Goal: Task Accomplishment & Management: Use online tool/utility

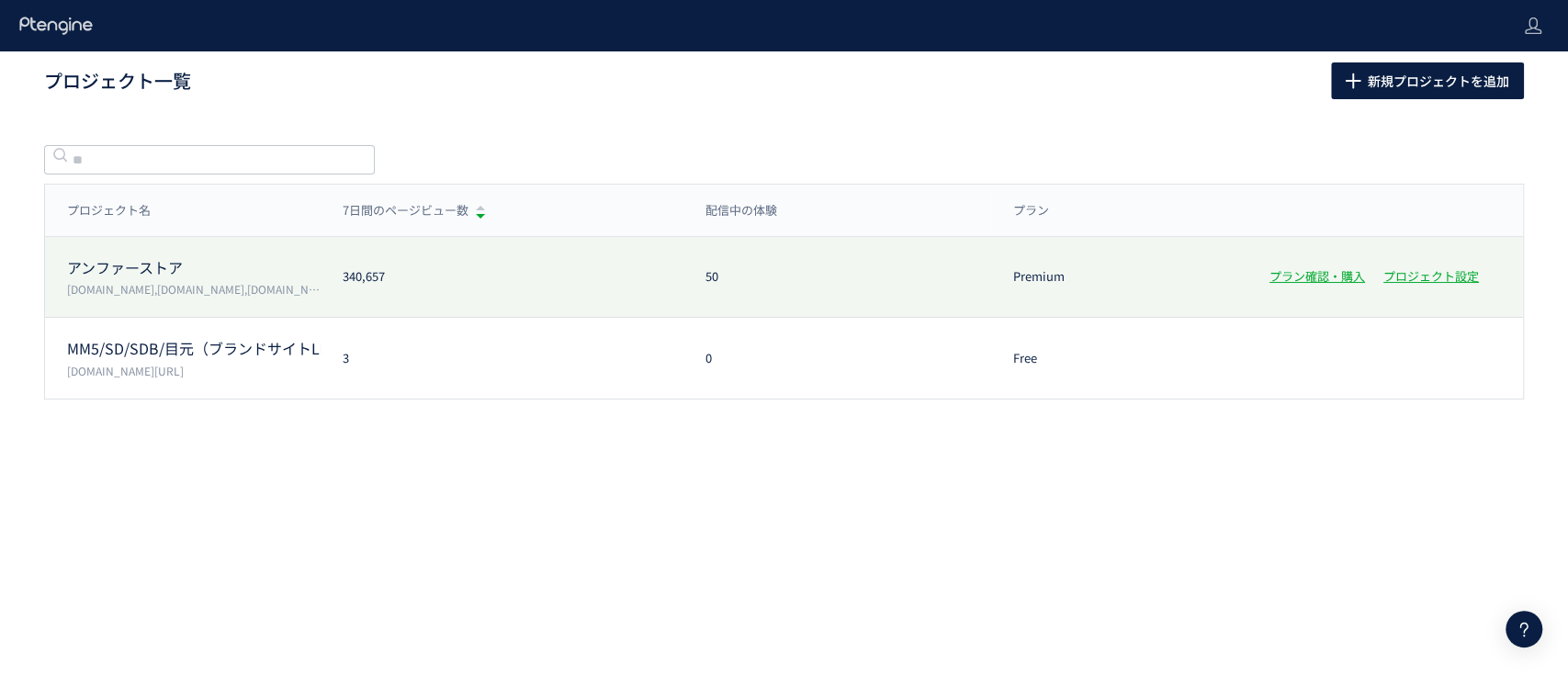
click at [142, 272] on p "アンファーストア" at bounding box center [194, 268] width 253 height 21
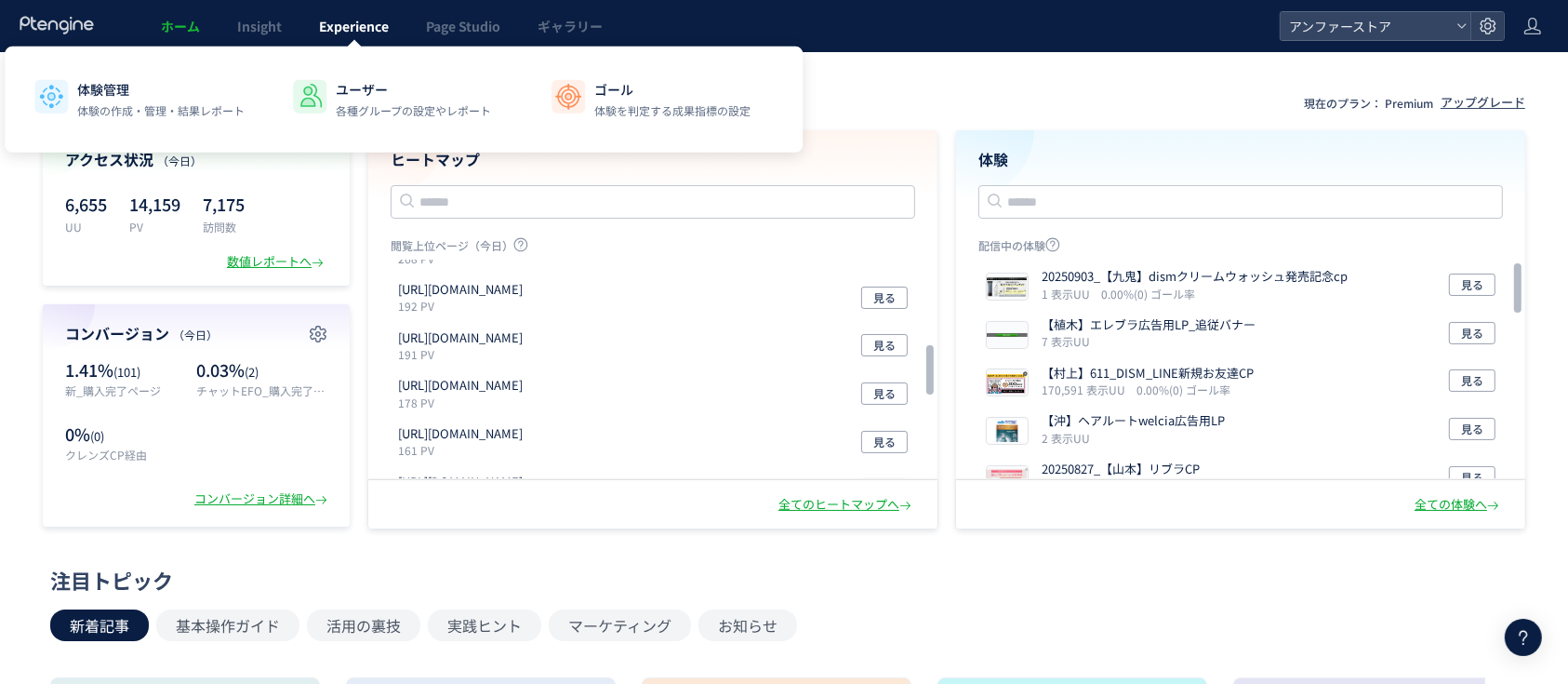
click at [364, 18] on span "Experience" at bounding box center [354, 25] width 70 height 18
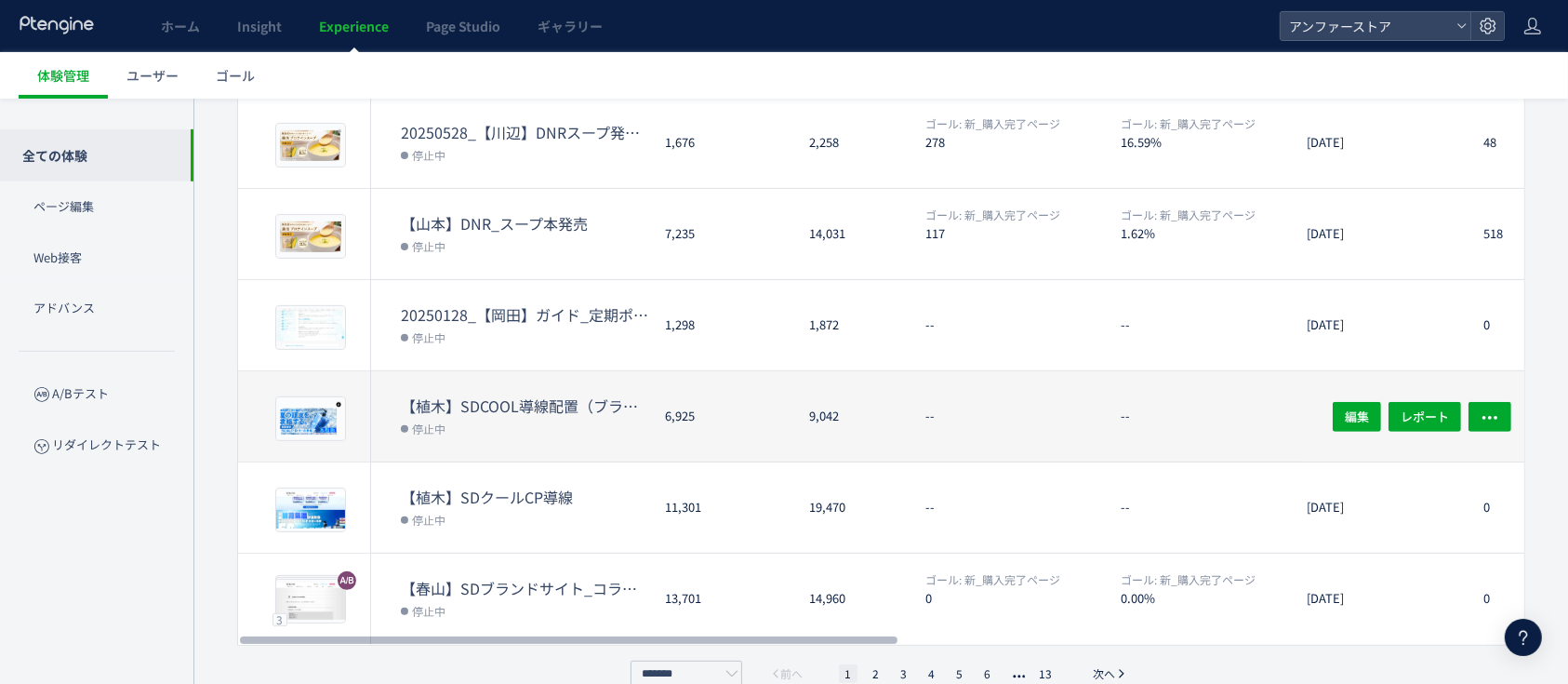
scroll to position [600, 0]
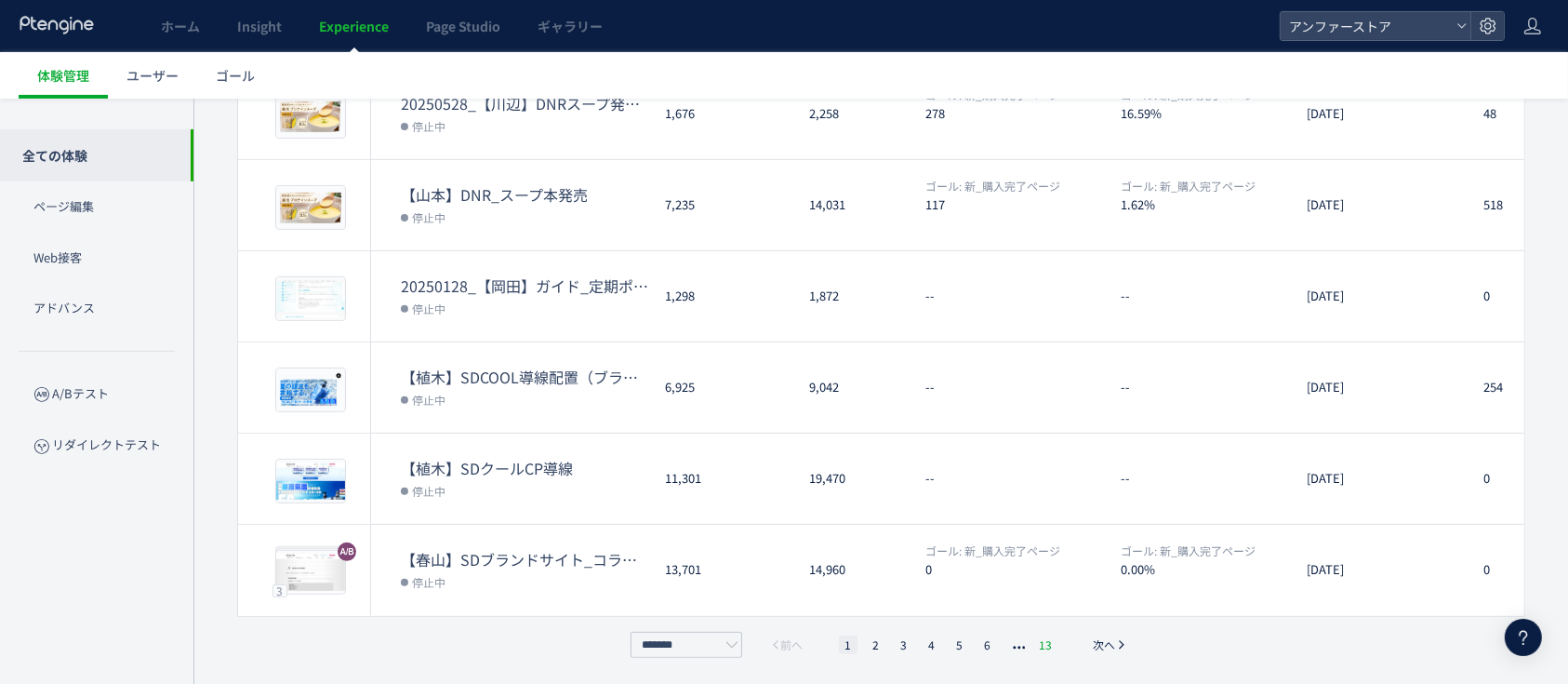
click at [1051, 638] on li "13" at bounding box center [1046, 644] width 24 height 18
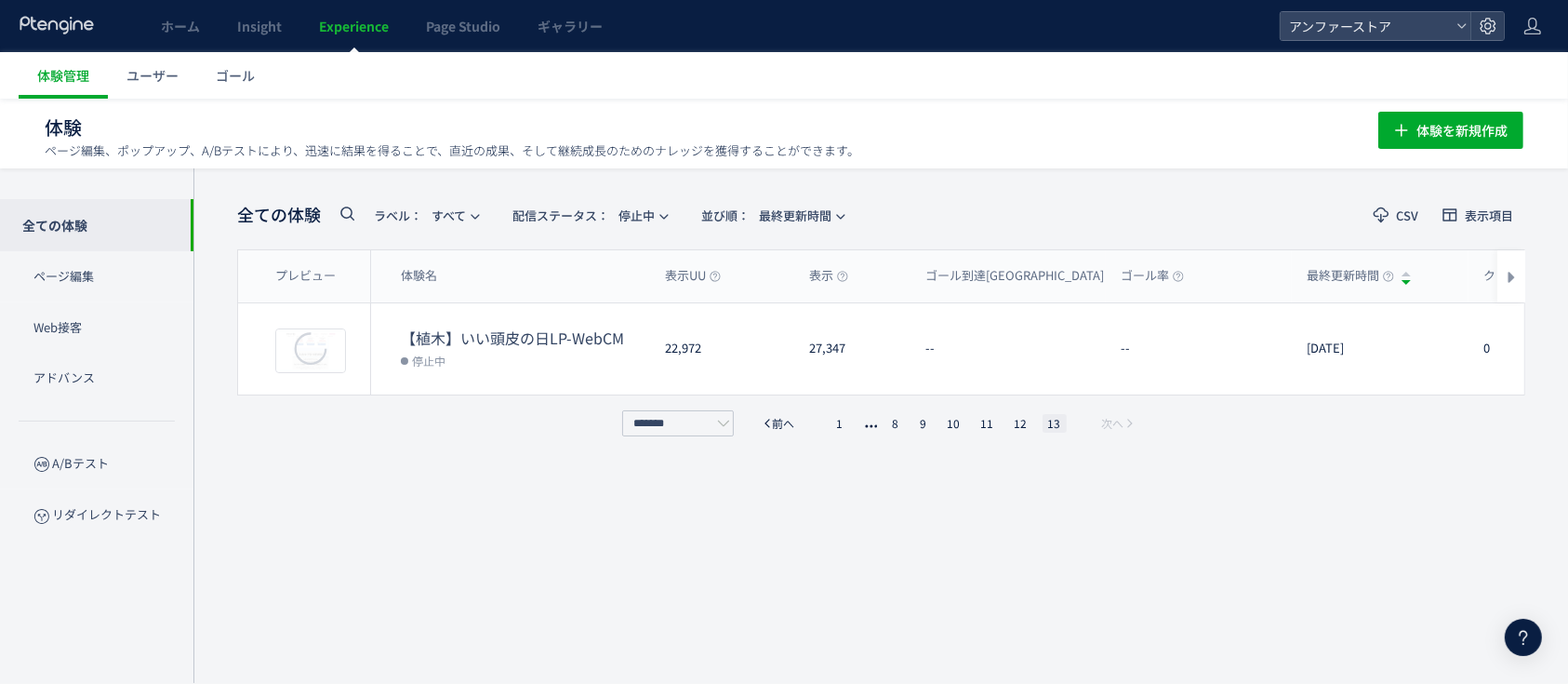
scroll to position [0, 0]
click at [643, 212] on span "配信ステータス​： 停止中" at bounding box center [584, 217] width 143 height 31
click at [571, 540] on div "全ての体験 ラベル： すべて 配信ステータス​： 停止中 並び順： 最終更新時間 CSV 表示項目 プレビュー 体験名 表示UU 表示 ゴール到達UU ゴール…" at bounding box center [881, 427] width 1288 height 459
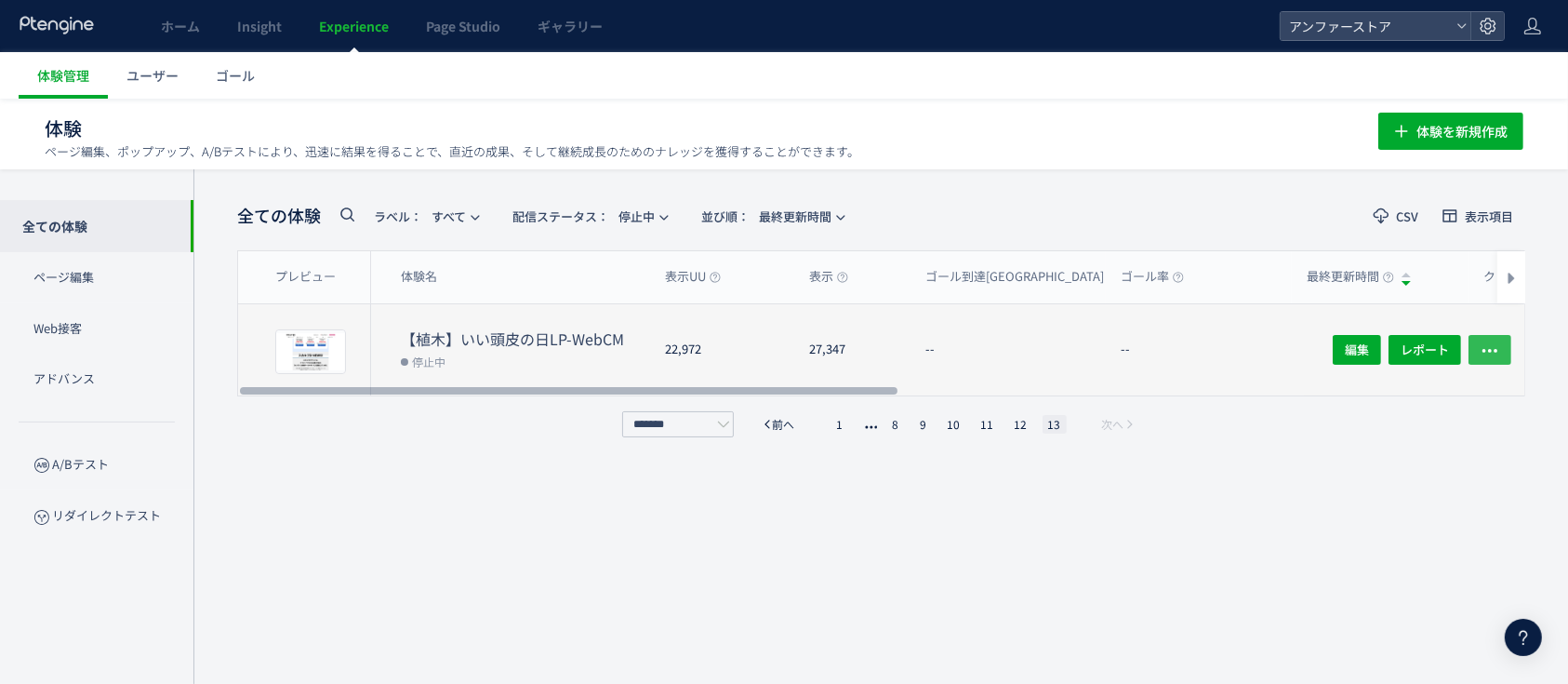
click at [1486, 353] on icon "button" at bounding box center [1489, 351] width 18 height 18
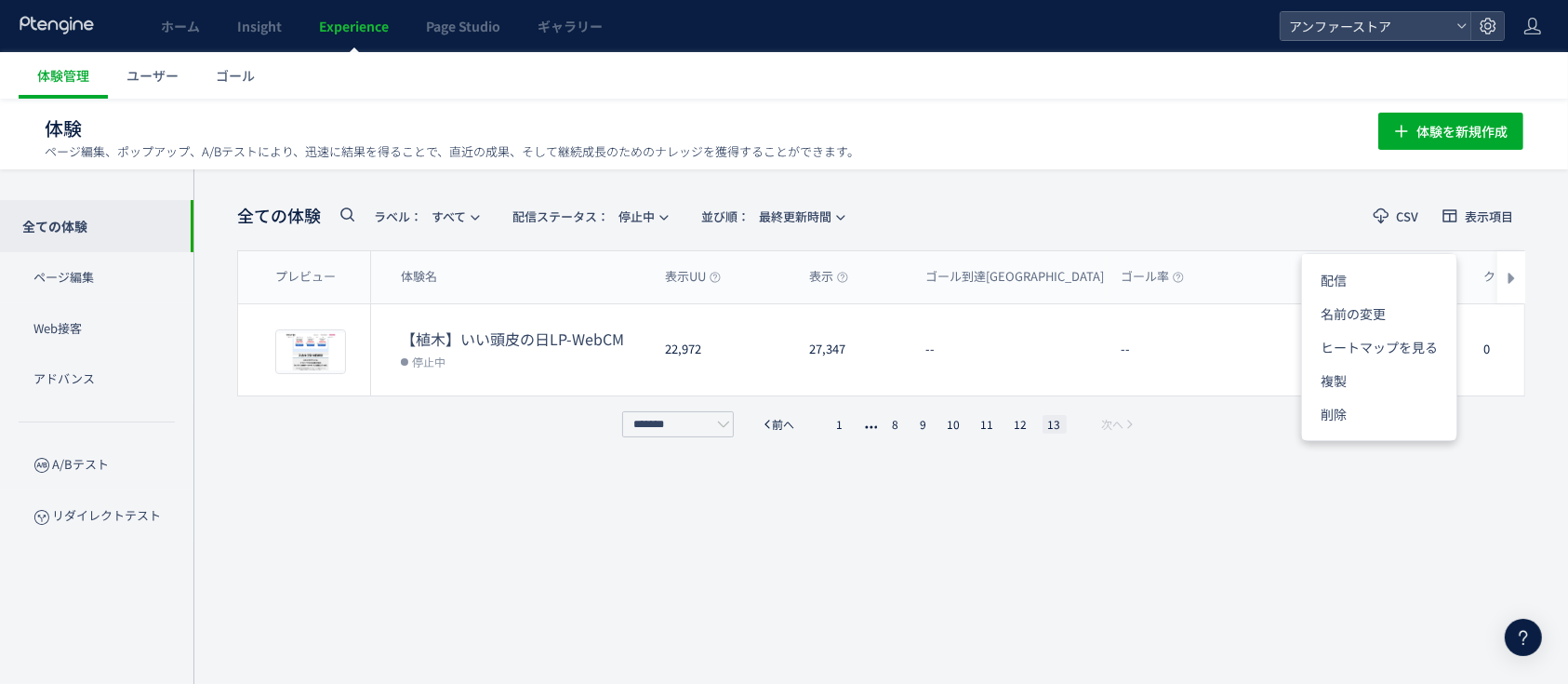
click at [632, 551] on div "全ての体験 ラベル： すべて 配信ステータス​： 停止中 並び順： 最終更新時間 CSV 表示項目 プレビュー 体験名 表示UU 表示 ゴール到達UU ゴール…" at bounding box center [881, 427] width 1288 height 459
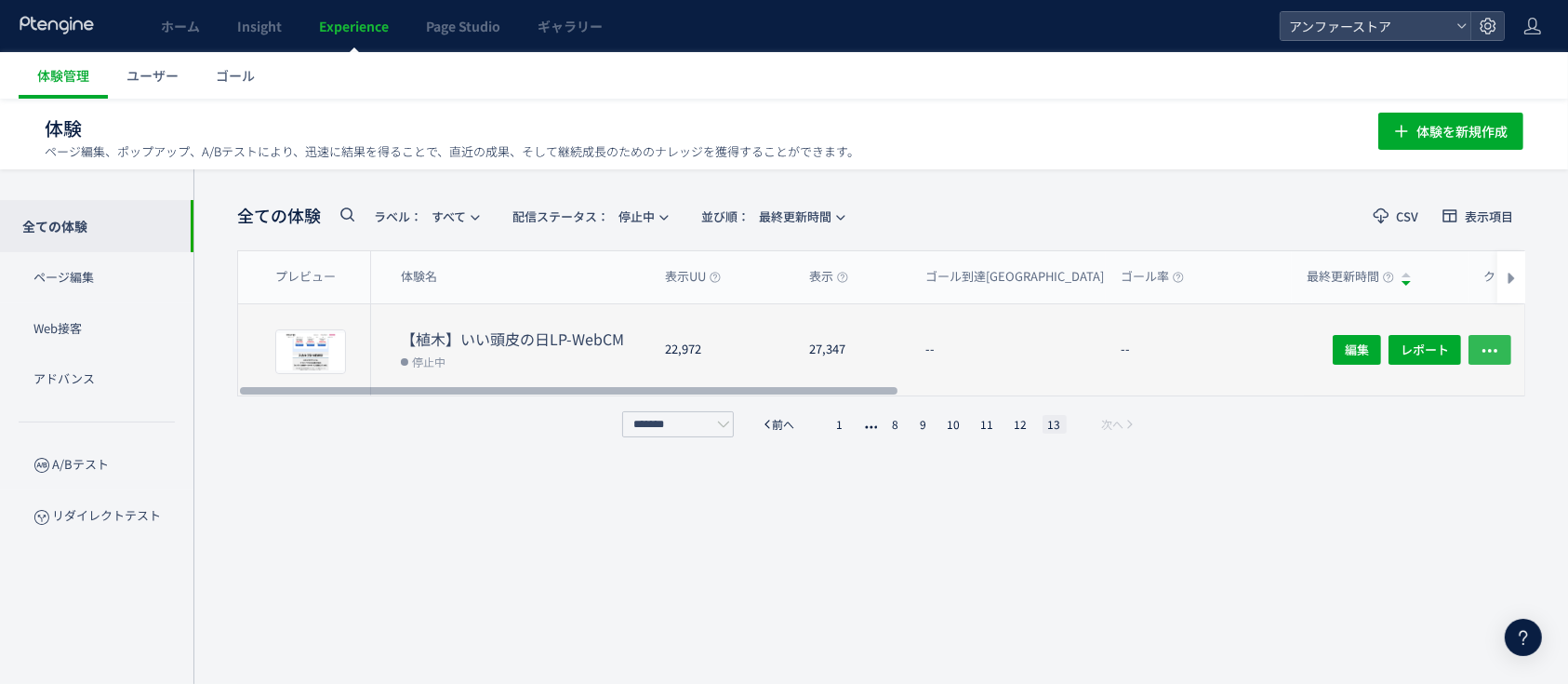
click at [1499, 342] on icon "button" at bounding box center [1489, 351] width 18 height 18
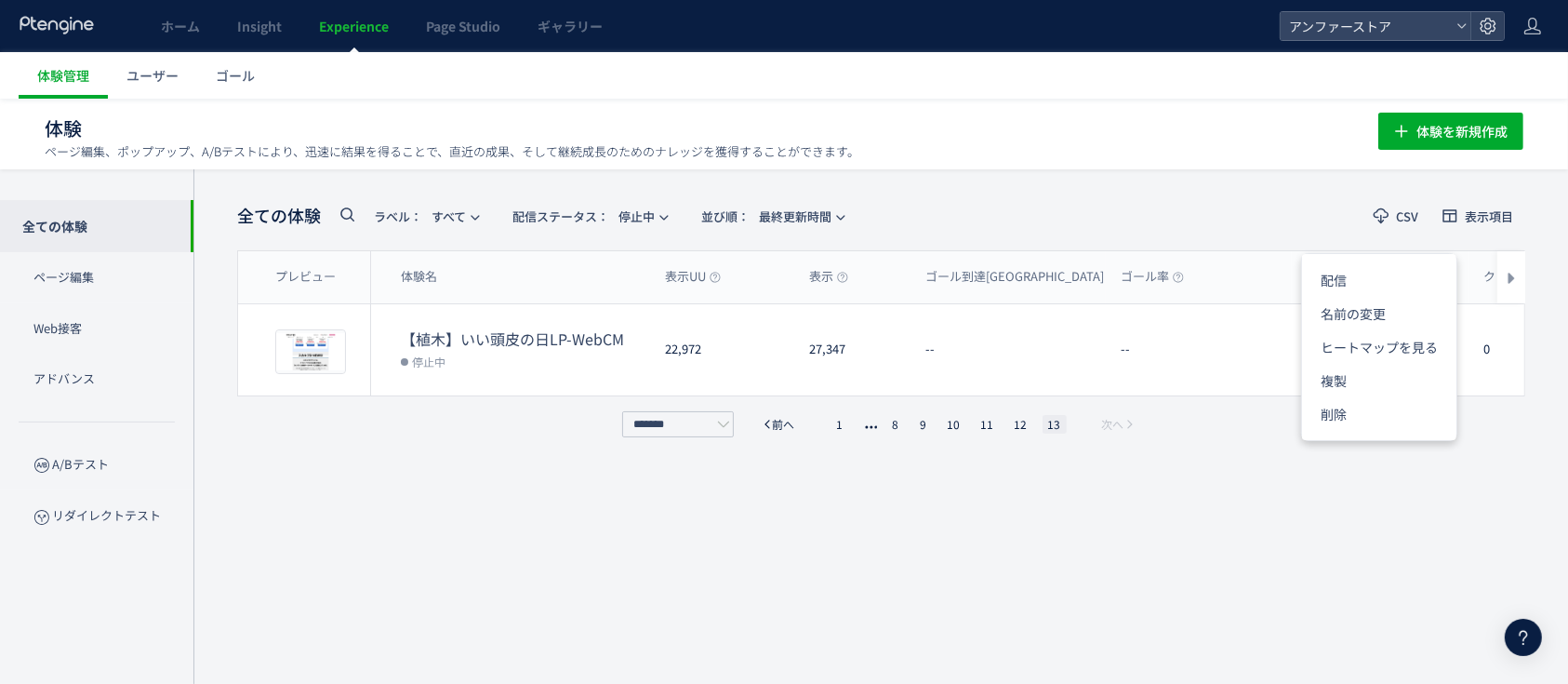
click at [492, 511] on div "全ての体験 ラベル： すべて 配信ステータス​： 停止中 並び順： 最終更新時間 CSV 表示項目 プレビュー 体験名 表示UU 表示 ゴール到達UU ゴール…" at bounding box center [881, 427] width 1288 height 459
click at [660, 224] on button "配信ステータス​： 停止中" at bounding box center [588, 216] width 178 height 30
click at [410, 520] on div "全ての体験 ラベル： すべて 配信ステータス​： 停止中 並び順： 最終更新時間 CSV 表示項目 プレビュー 体験名 表示UU 表示 ゴール到達UU ゴール…" at bounding box center [881, 427] width 1288 height 459
click at [1022, 418] on li "12" at bounding box center [1020, 424] width 24 height 18
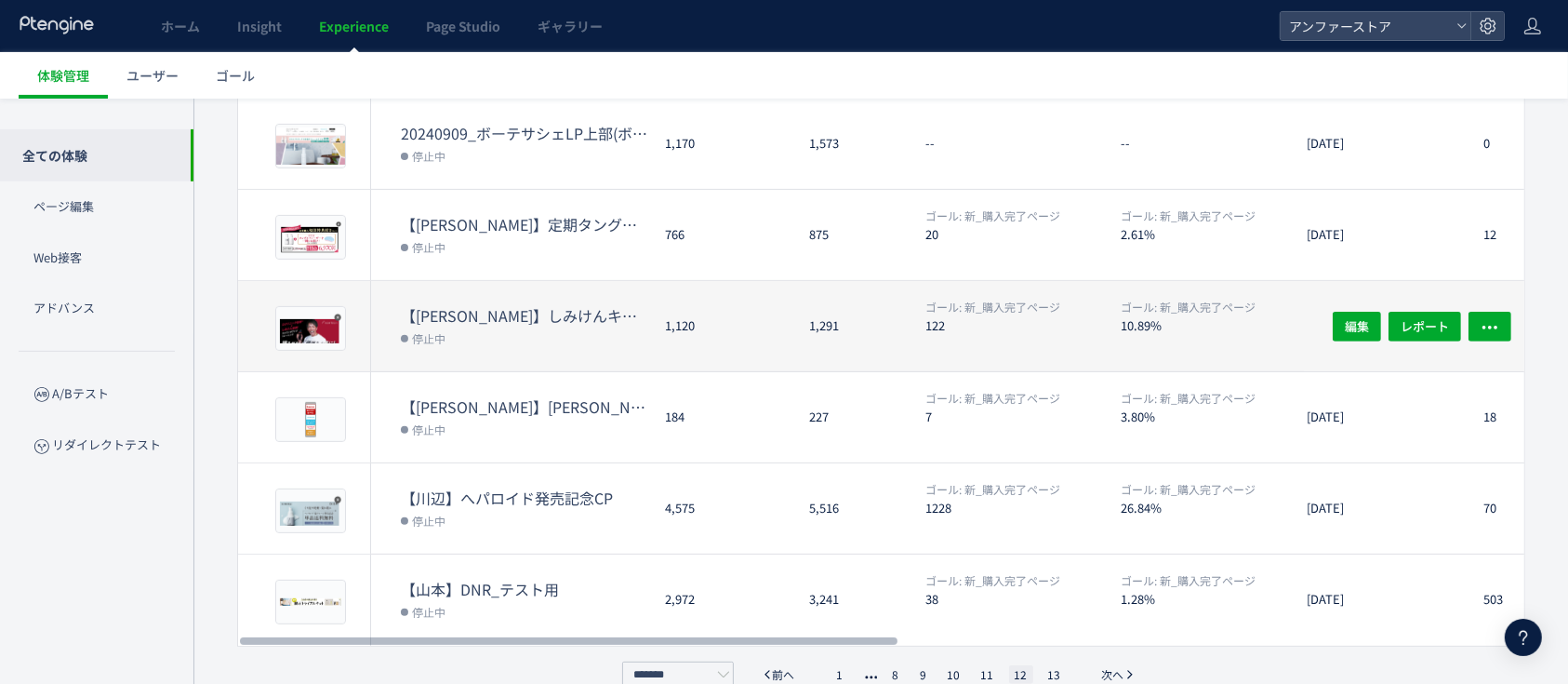
scroll to position [600, 0]
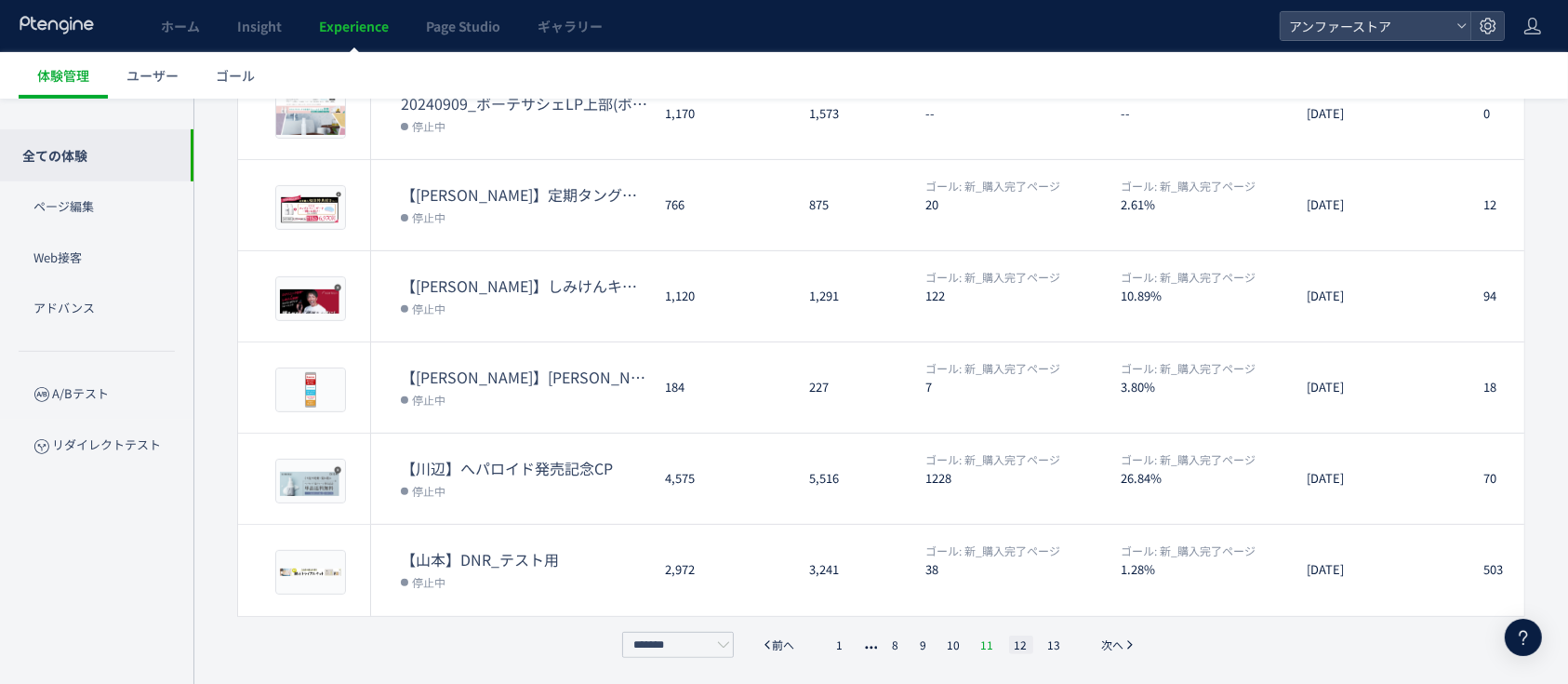
click at [982, 644] on li "11" at bounding box center [987, 644] width 24 height 18
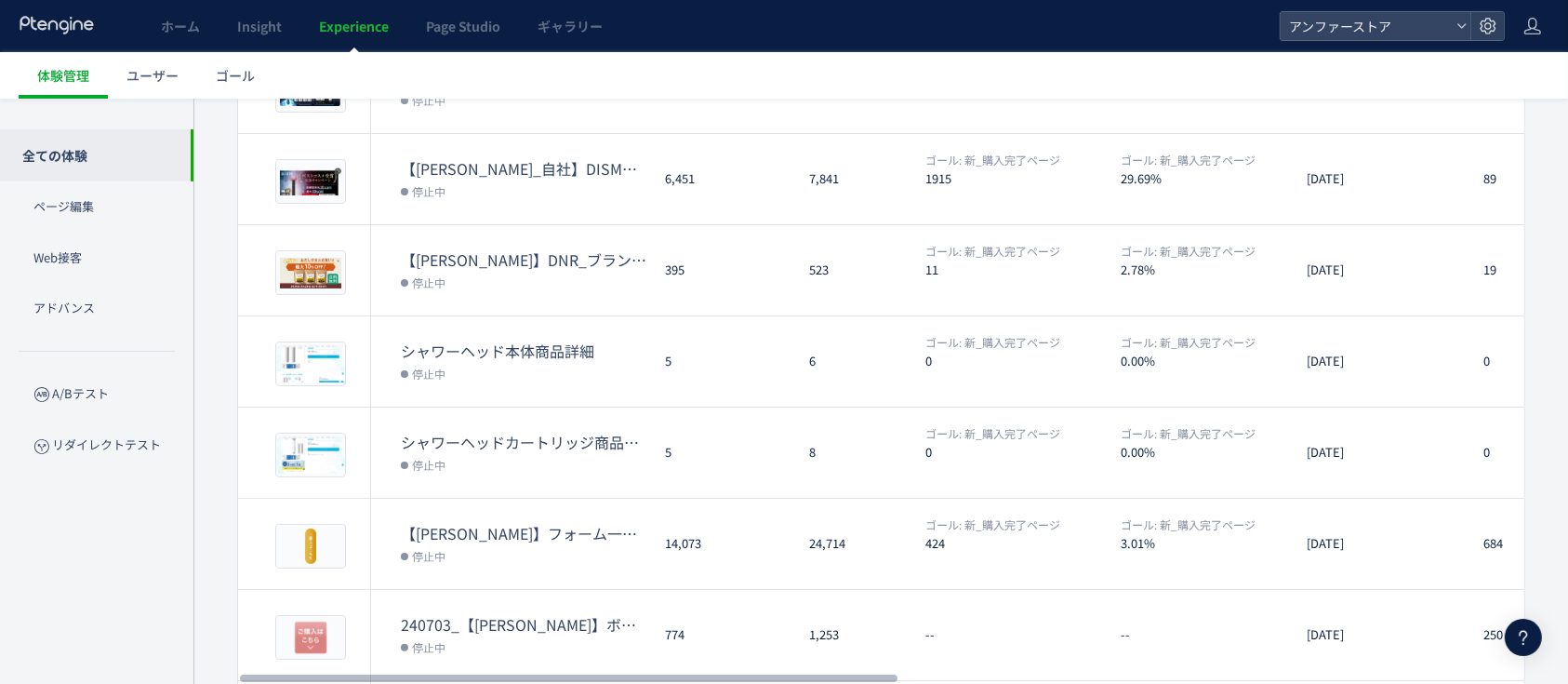
scroll to position [0, 0]
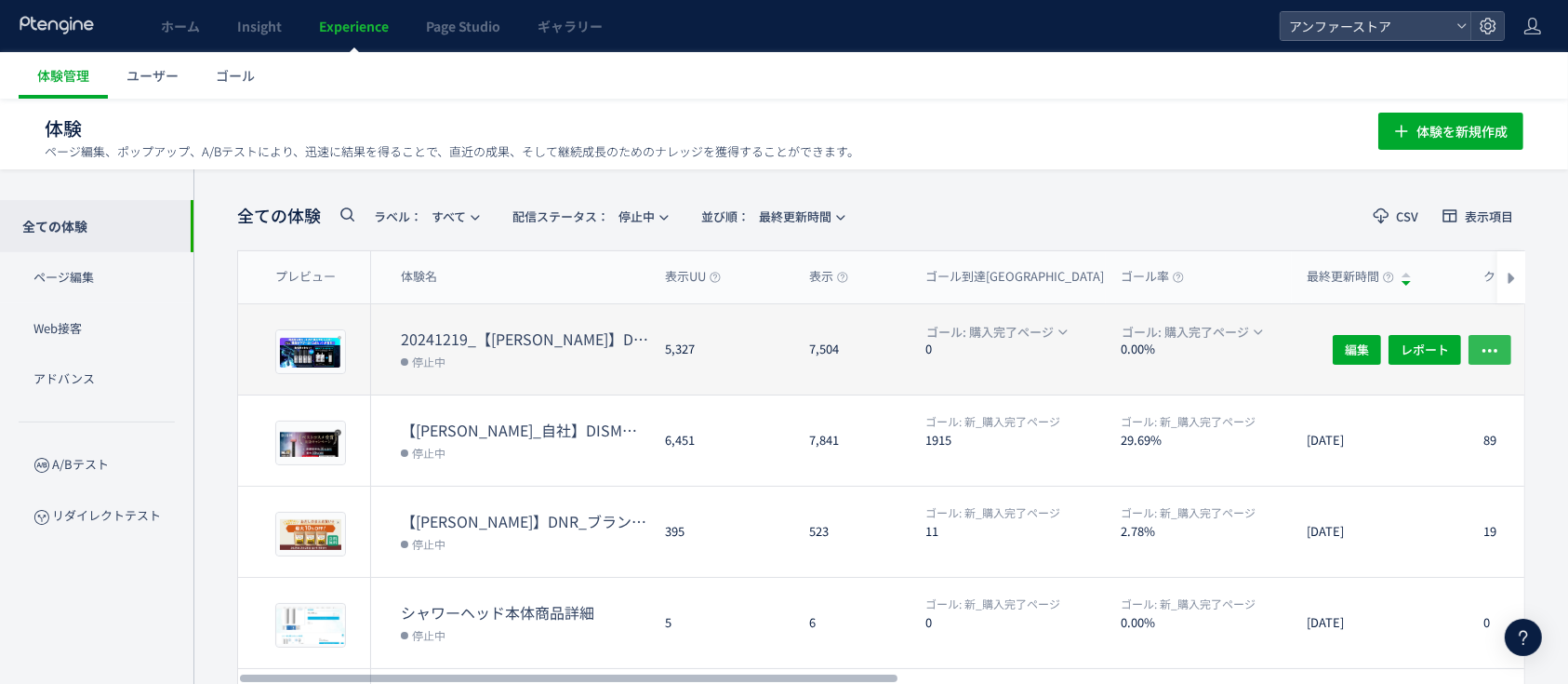
click at [1507, 340] on button "button" at bounding box center [1489, 349] width 43 height 30
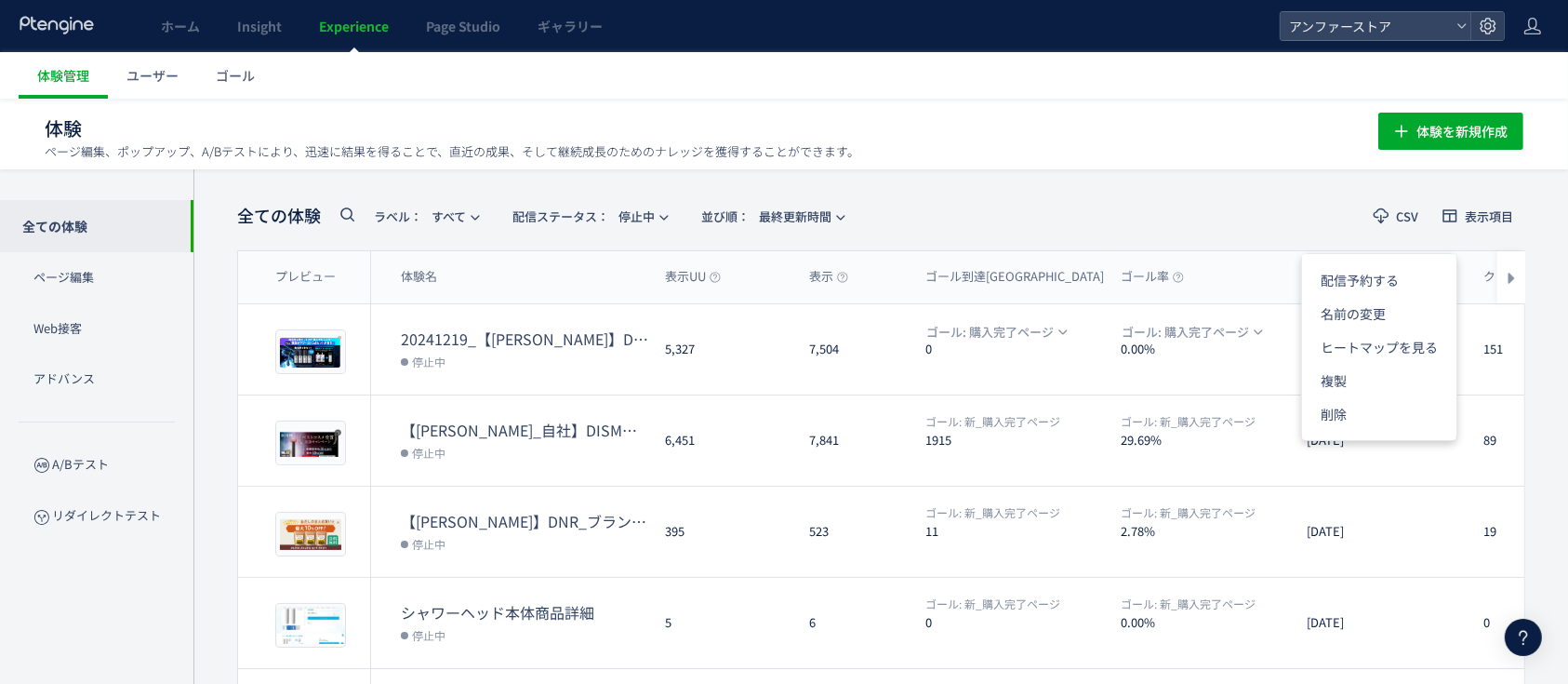
click at [1152, 202] on header "全ての体験 ラベル： すべて 配信ステータス​： 停止中 並び順： 最終更新時間 CSV 表示項目" at bounding box center [881, 216] width 1288 height 38
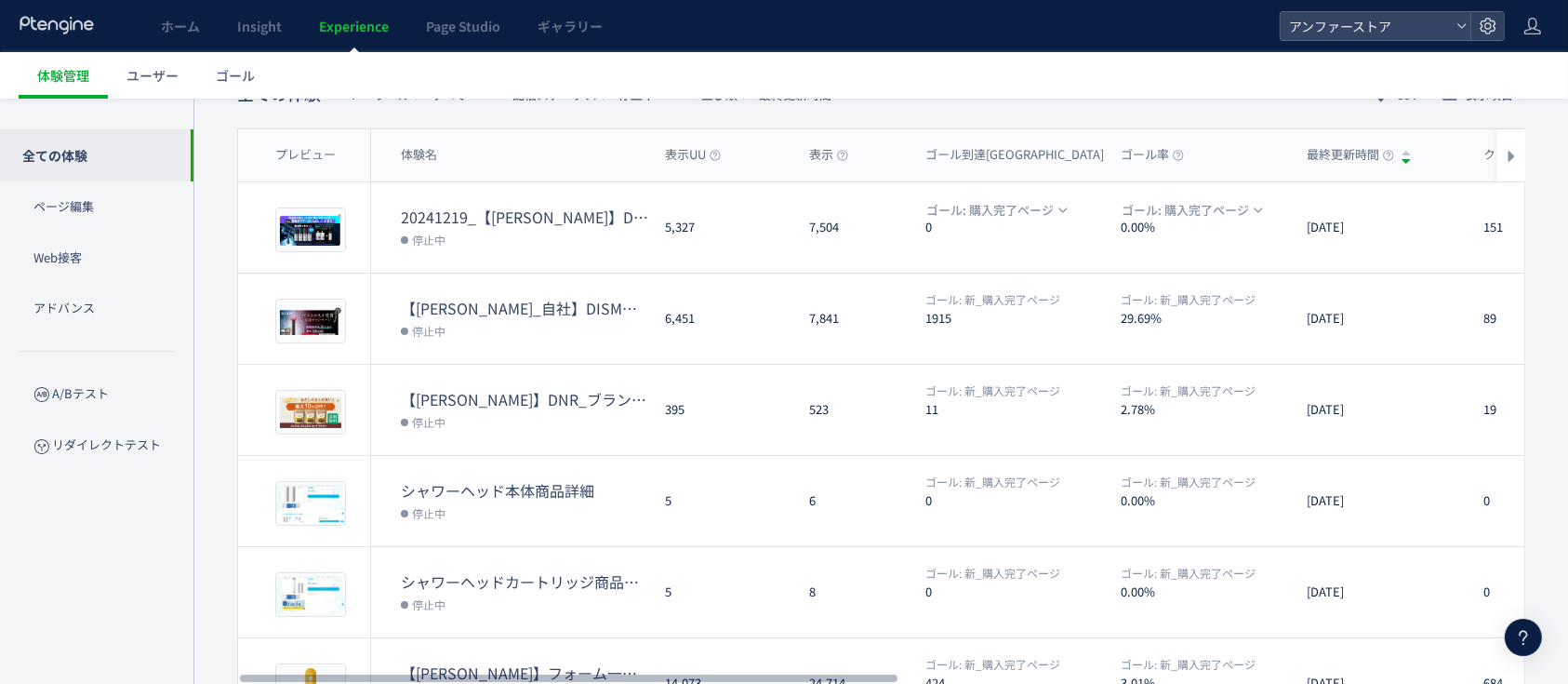
scroll to position [600, 0]
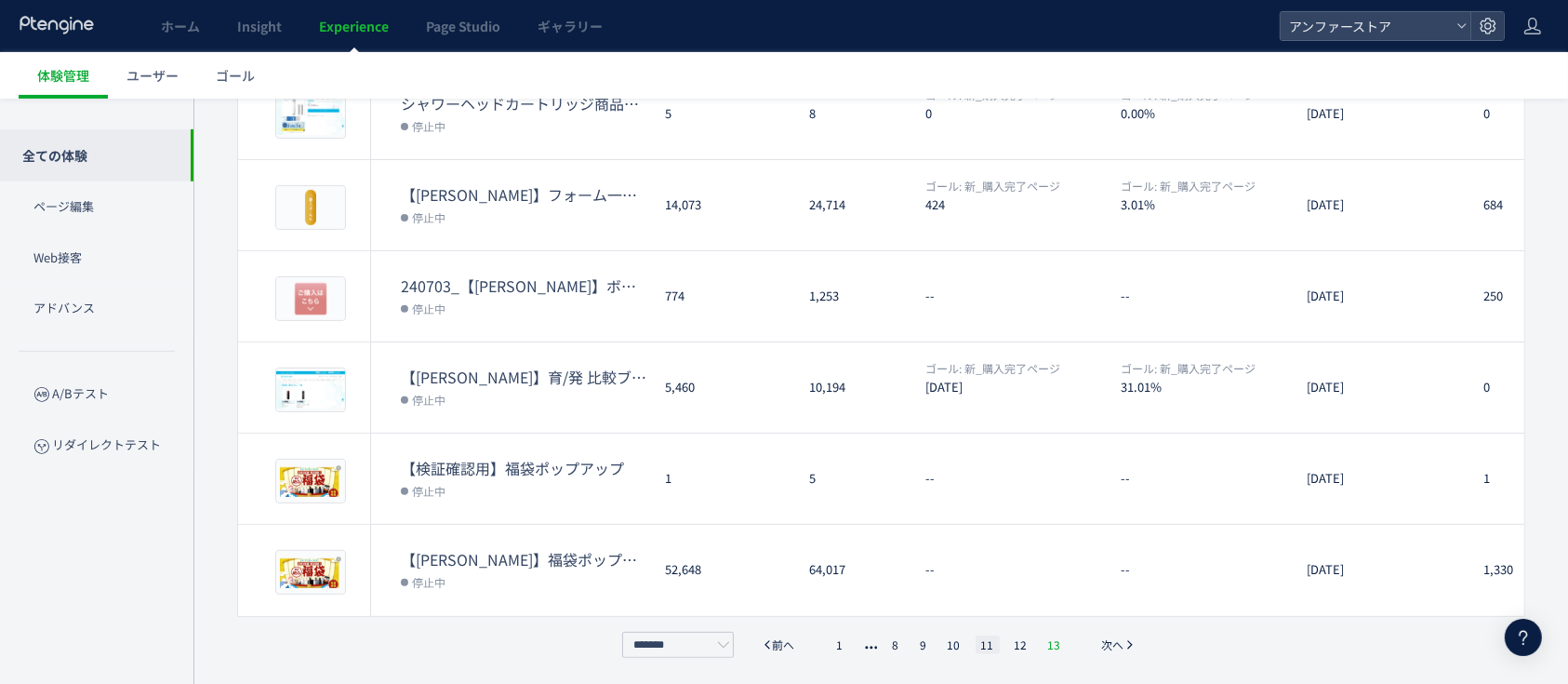
click at [1049, 641] on li "13" at bounding box center [1054, 644] width 24 height 18
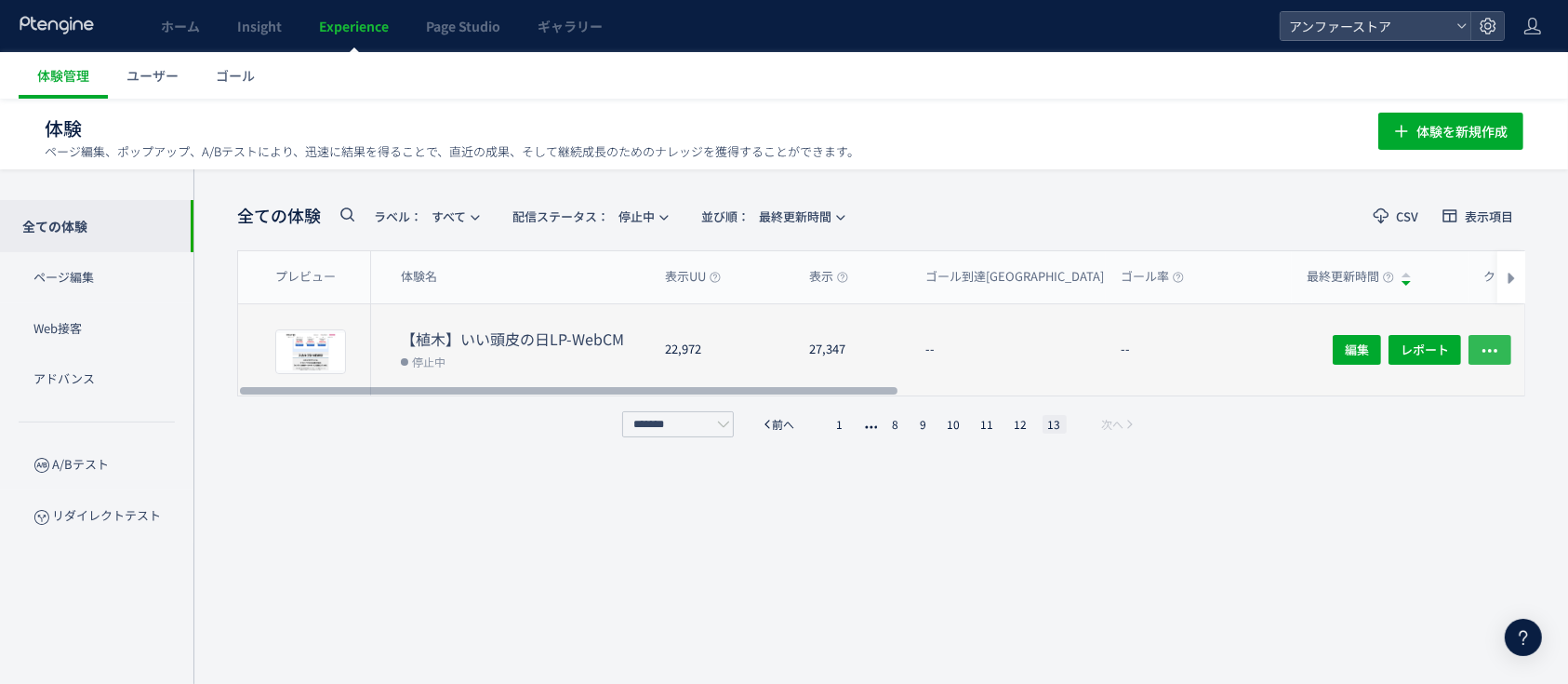
click at [1498, 342] on icon "button" at bounding box center [1489, 351] width 18 height 18
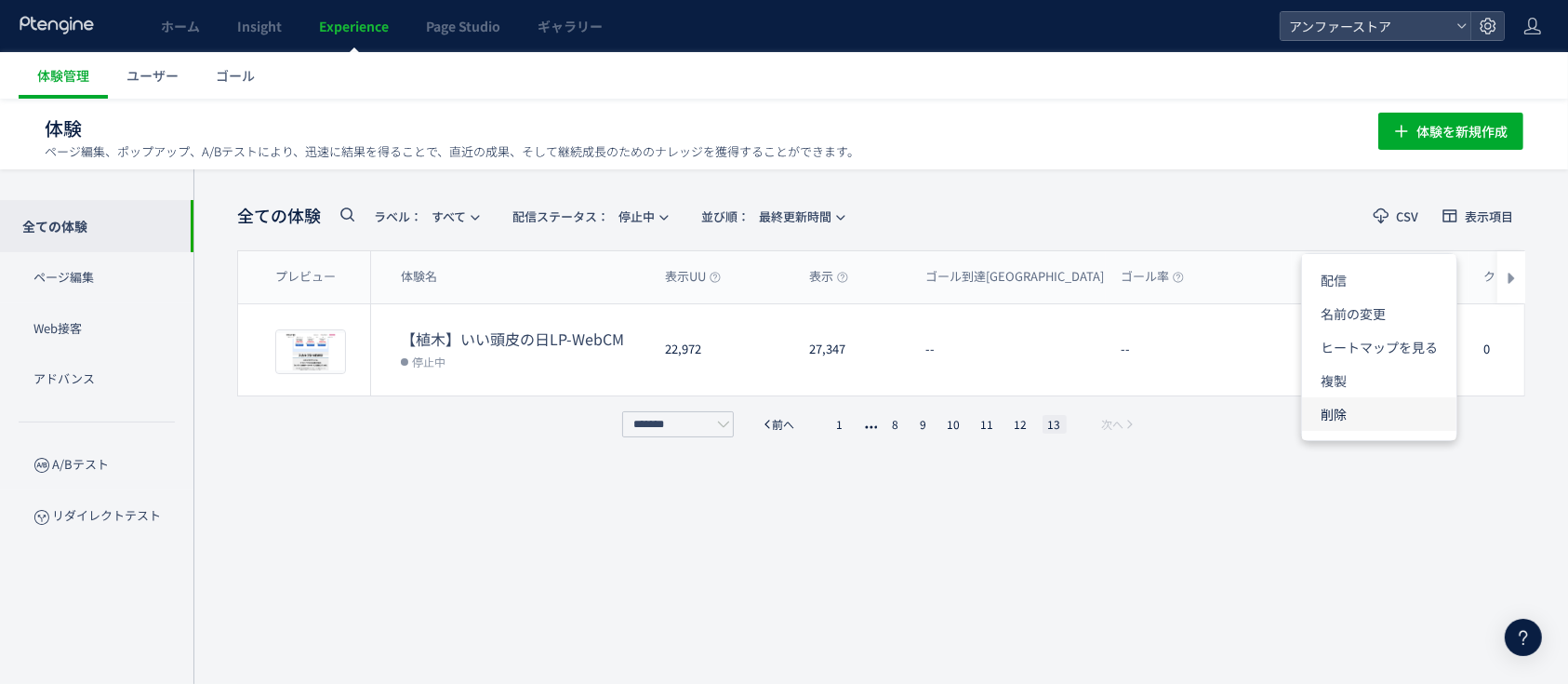
click at [1368, 416] on li "削除" at bounding box center [1379, 414] width 154 height 33
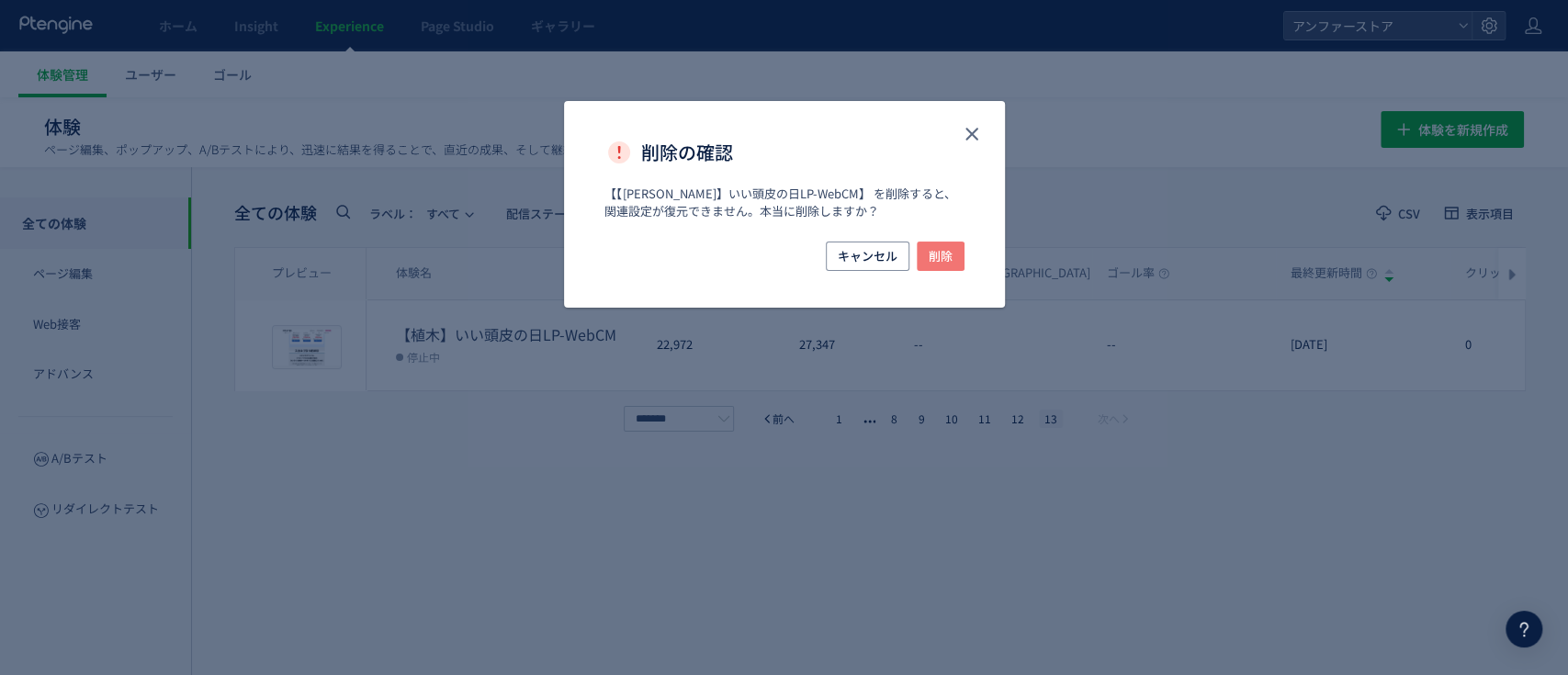
click at [958, 254] on button "削除" at bounding box center [941, 256] width 48 height 30
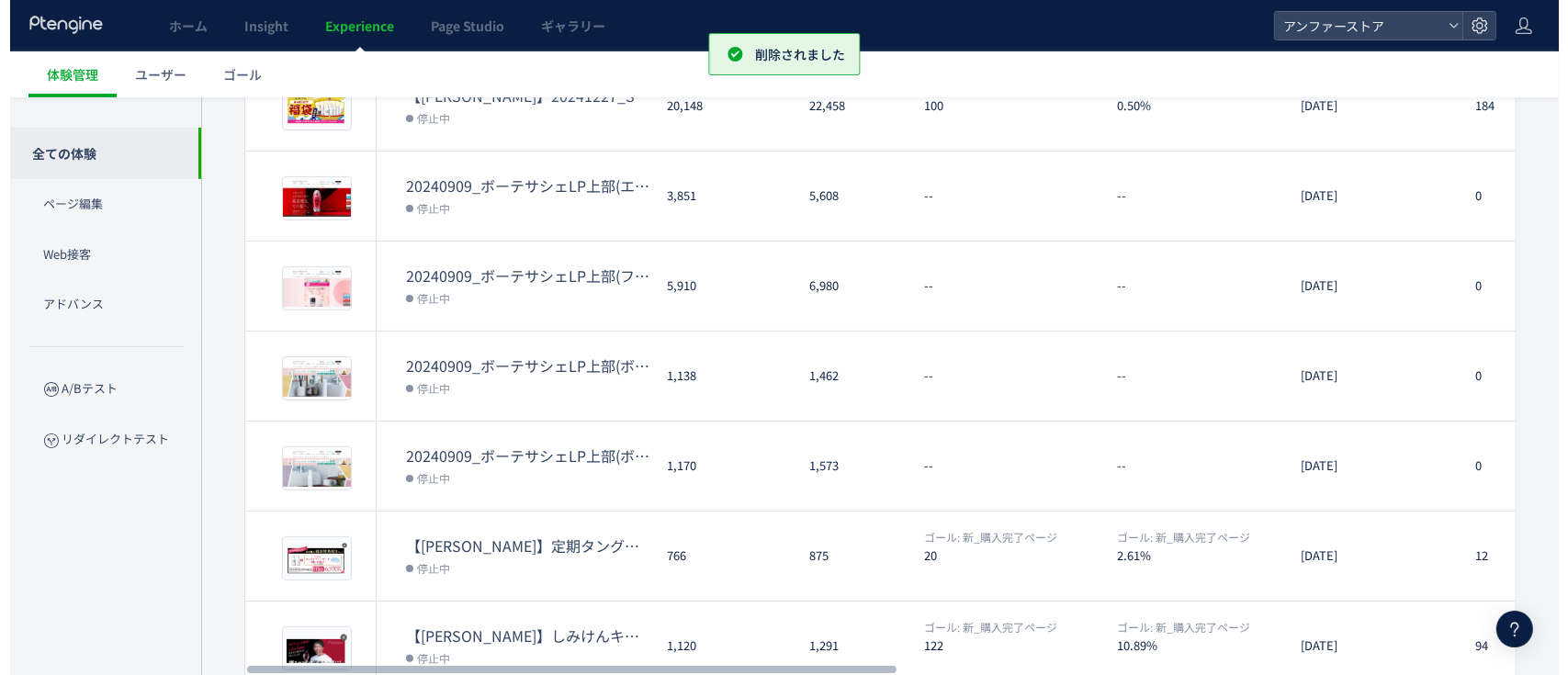
scroll to position [593, 0]
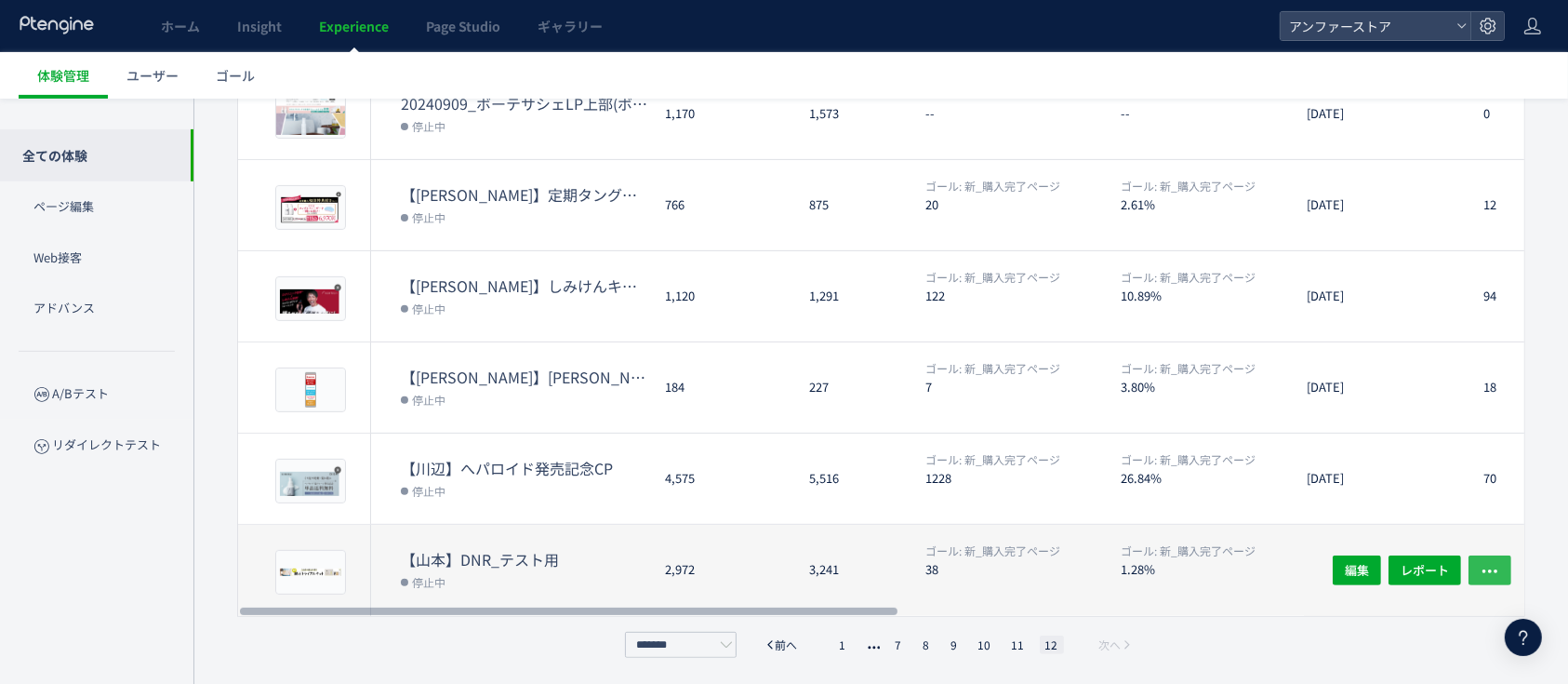
click at [1488, 564] on icon "button" at bounding box center [1489, 571] width 18 height 18
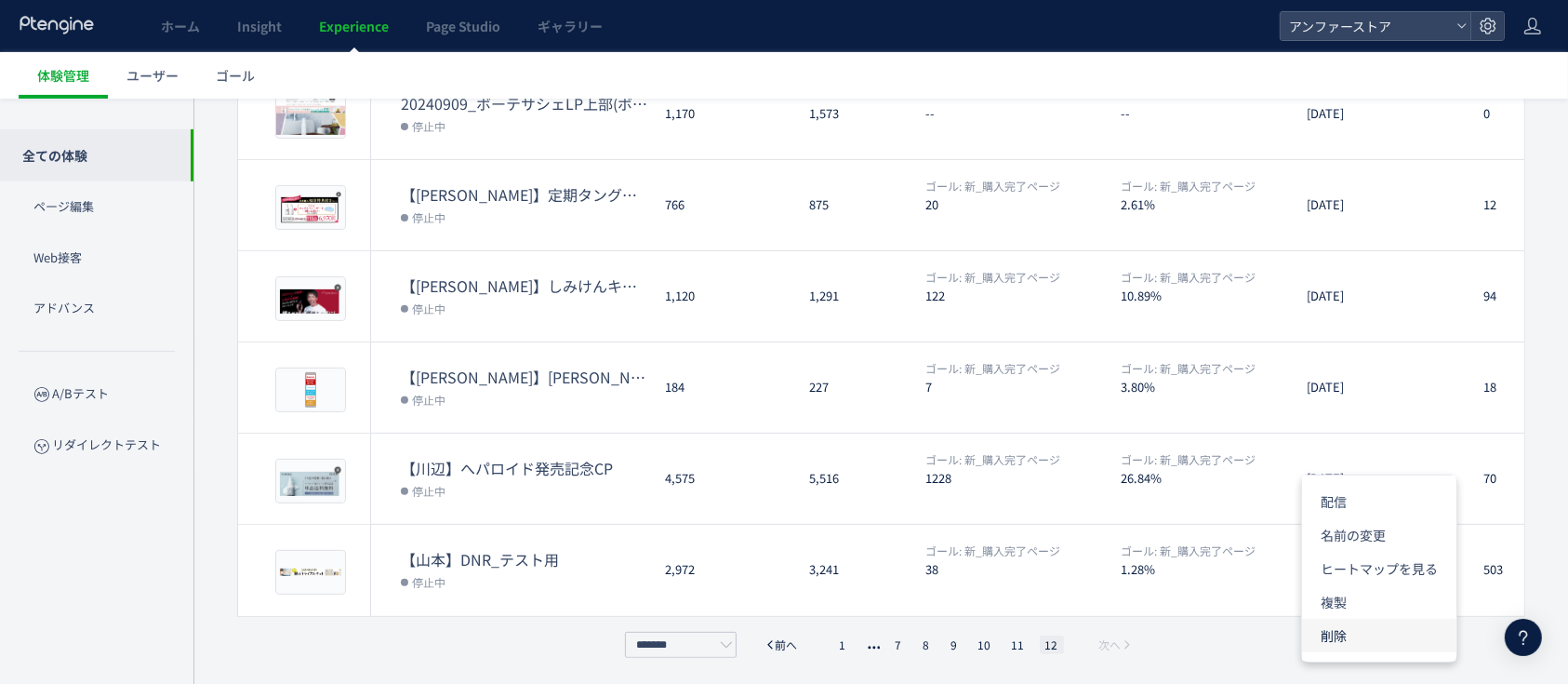
click at [1371, 629] on li "削除" at bounding box center [1379, 635] width 154 height 33
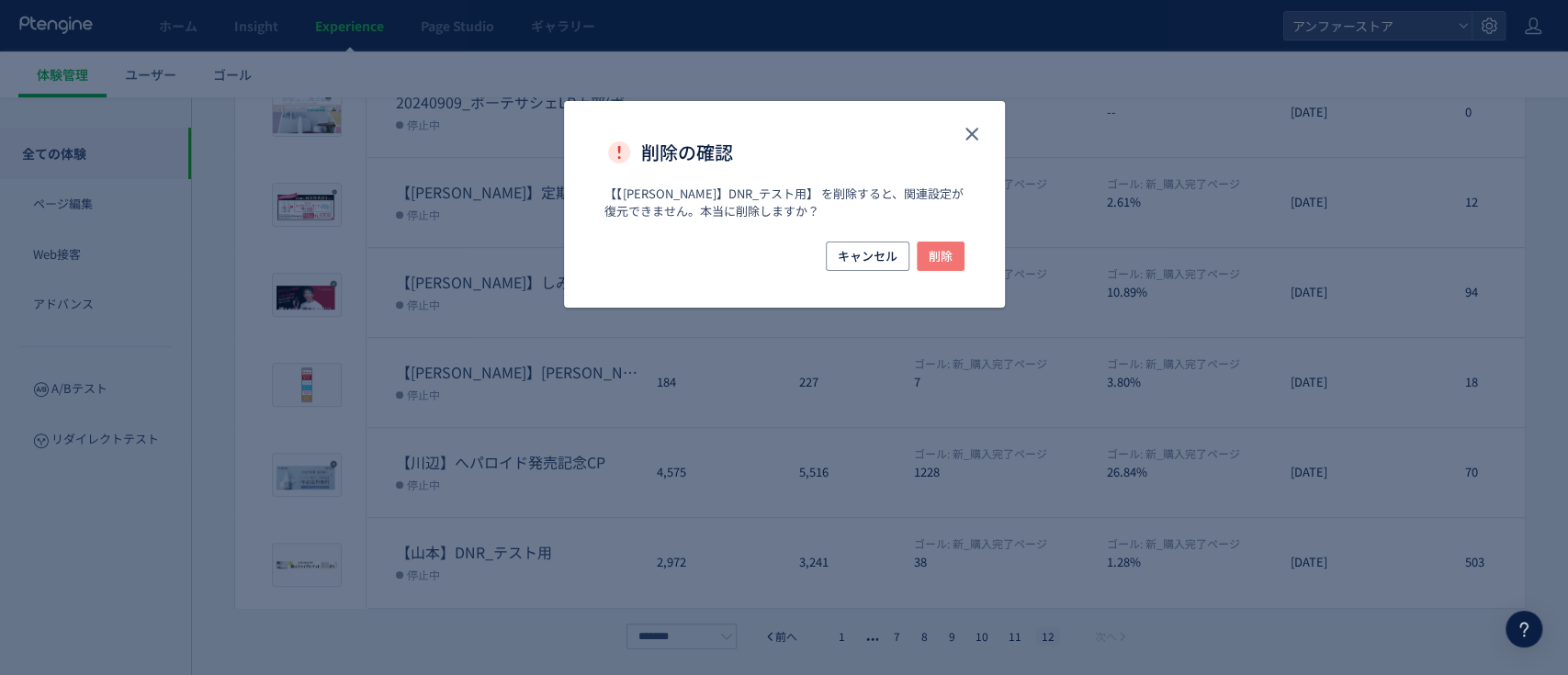
click at [918, 246] on button "削除" at bounding box center [941, 256] width 48 height 30
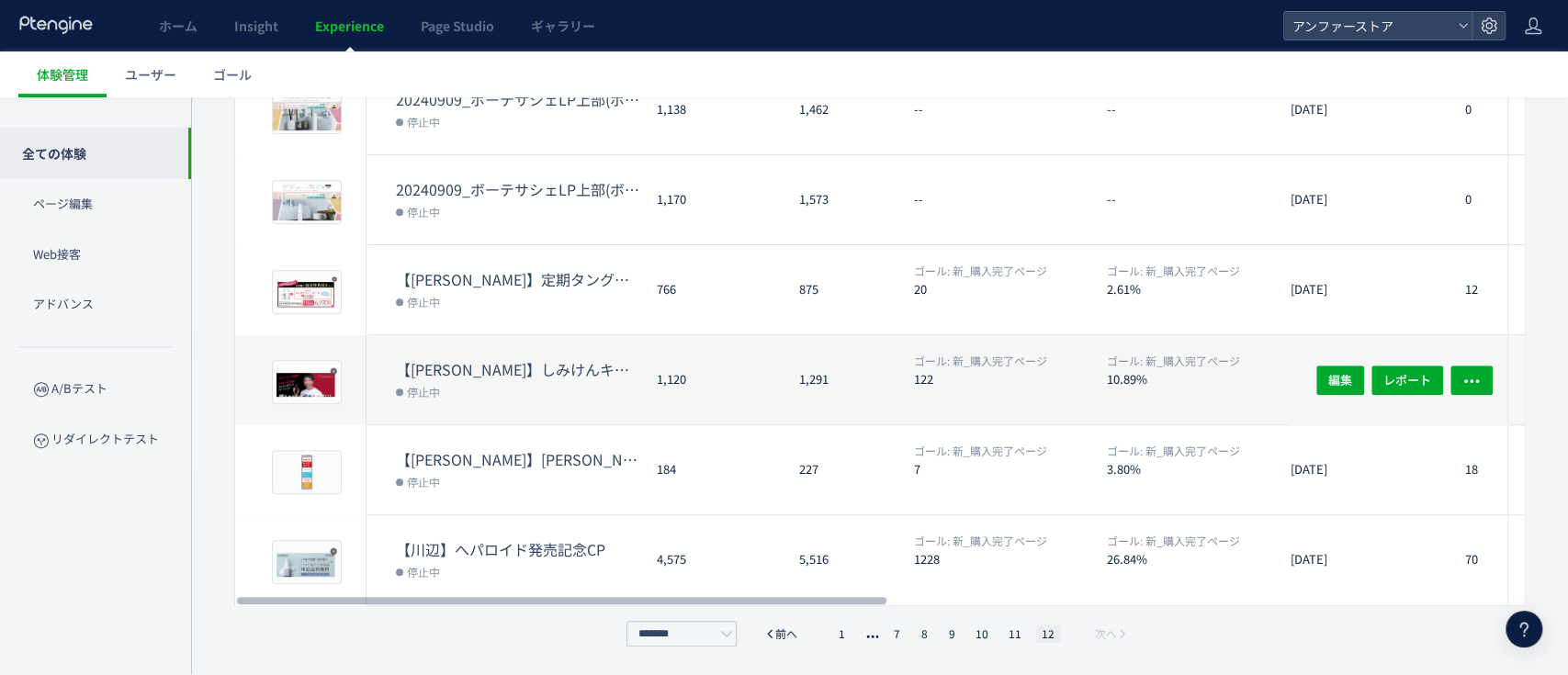
scroll to position [501, 0]
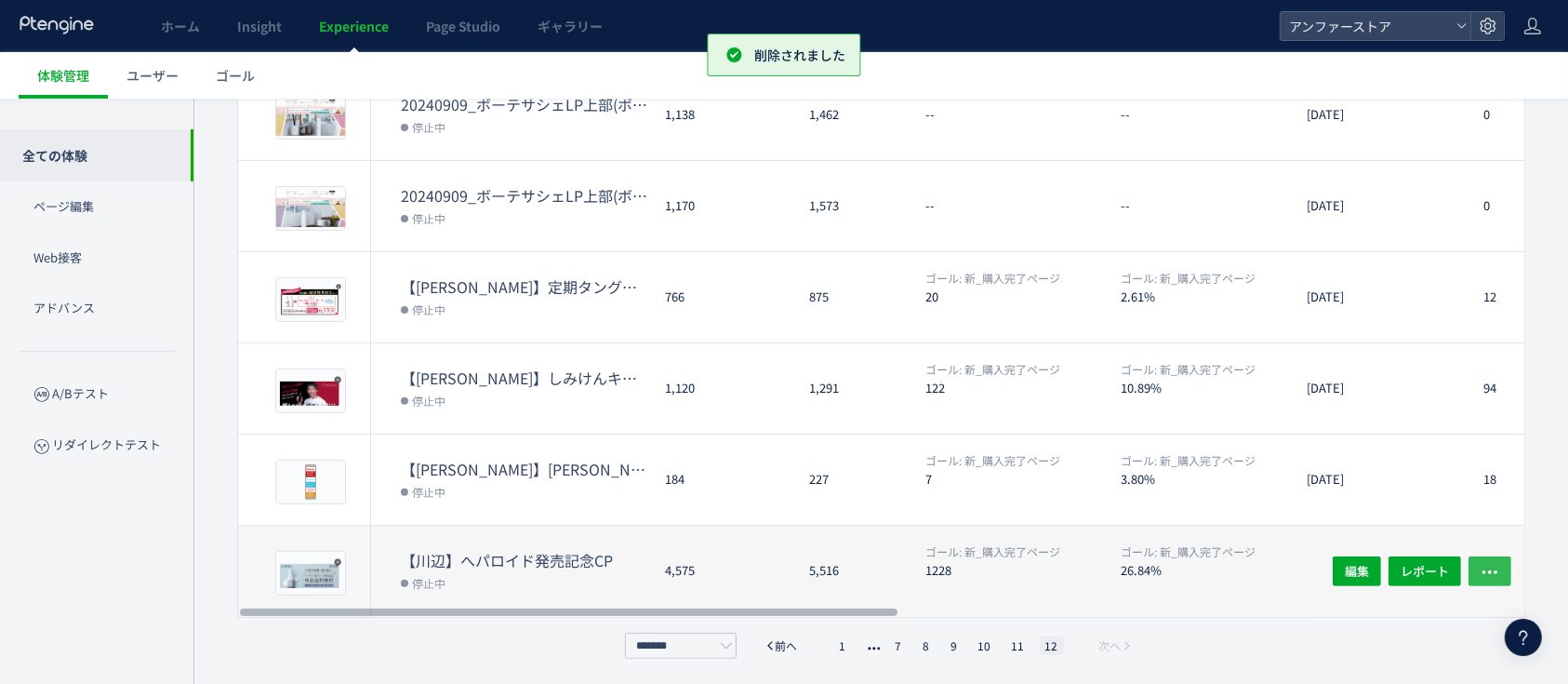
click at [1486, 574] on icon "button" at bounding box center [1489, 571] width 18 height 18
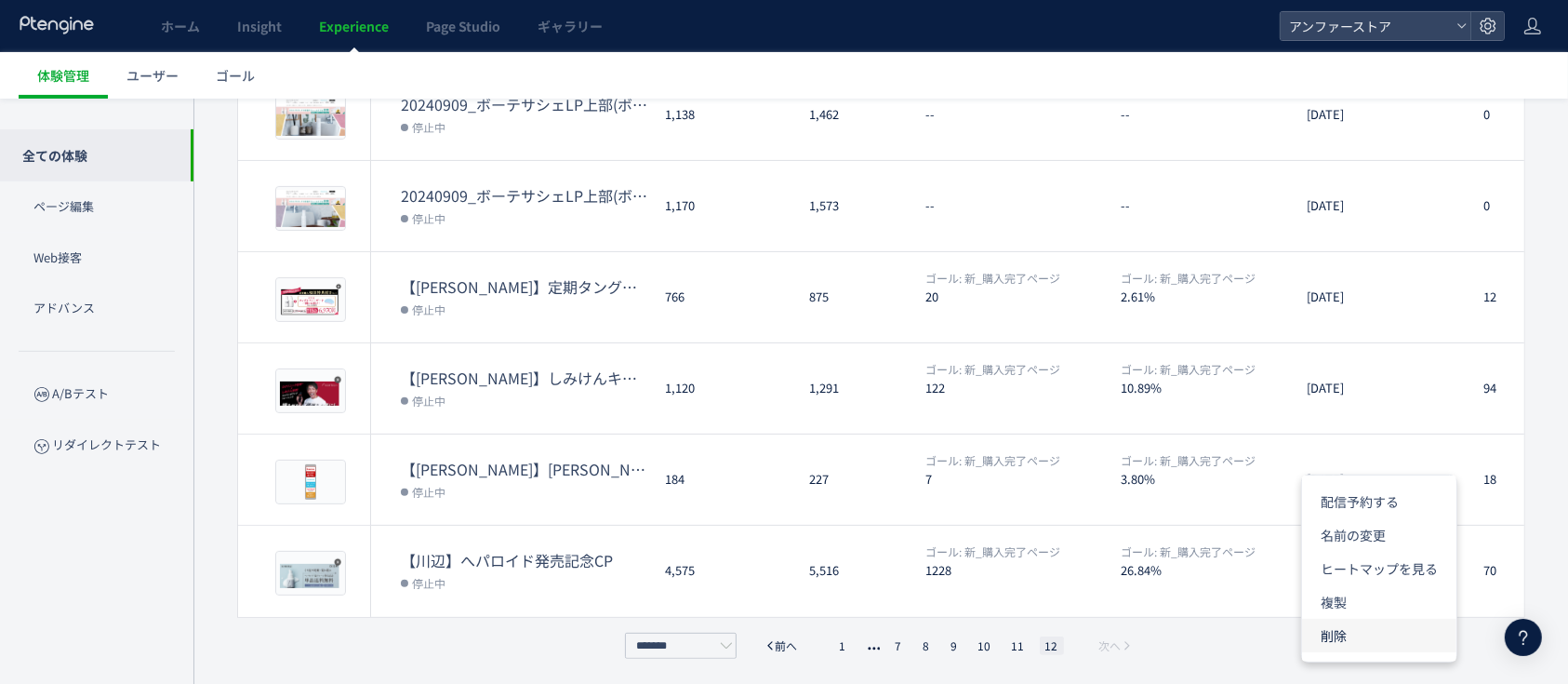
click at [1380, 633] on li "削除" at bounding box center [1379, 635] width 154 height 33
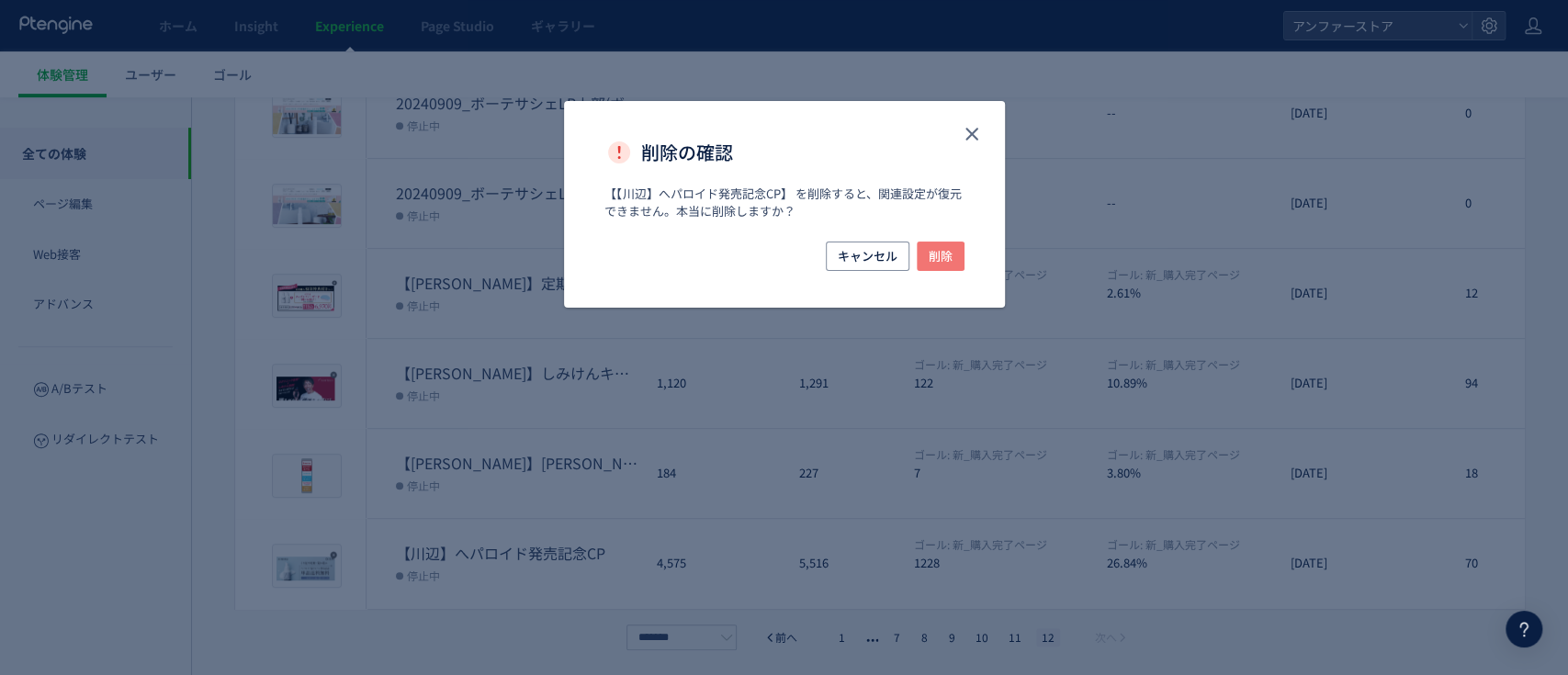
click at [948, 254] on span "削除" at bounding box center [940, 256] width 24 height 30
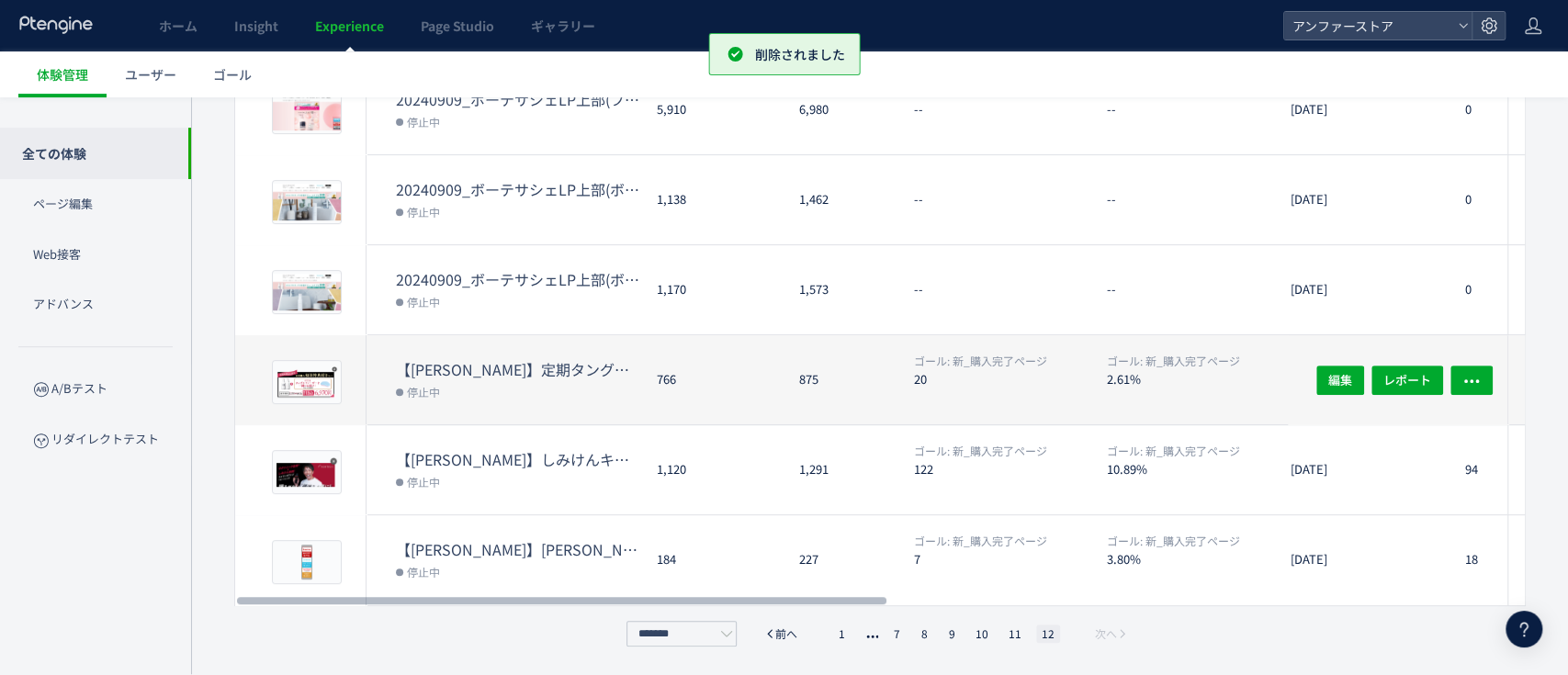
scroll to position [411, 0]
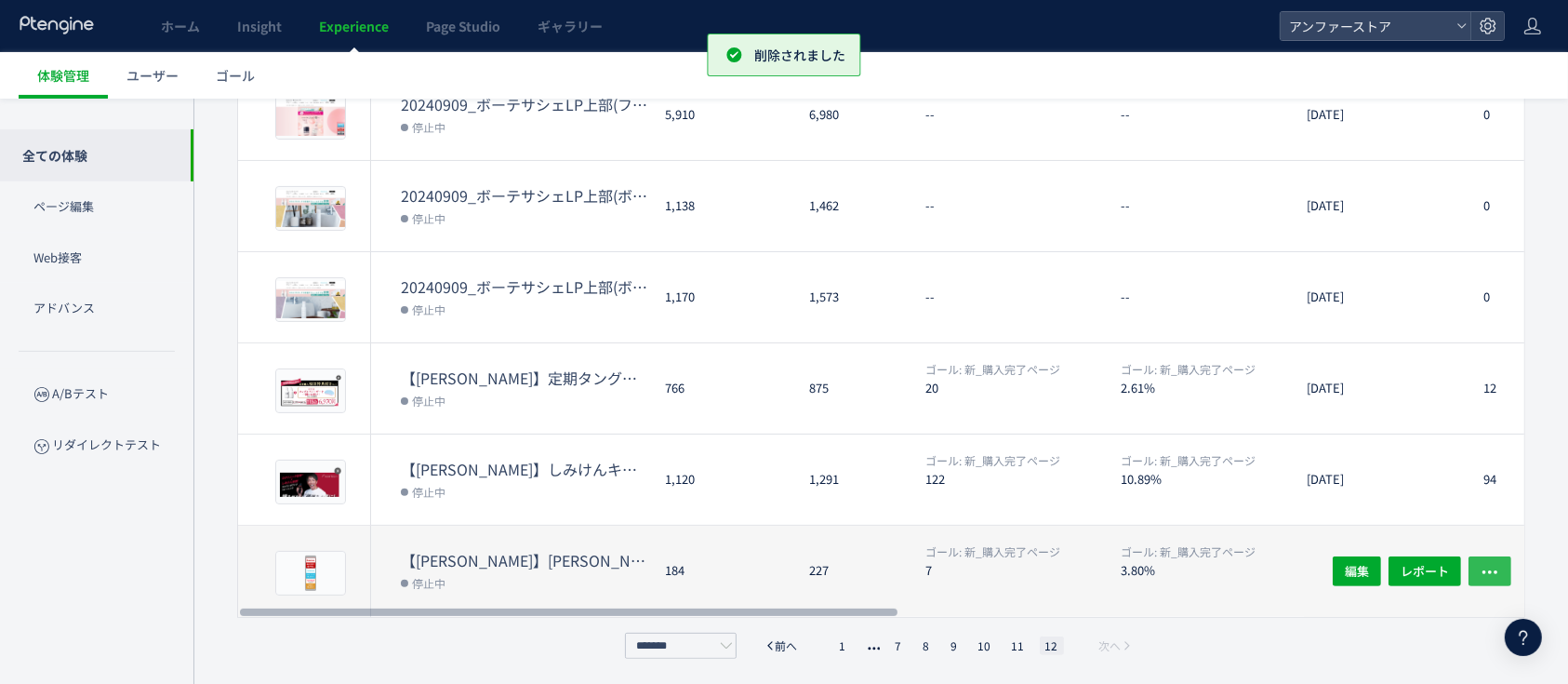
click at [1489, 570] on use "button" at bounding box center [1489, 572] width 15 height 4
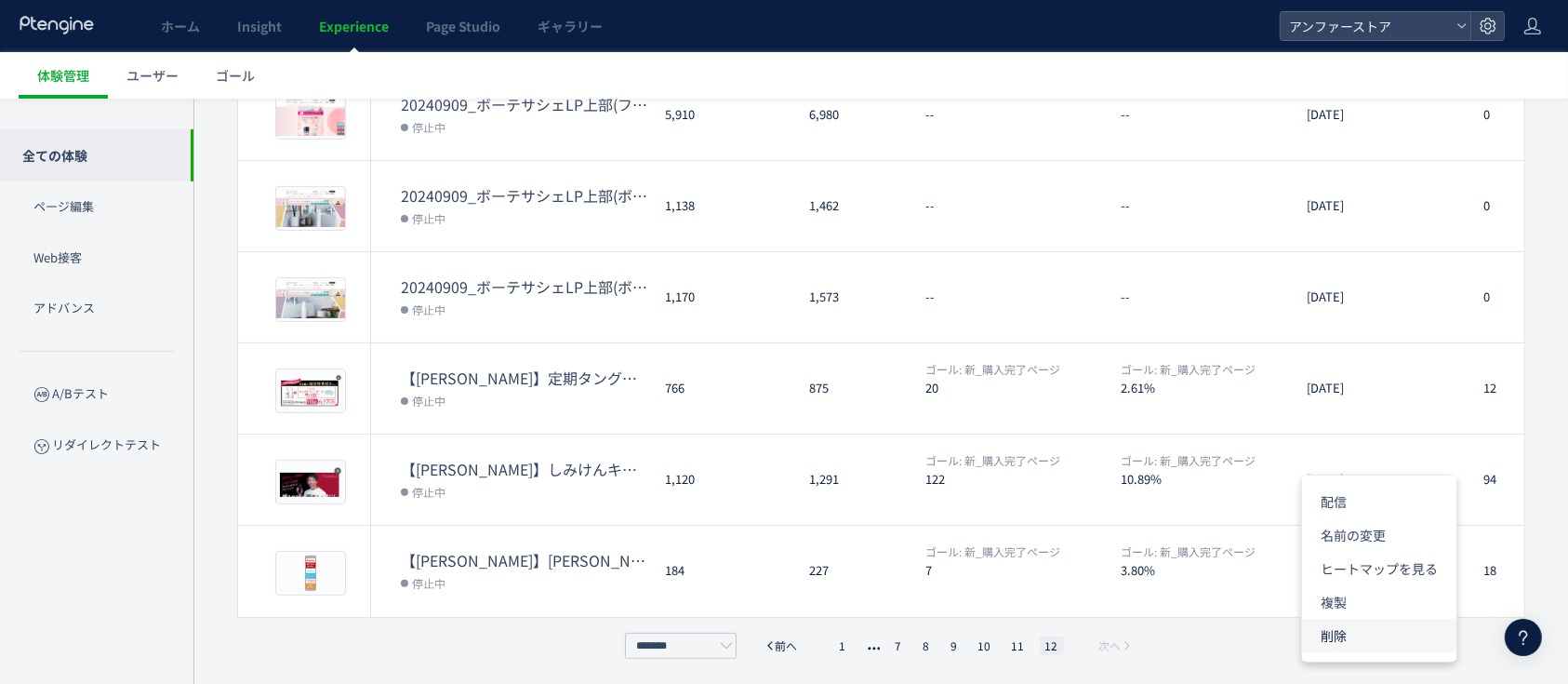
click at [1388, 622] on li "削除" at bounding box center [1379, 635] width 154 height 33
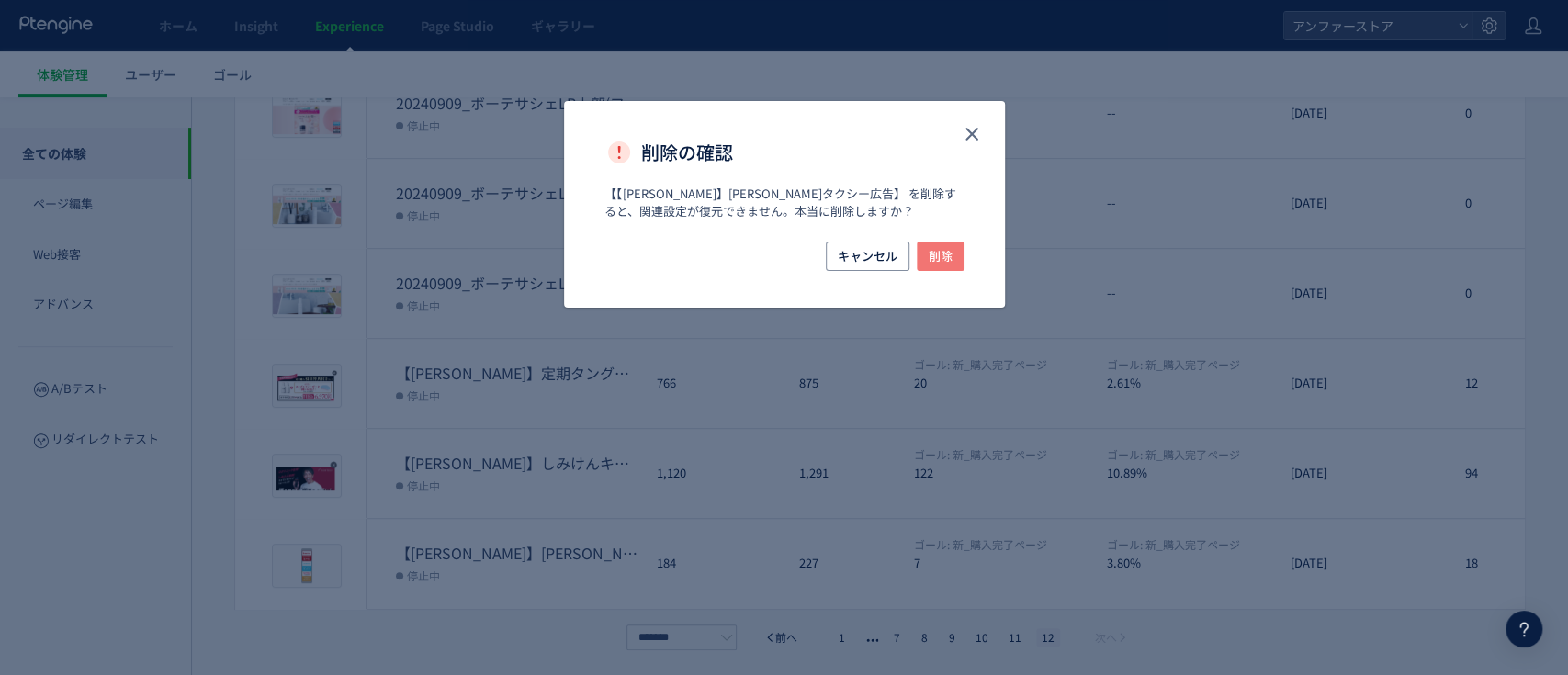
click at [928, 262] on span "削除" at bounding box center [940, 256] width 24 height 30
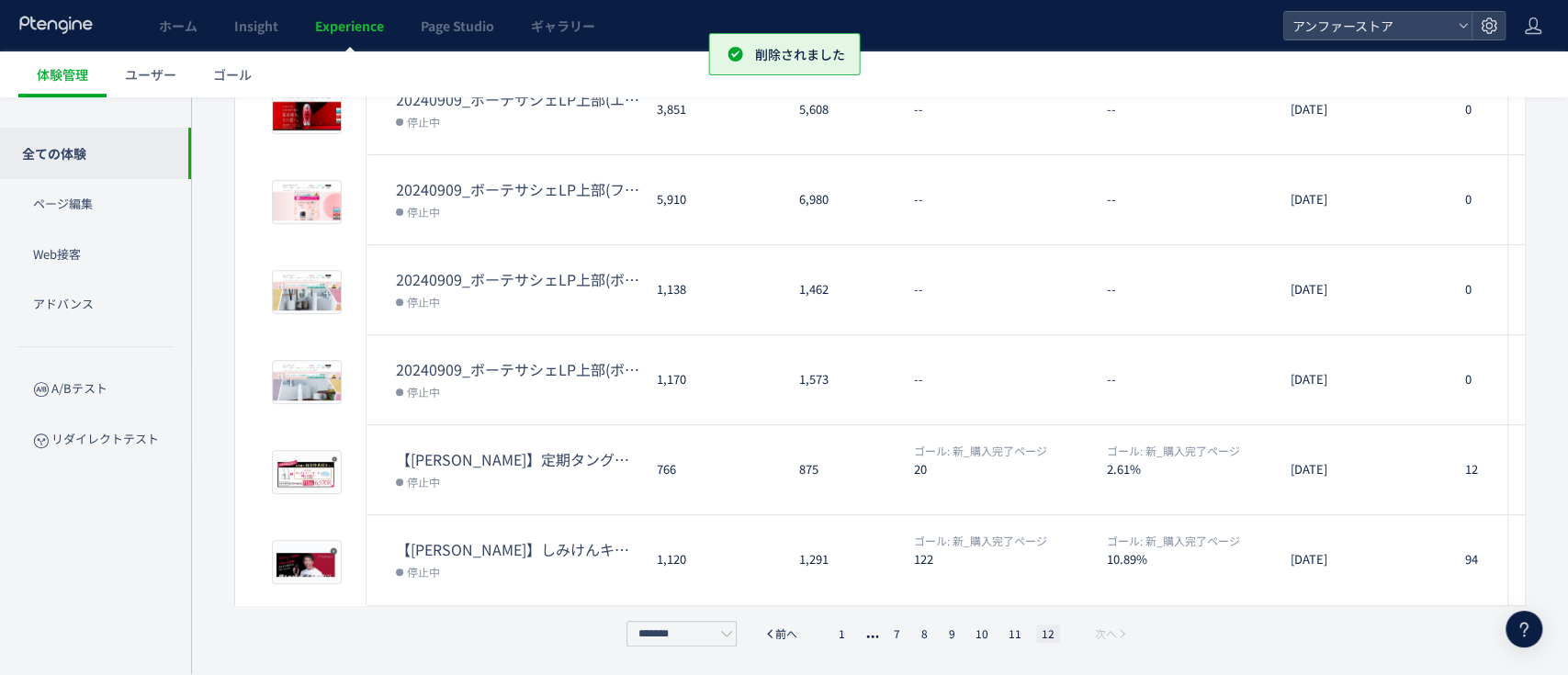
scroll to position [322, 0]
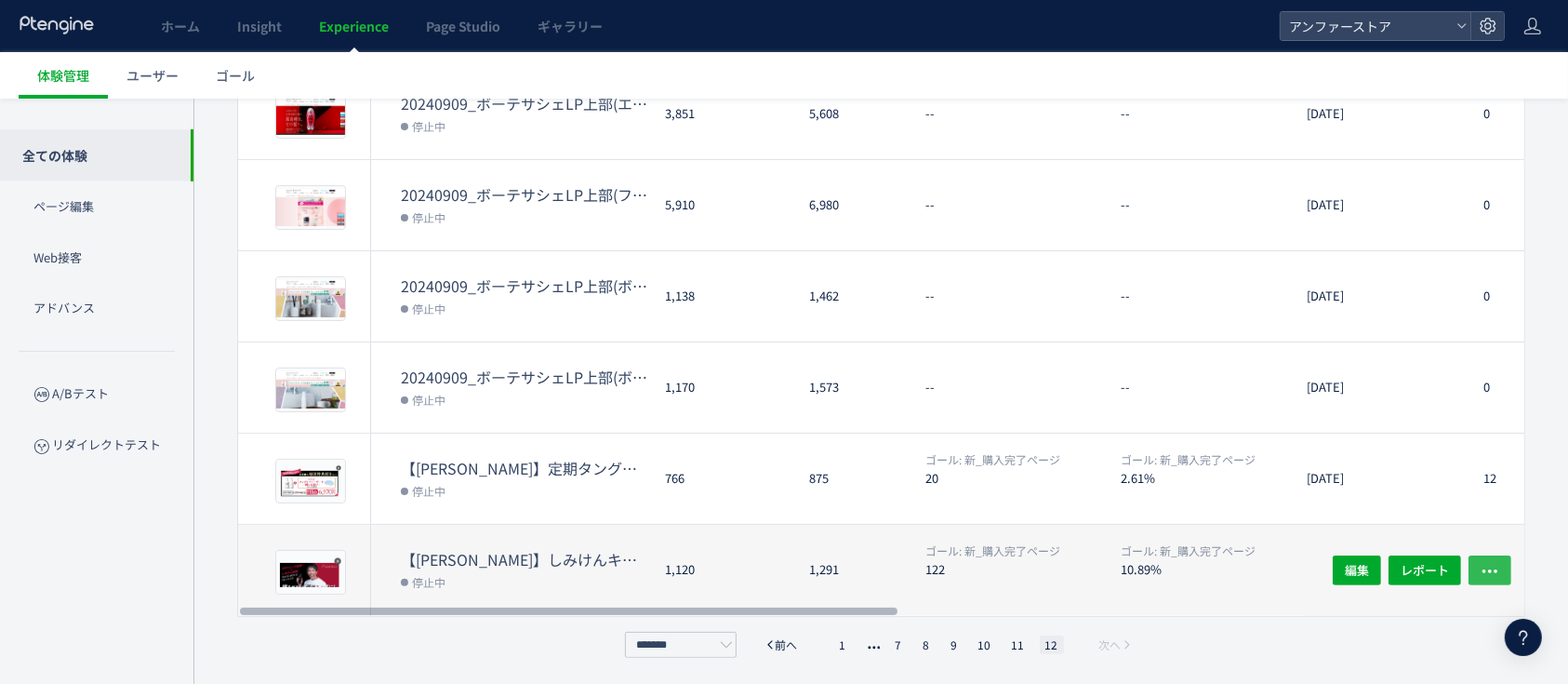
click at [1495, 564] on icon "button" at bounding box center [1489, 571] width 18 height 18
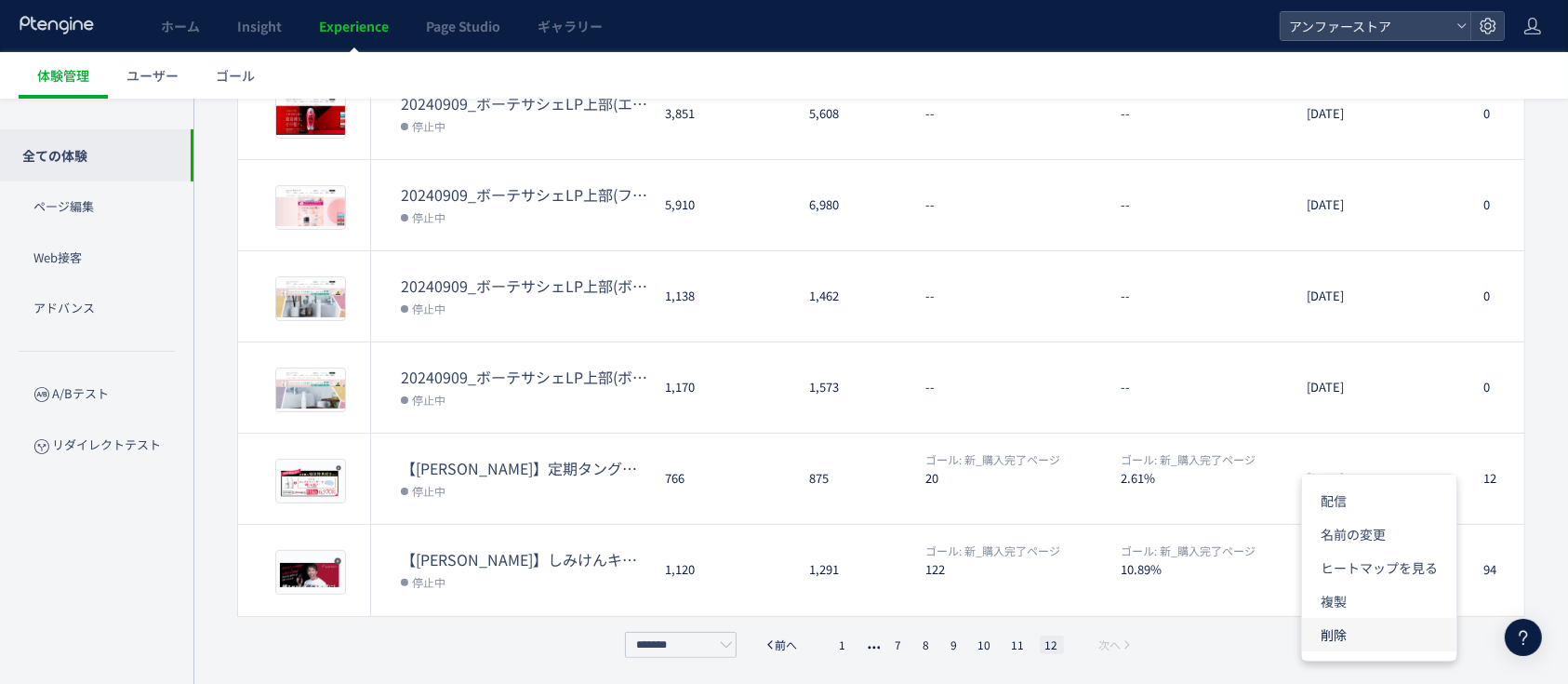
click at [1380, 632] on li "削除" at bounding box center [1379, 634] width 154 height 33
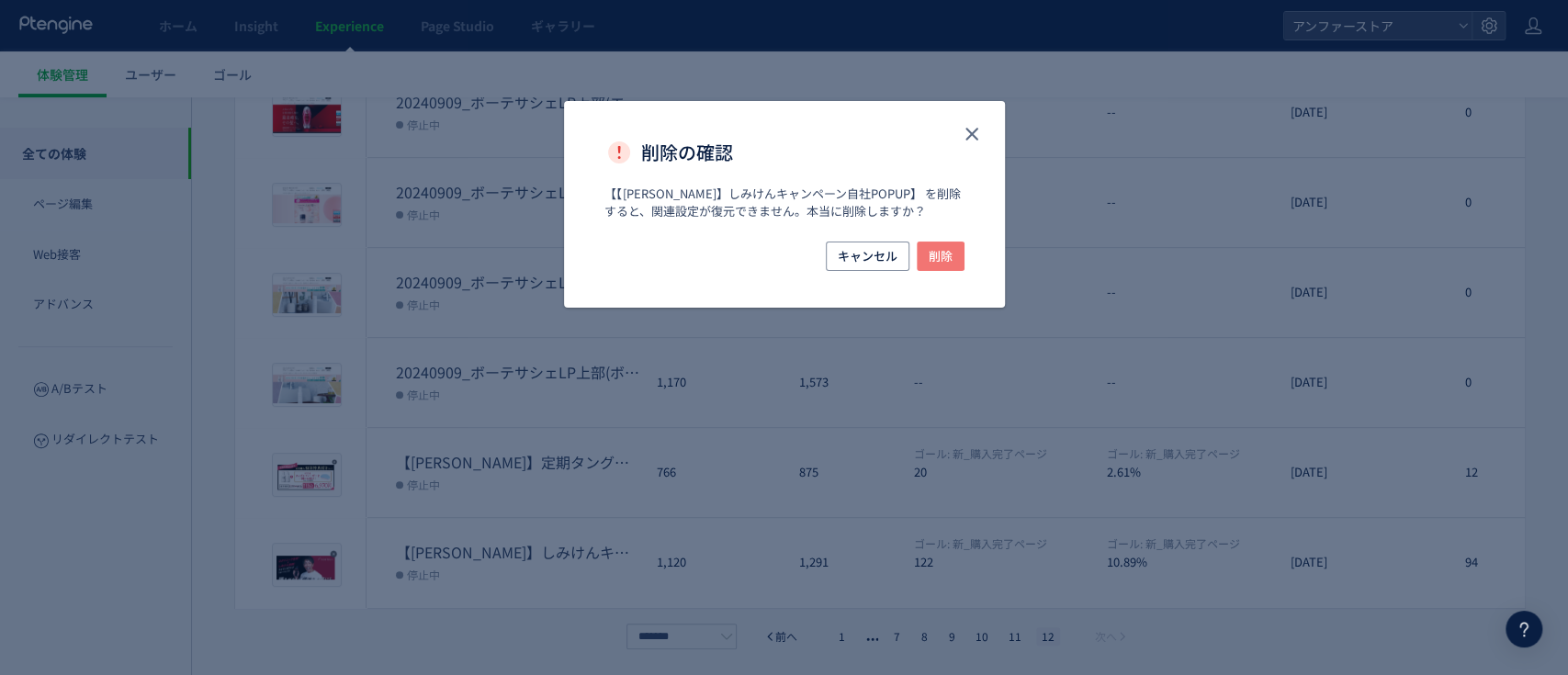
click at [942, 255] on span "削除" at bounding box center [940, 256] width 24 height 30
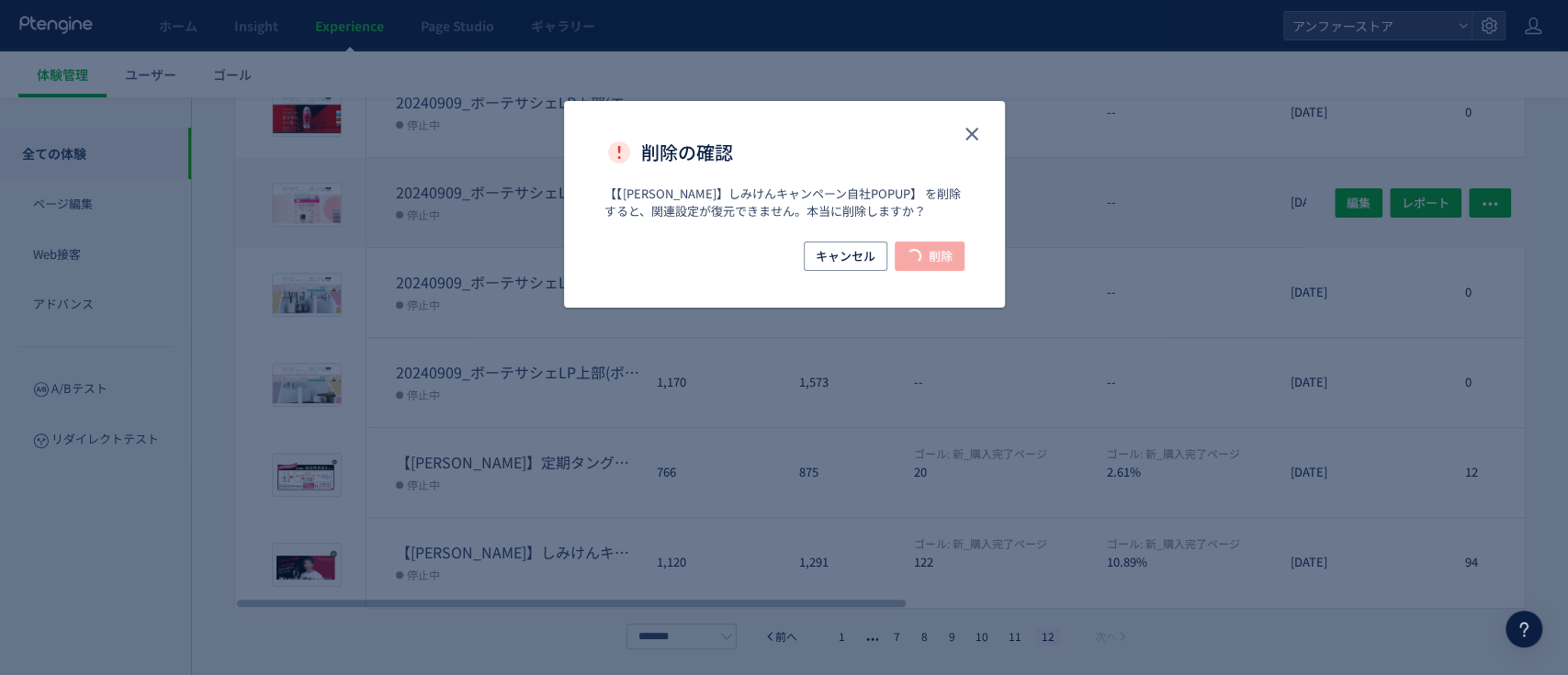
scroll to position [232, 0]
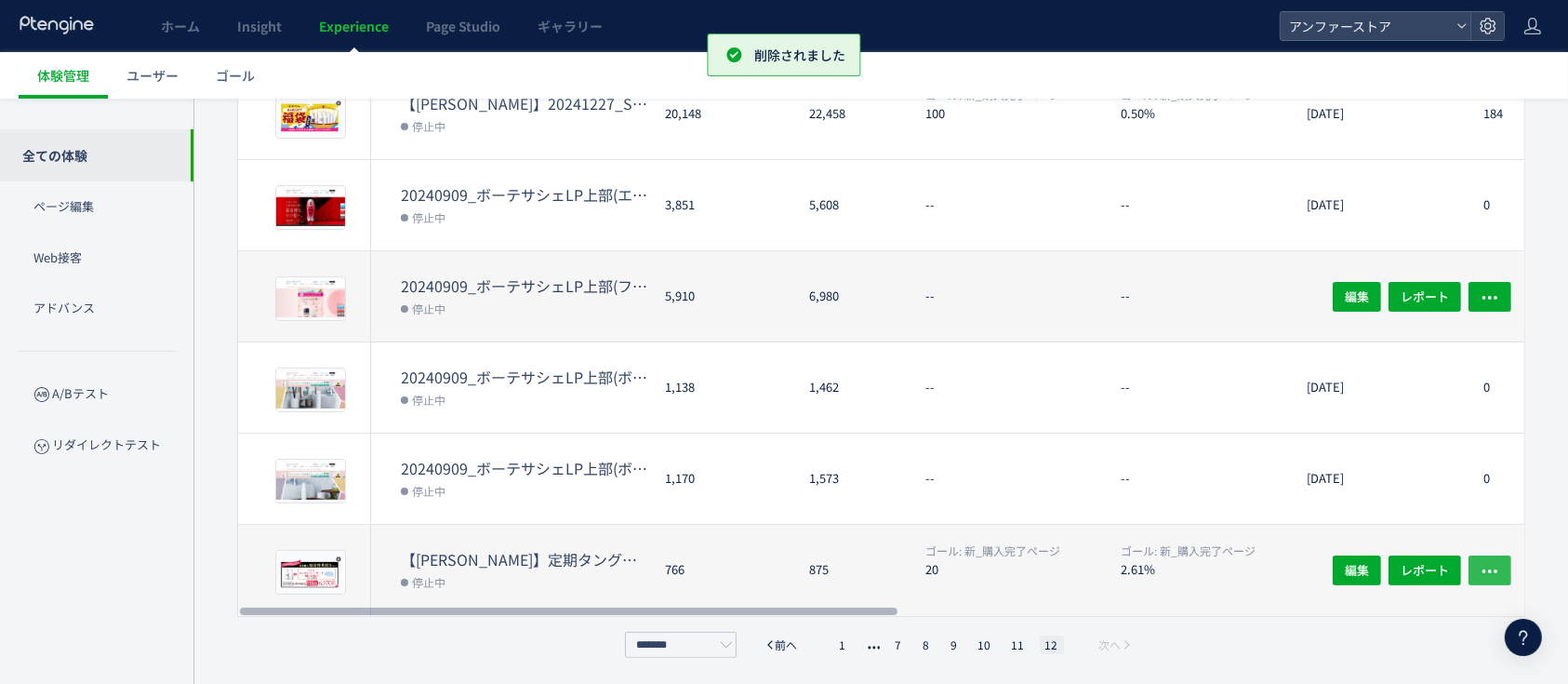
click at [1490, 563] on icon "button" at bounding box center [1489, 571] width 18 height 18
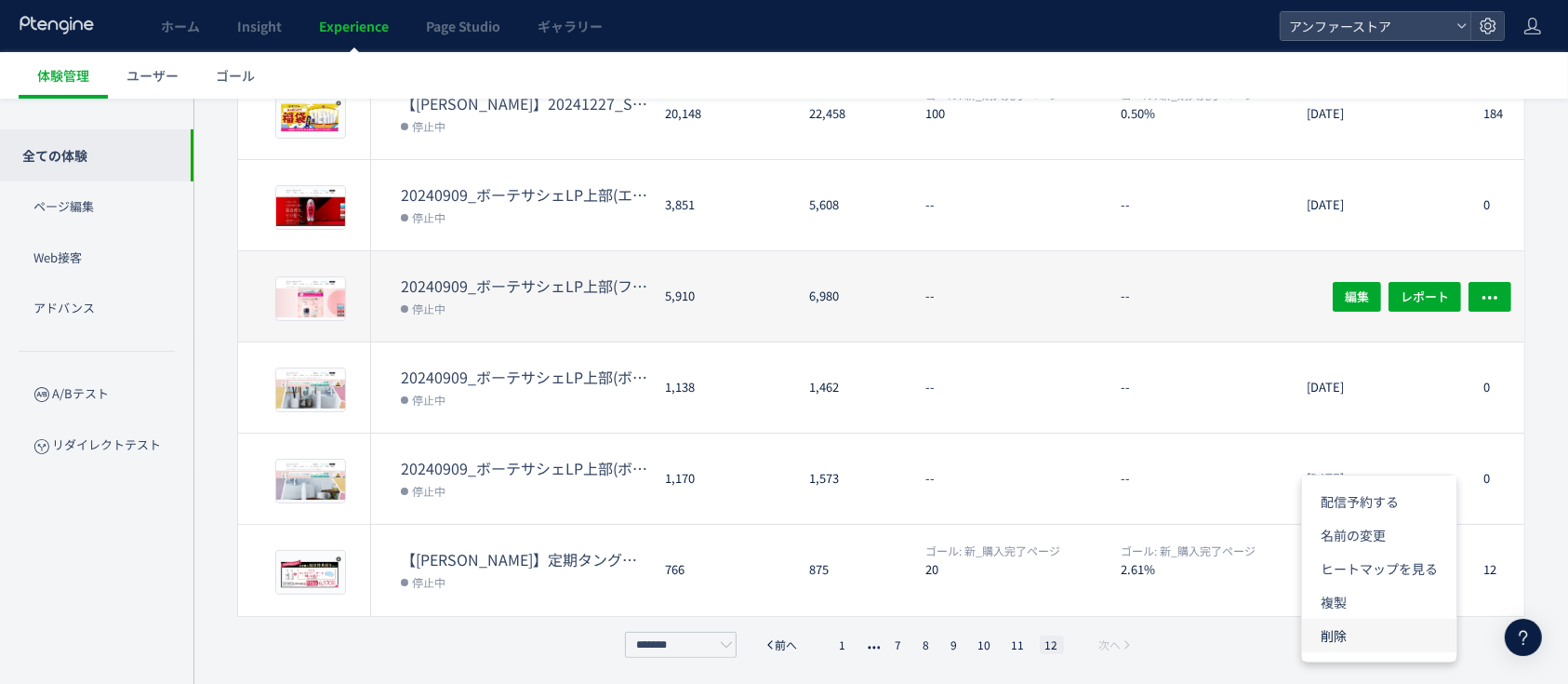
click at [1368, 629] on li "削除" at bounding box center [1379, 635] width 154 height 33
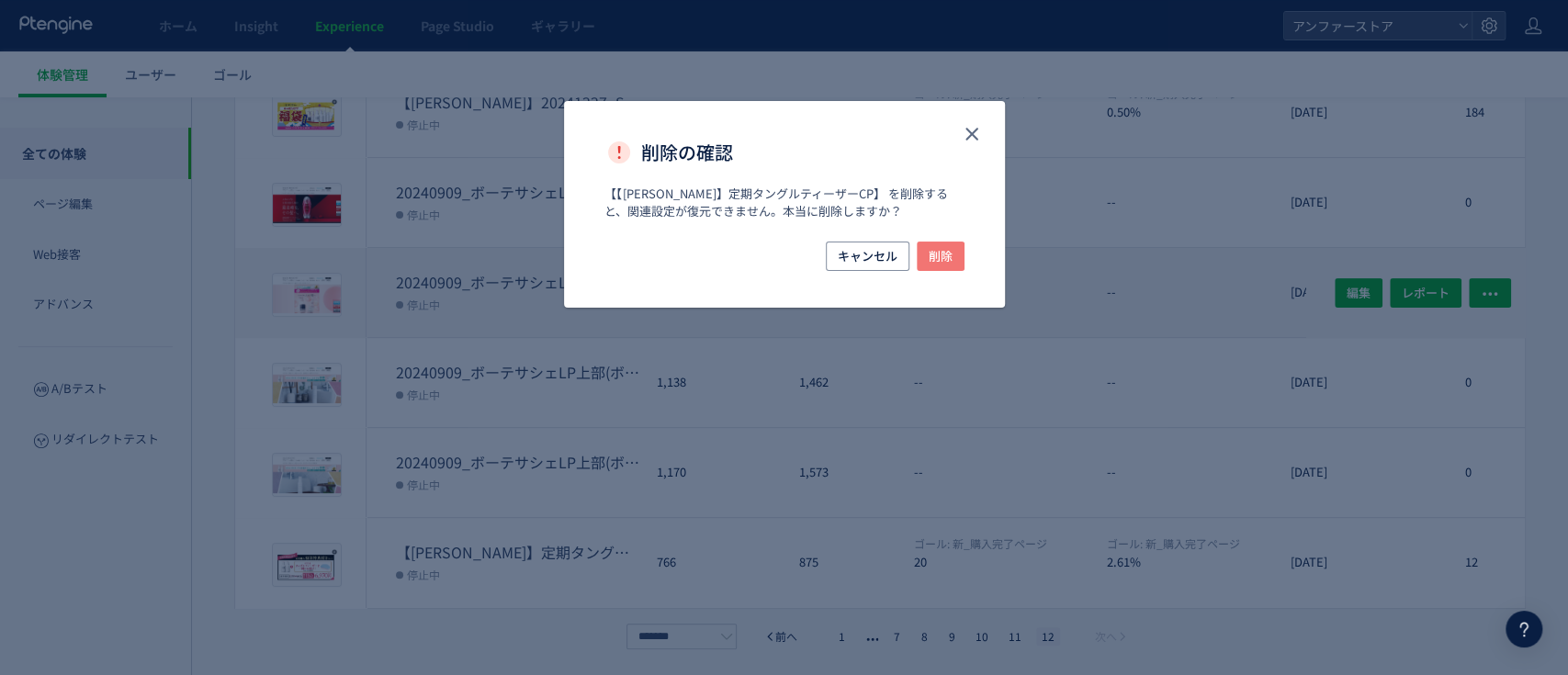
click at [948, 255] on span "削除" at bounding box center [940, 256] width 24 height 30
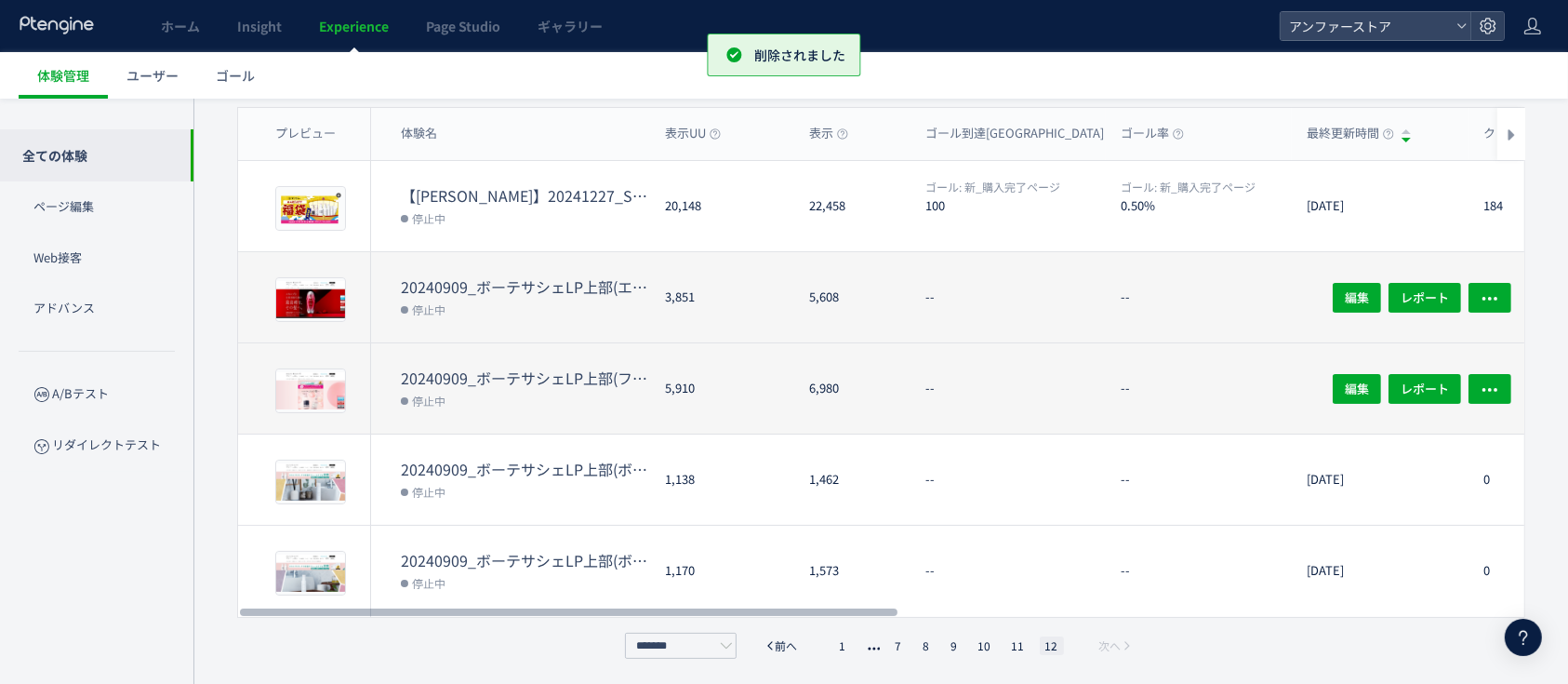
scroll to position [0, 0]
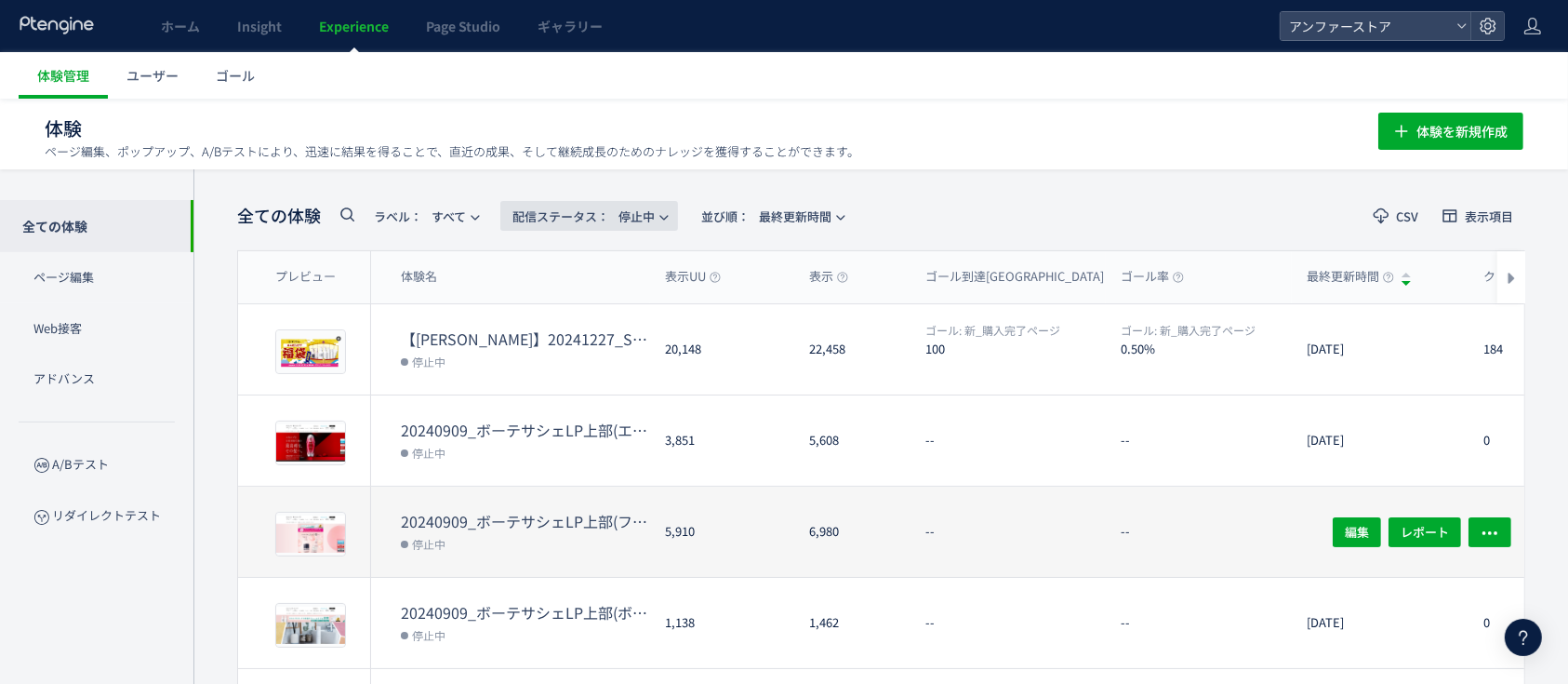
click at [565, 209] on span "配信ステータス​：" at bounding box center [561, 217] width 97 height 17
click at [894, 176] on div "全ての体験 ラベル： すべて 配信ステータス​： 停止中 並び順： 最終更新時間 CSV 表示項目 プレビュー 体験名 表示UU 表示 ゴール到達UU ゴール…" at bounding box center [881, 499] width 1375 height 661
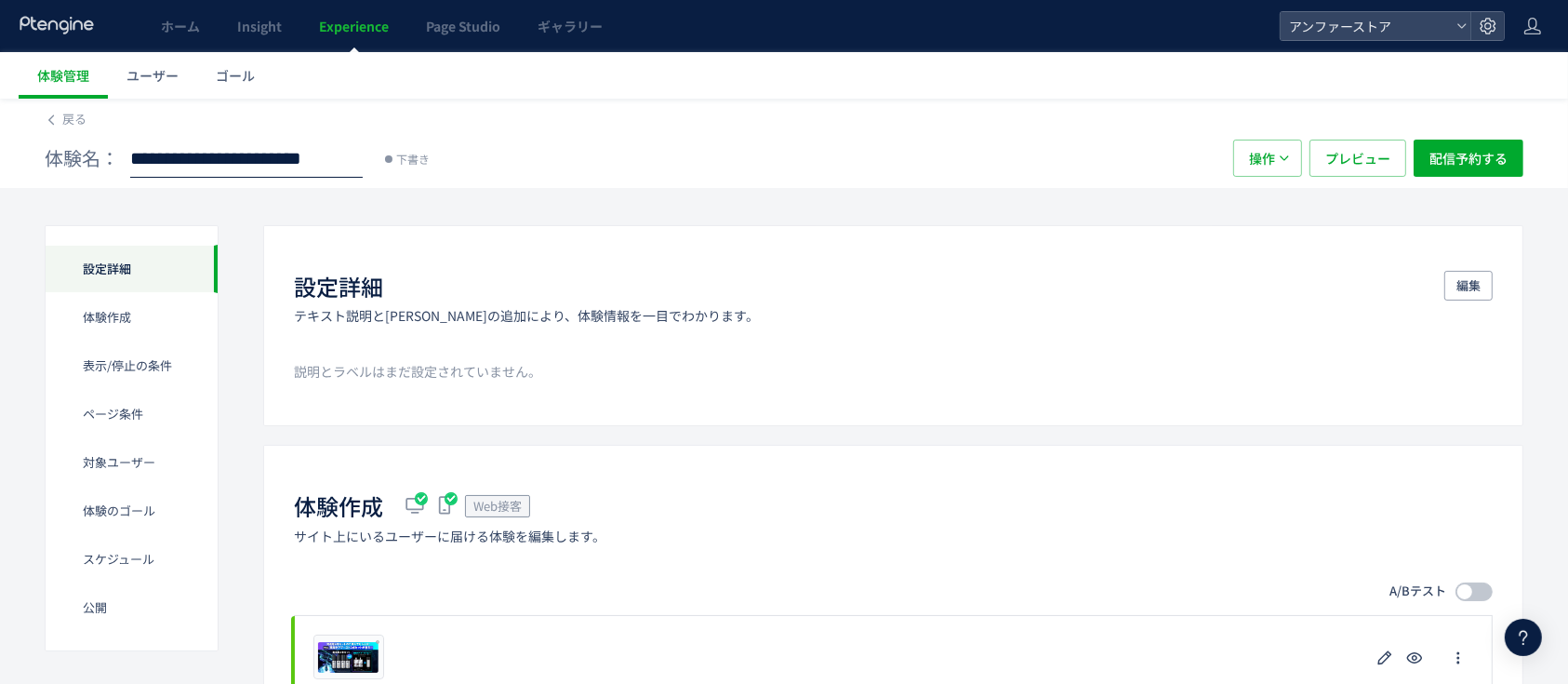
scroll to position [0, 86]
type input "**********"
click at [678, 170] on div "体験名： 20250903_【川辺】NEXT+エレブラシ発売 下書き" at bounding box center [629, 158] width 1170 height 37
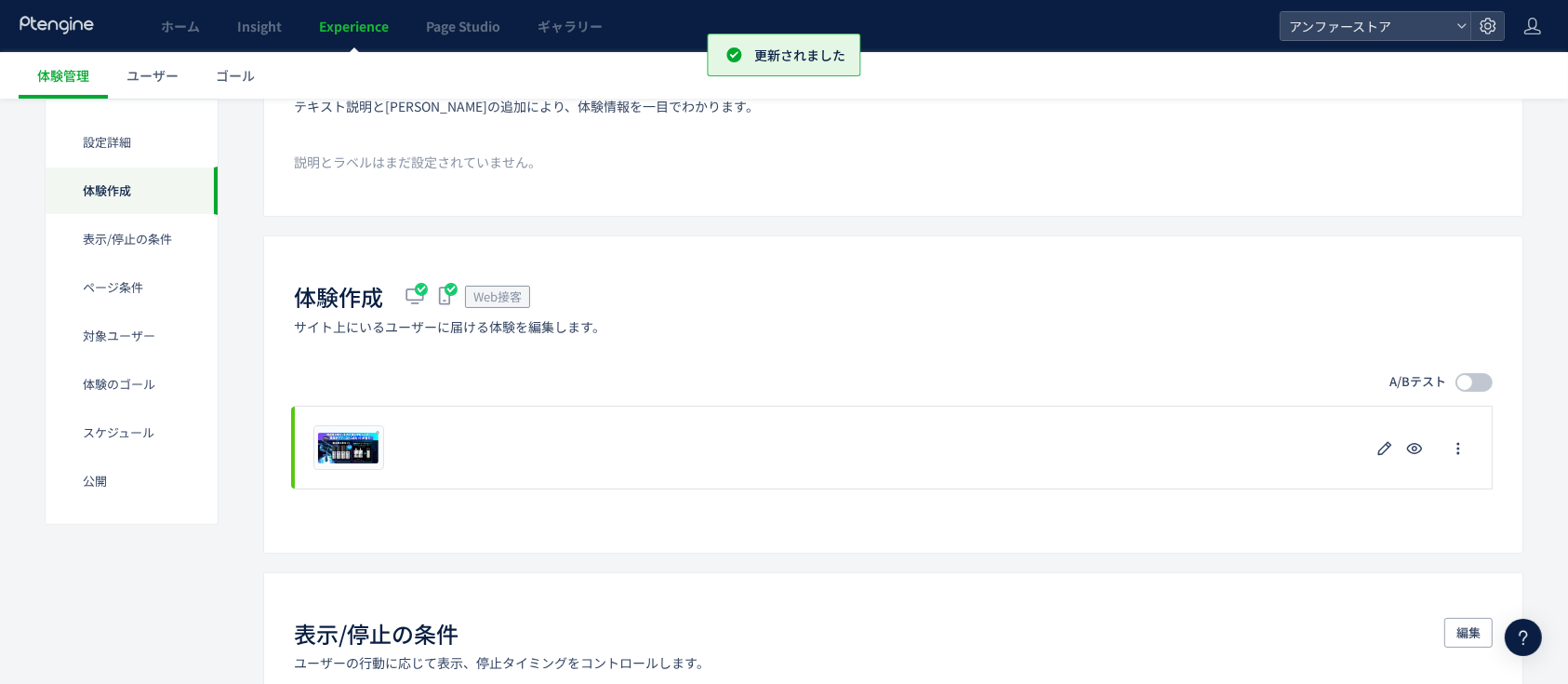
scroll to position [248, 0]
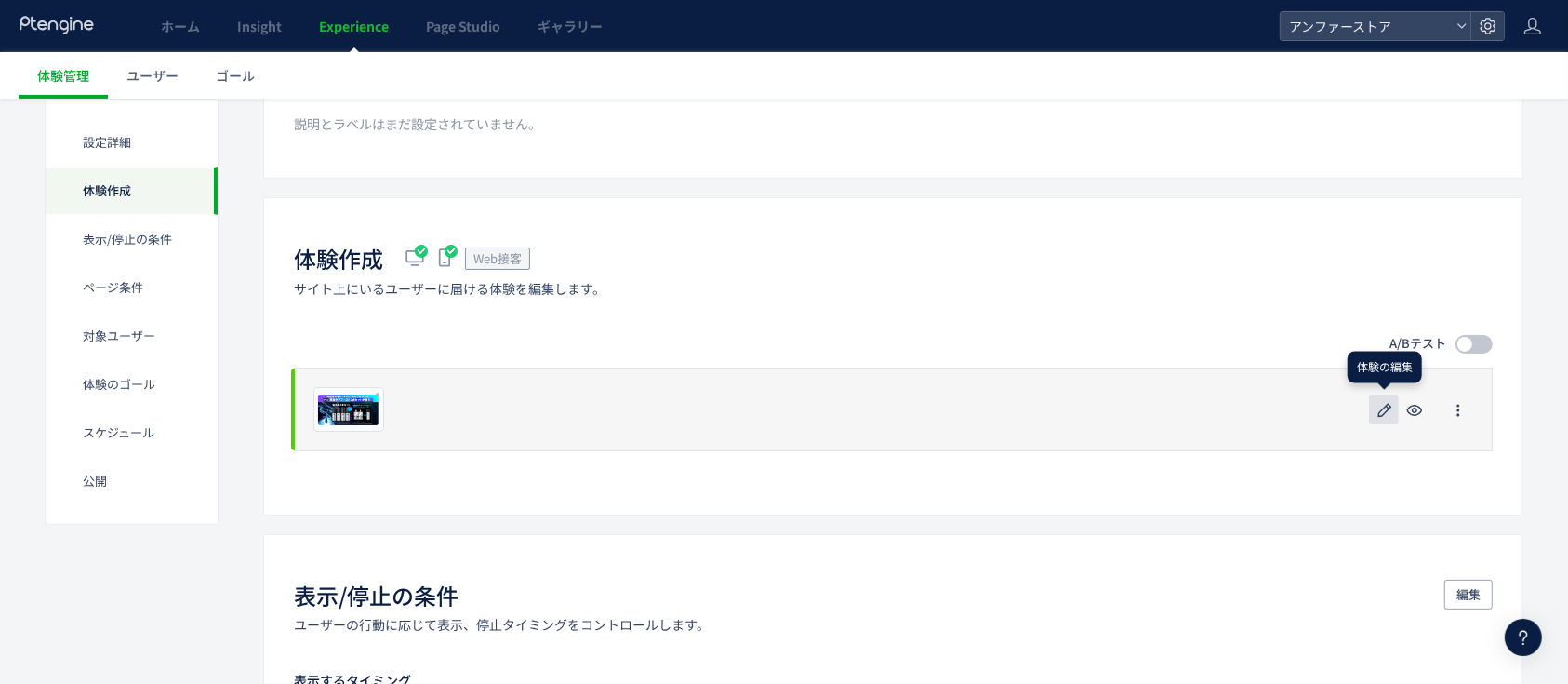
click at [1374, 405] on button "button" at bounding box center [1384, 409] width 30 height 30
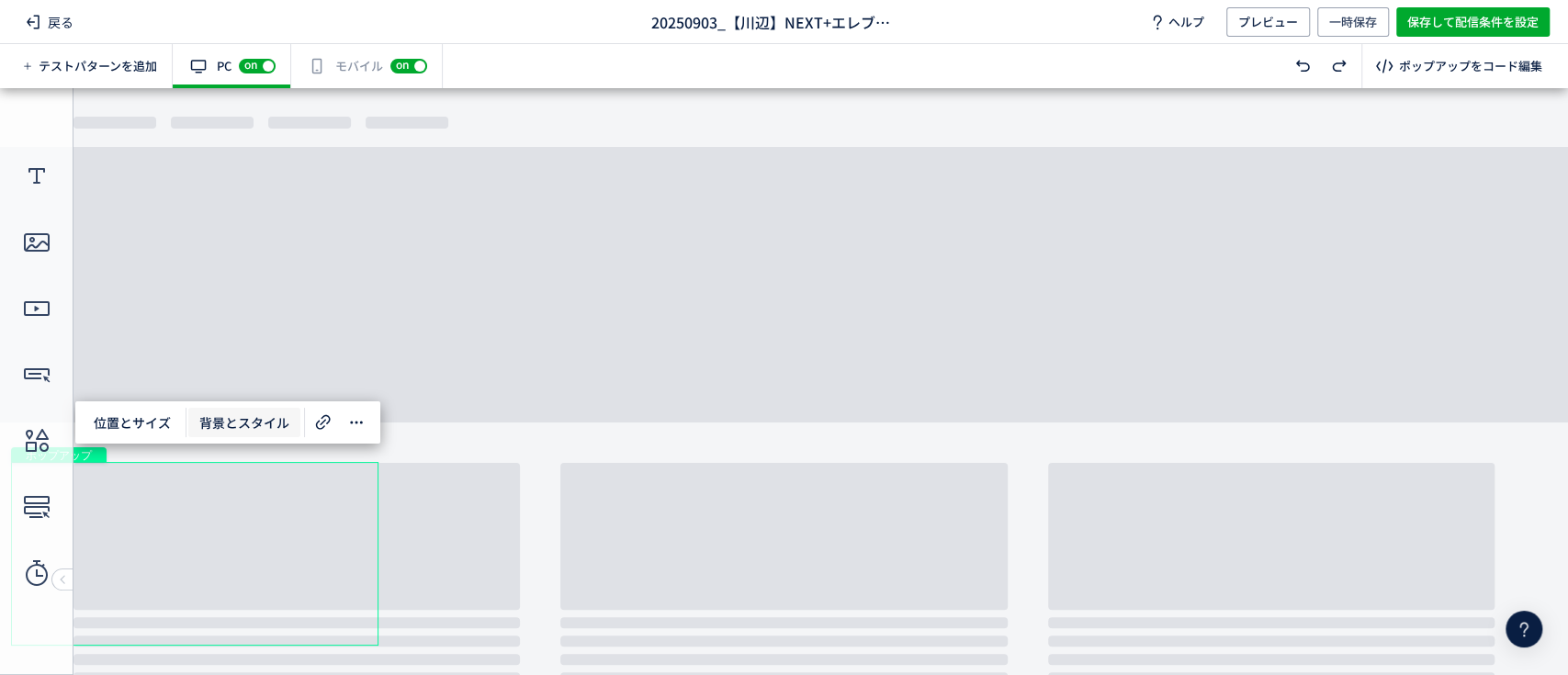
click at [243, 418] on span "背景とスタイル" at bounding box center [244, 422] width 112 height 30
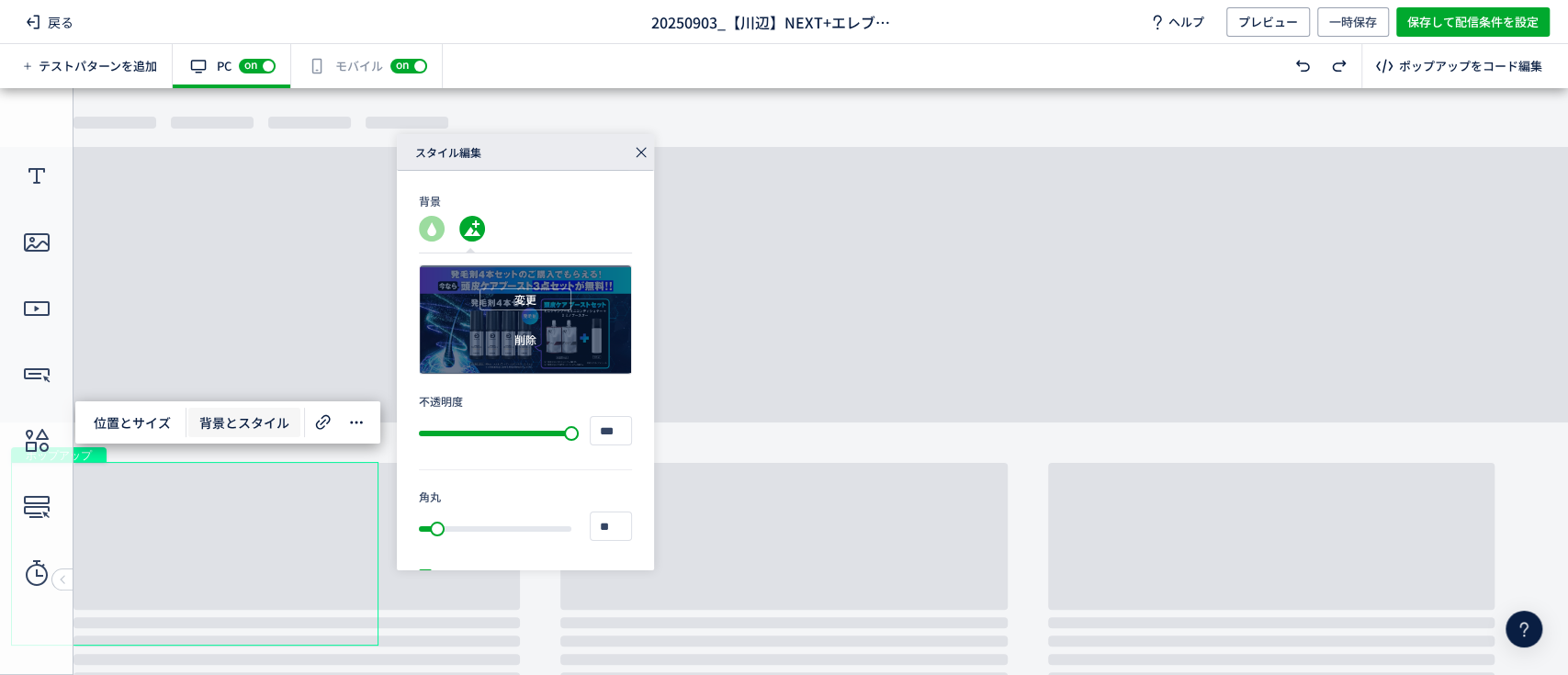
click at [558, 355] on div "変更 削除" at bounding box center [526, 319] width 211 height 108
click at [530, 297] on button "変更" at bounding box center [526, 299] width 92 height 22
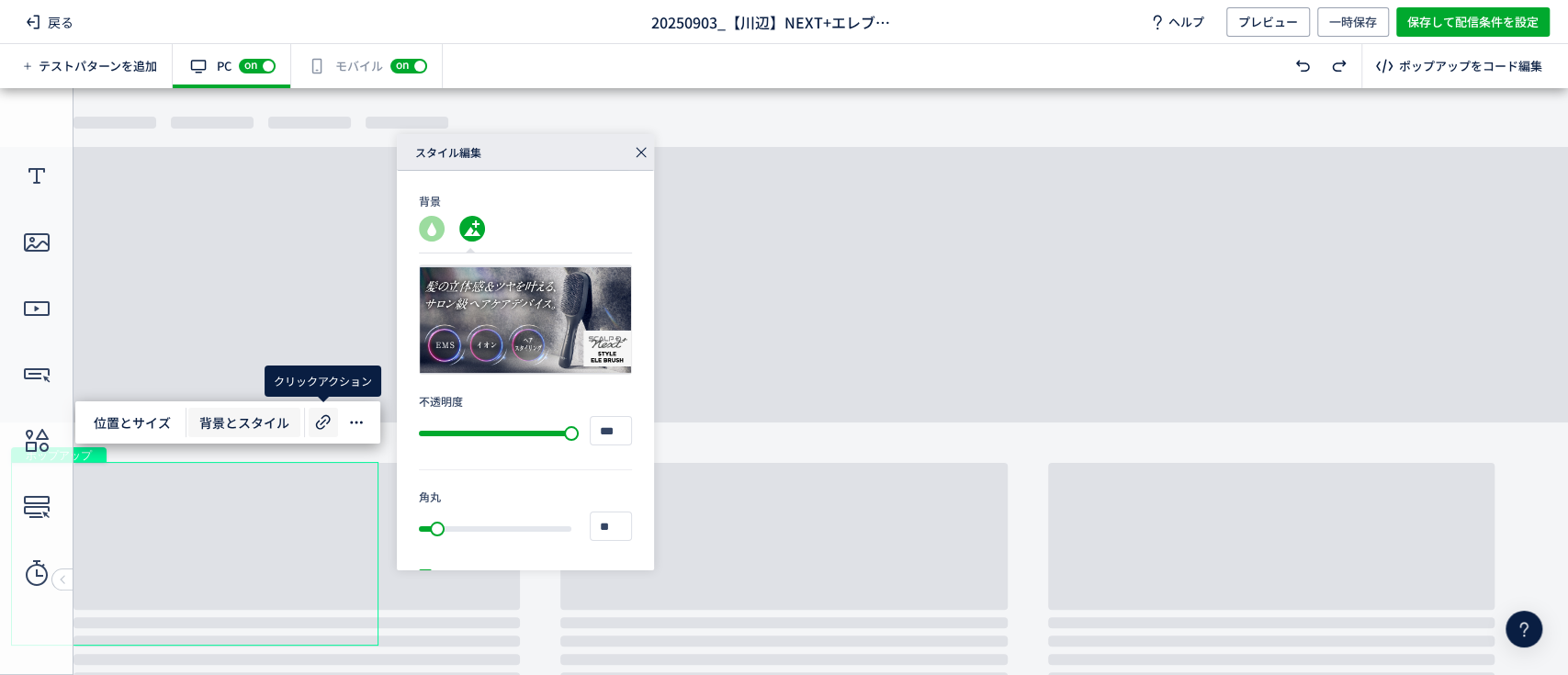
click at [331, 418] on icon at bounding box center [323, 422] width 22 height 22
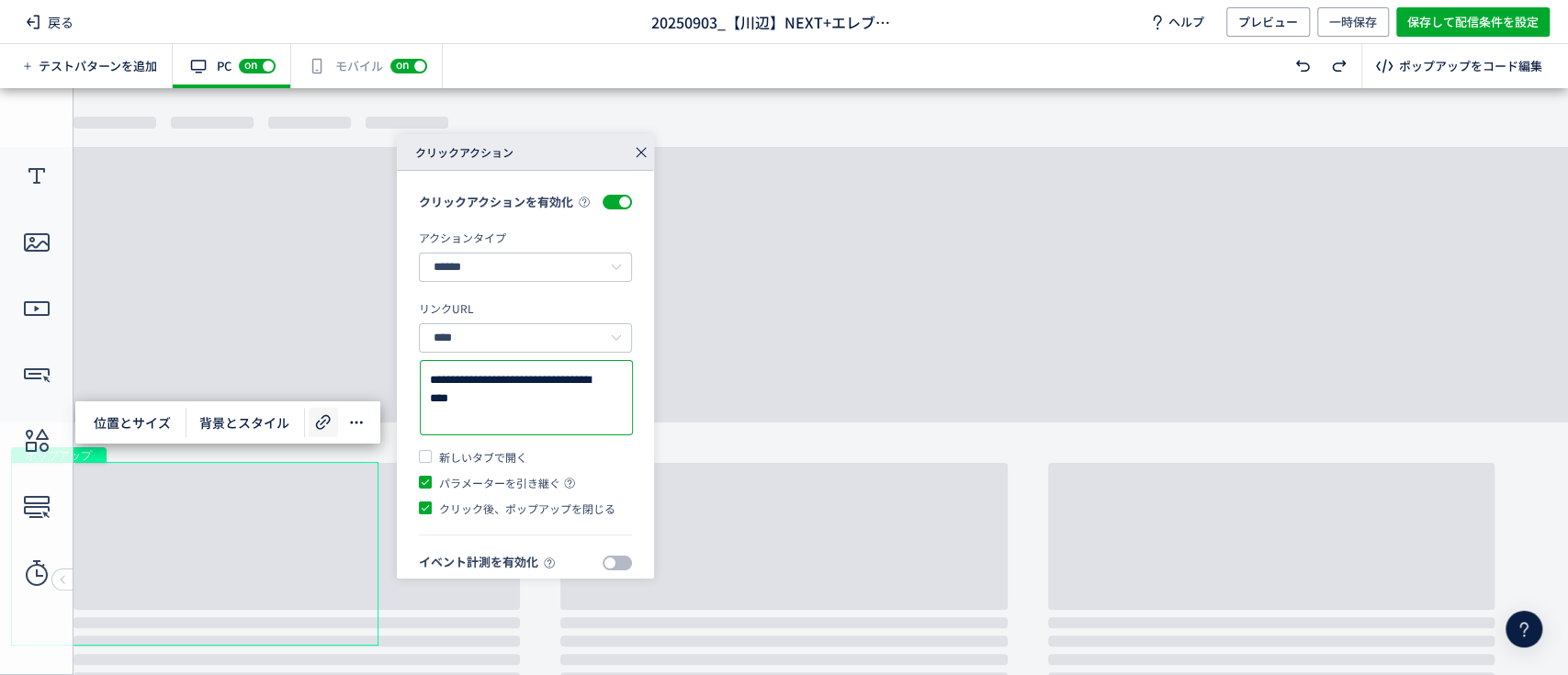
drag, startPoint x: 462, startPoint y: 433, endPoint x: 427, endPoint y: 385, distance: 59.4
click at [427, 385] on div "**********" at bounding box center [527, 398] width 211 height 73
paste textarea "**********"
click at [277, 328] on body "undefined ポップアップ undefined ポップアップ クローズボタン" at bounding box center [784, 372] width 1568 height 569
type textarea "**********"
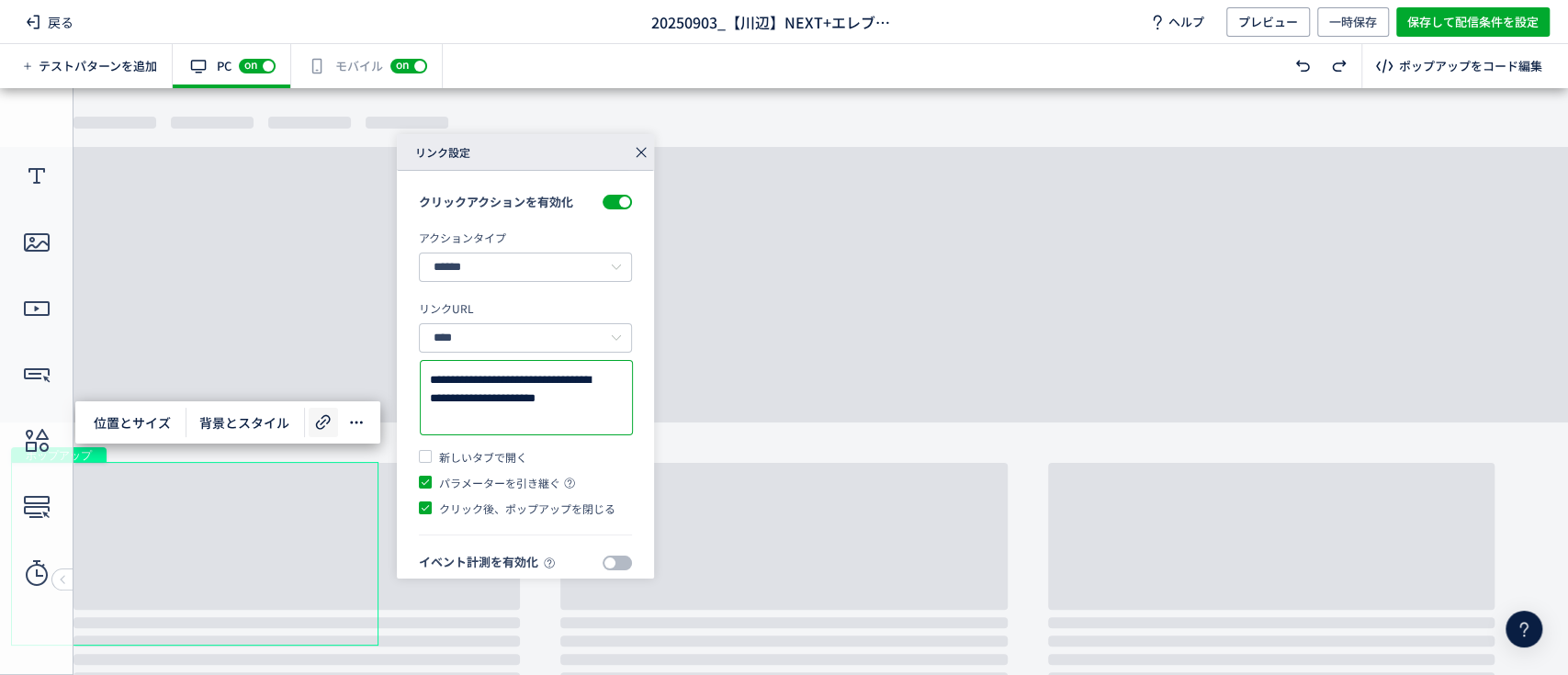
click at [643, 156] on icon at bounding box center [641, 152] width 26 height 26
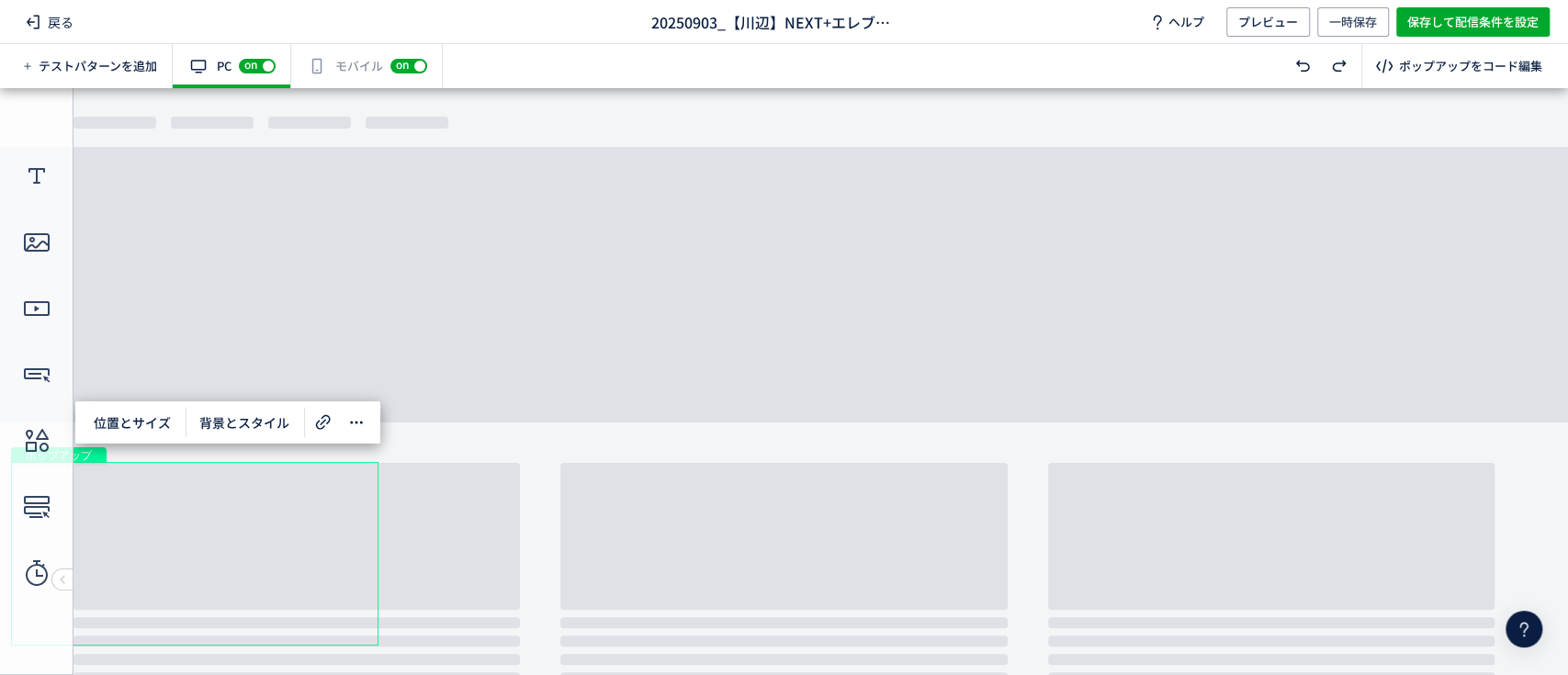
click at [342, 65] on div "有効な編集箇所が確認されません モバイル off on" at bounding box center [367, 66] width 152 height 44
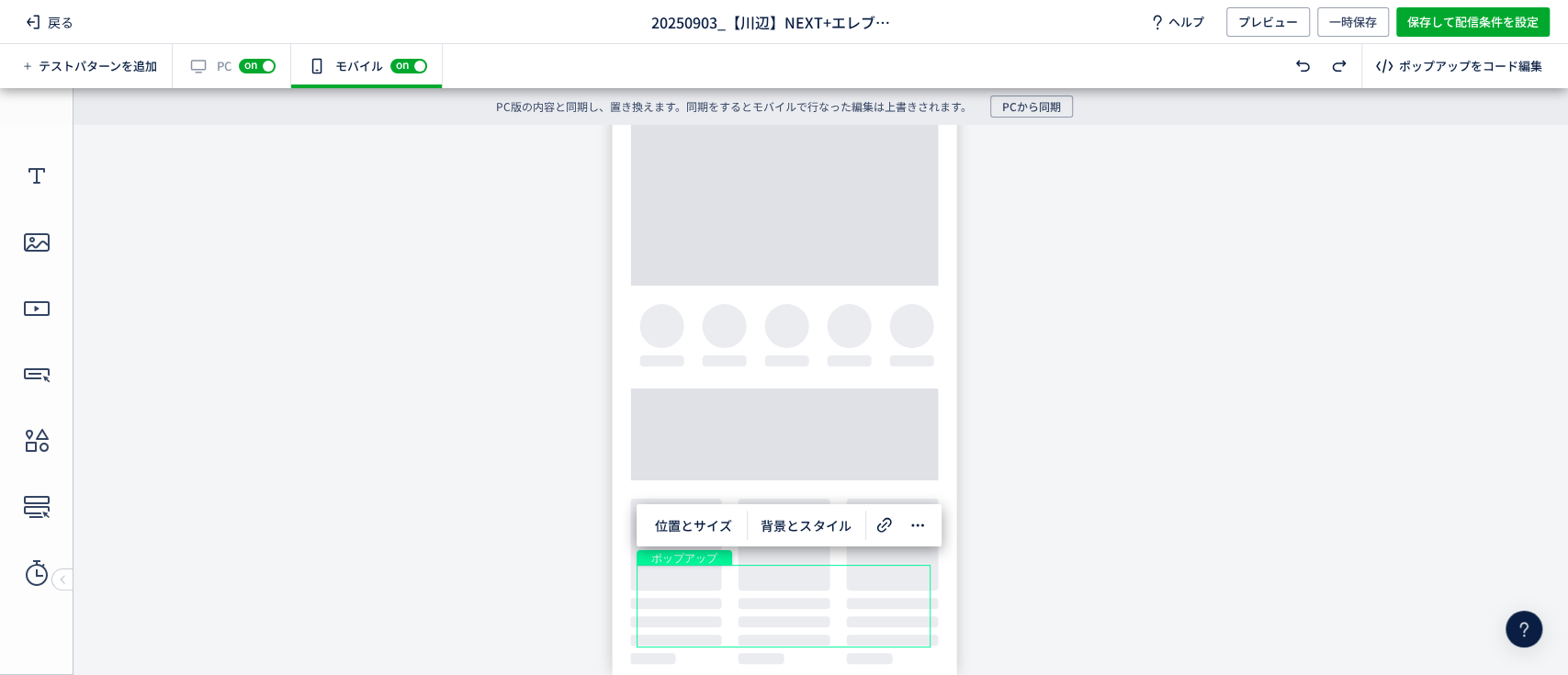
click at [785, 585] on div "ポップアップ" at bounding box center [784, 606] width 294 height 82
click at [776, 524] on span "背景とスタイル" at bounding box center [806, 525] width 112 height 30
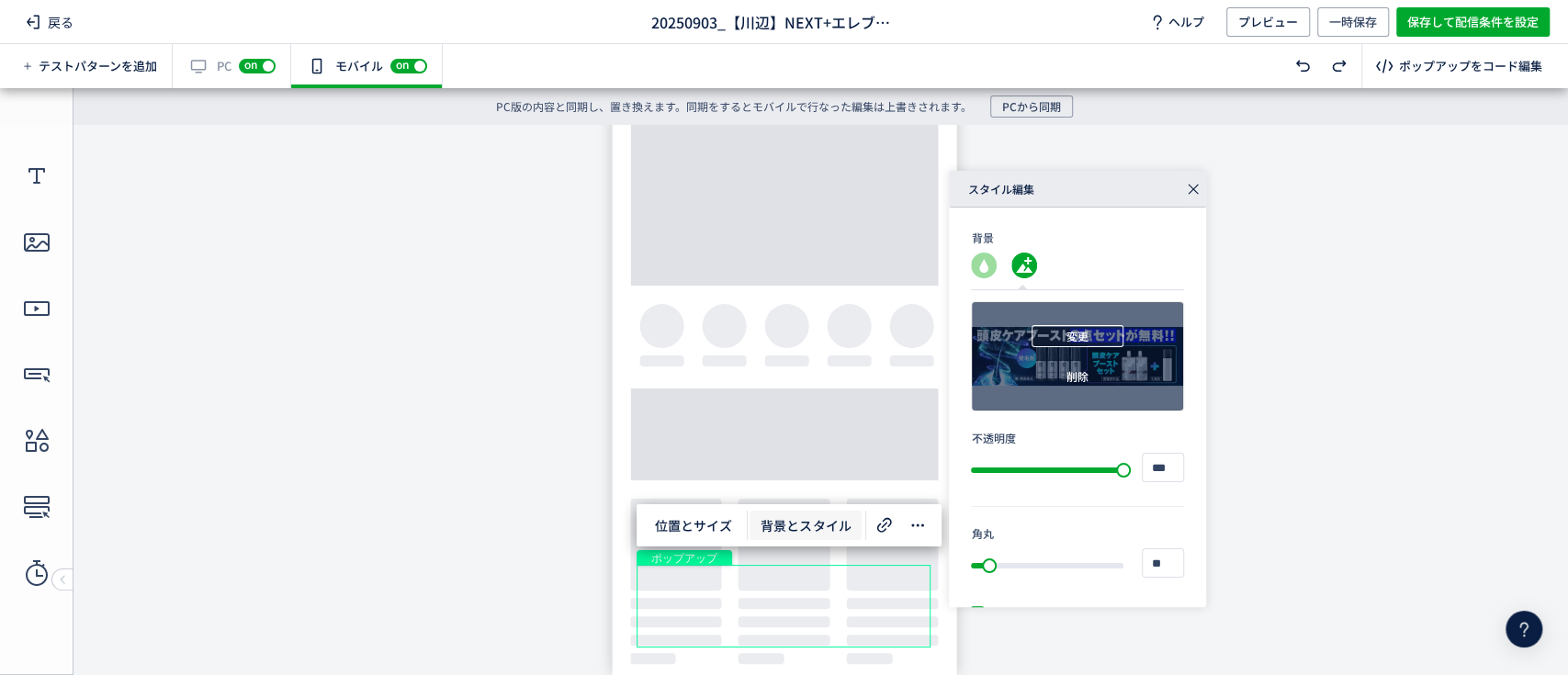
click at [1069, 335] on span "変更" at bounding box center [1077, 336] width 22 height 22
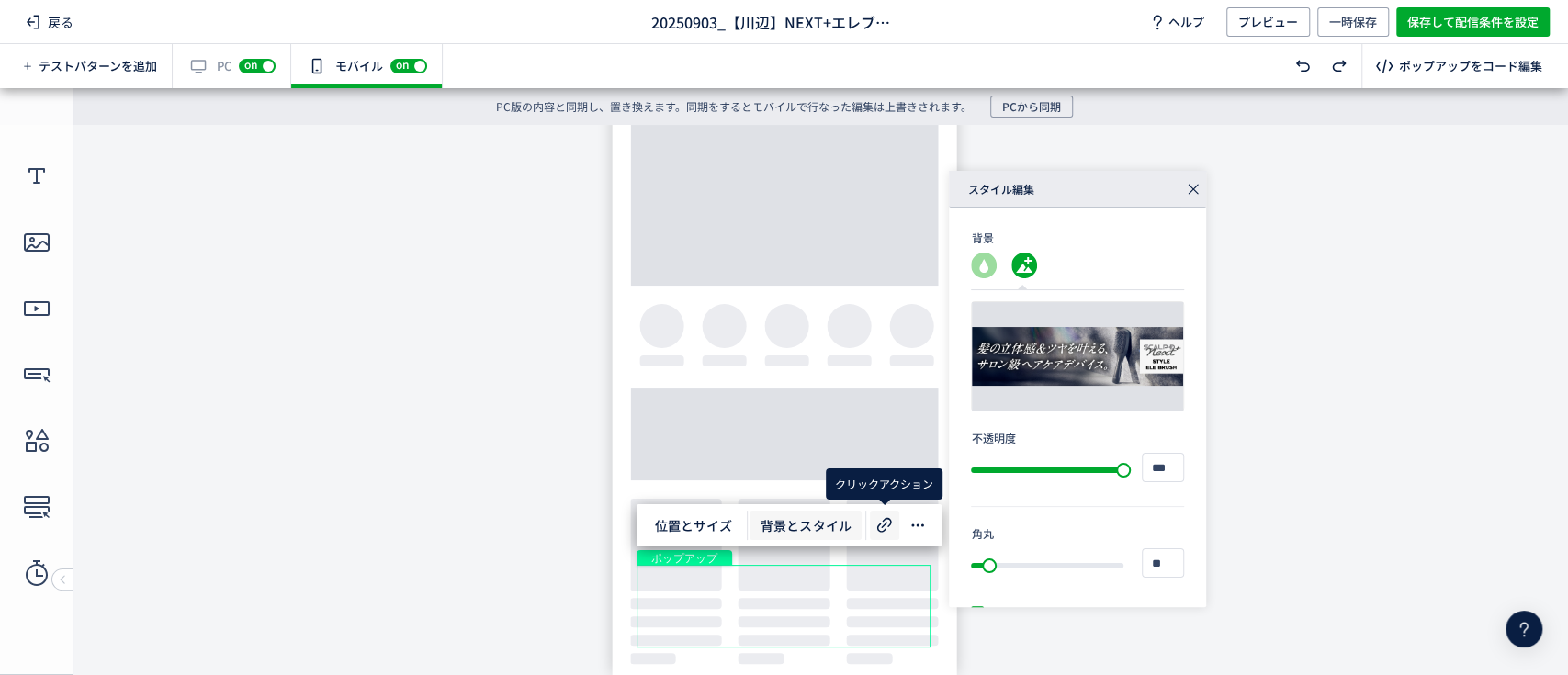
click at [882, 530] on use at bounding box center [884, 524] width 14 height 14
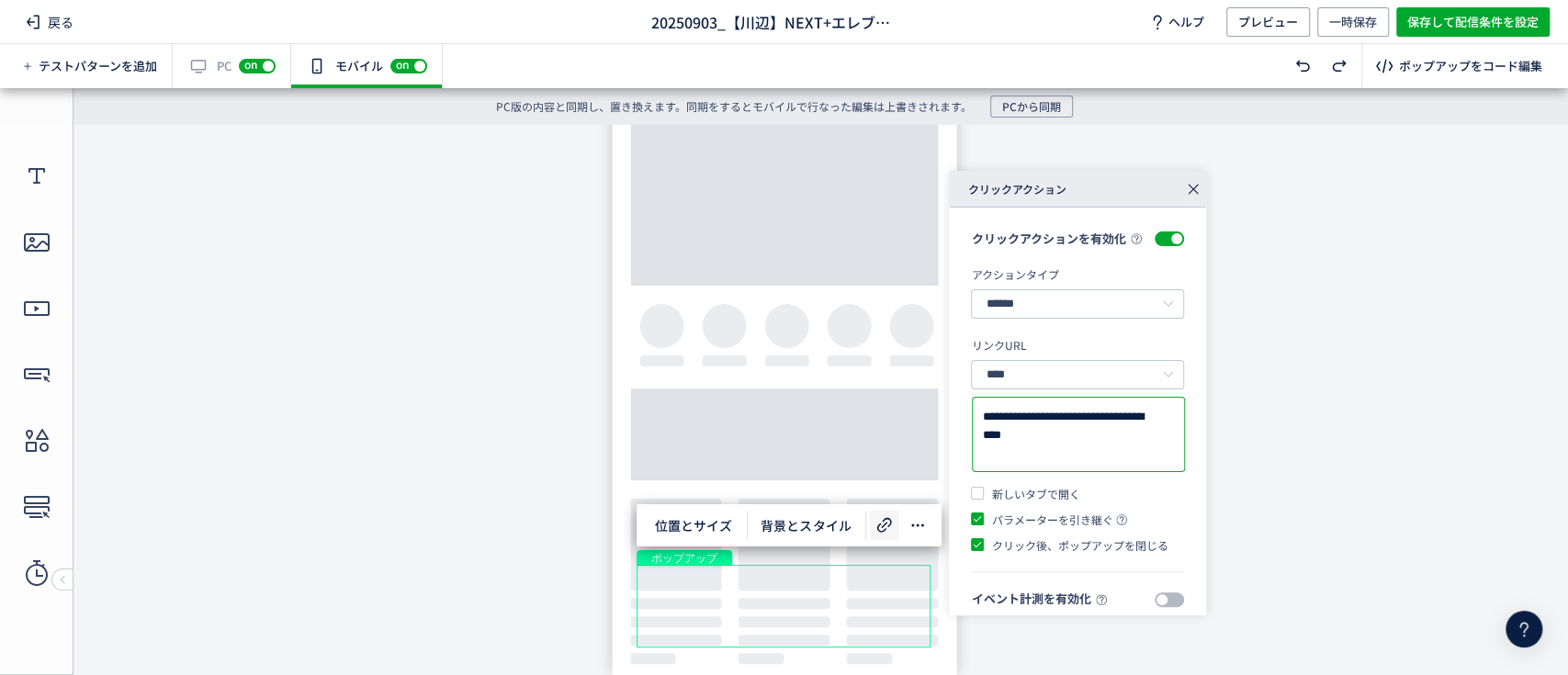
drag, startPoint x: 1014, startPoint y: 463, endPoint x: 981, endPoint y: 429, distance: 47.4
click at [982, 429] on textarea "**********" at bounding box center [1078, 434] width 193 height 55
paste textarea "**********"
type textarea "**********"
click at [1195, 185] on icon at bounding box center [1193, 189] width 26 height 26
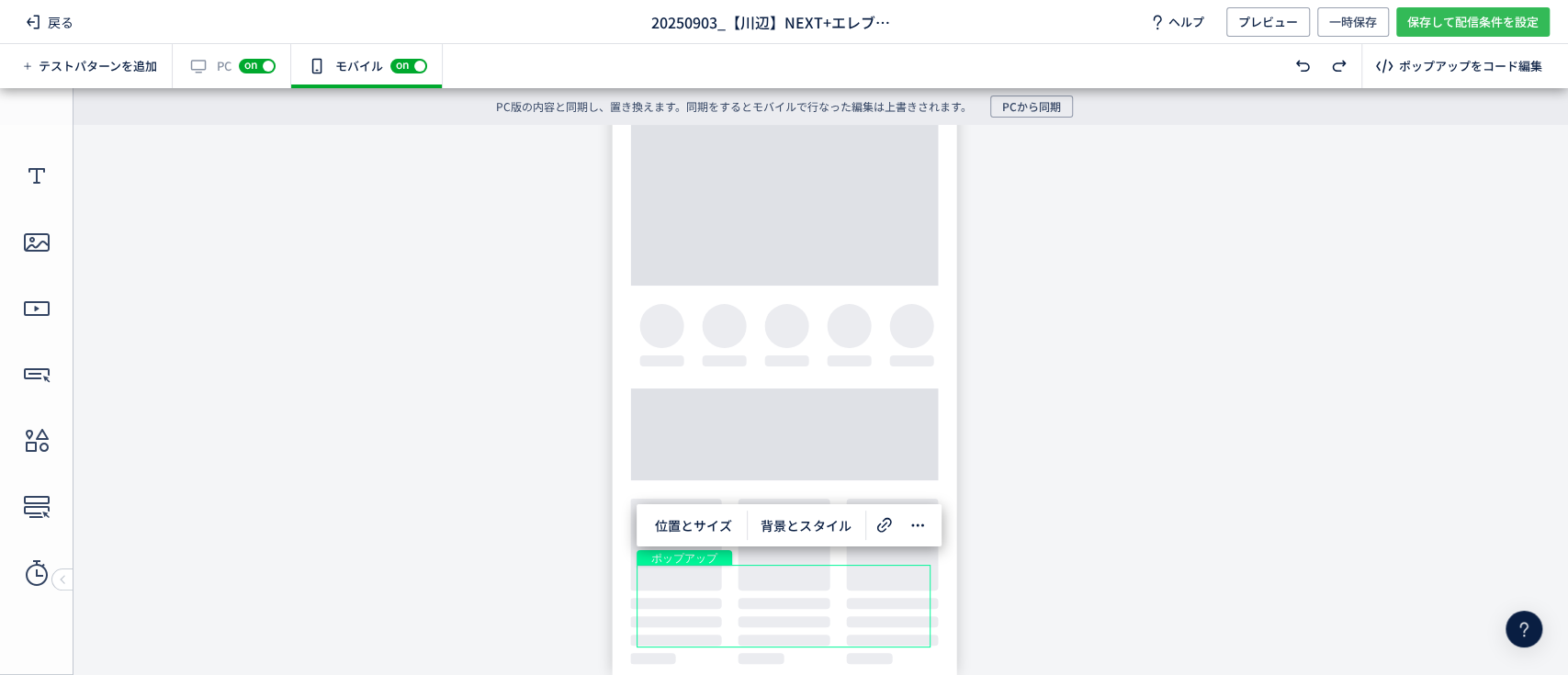
click at [1449, 29] on span "保存して配信条件を設定" at bounding box center [1472, 22] width 131 height 30
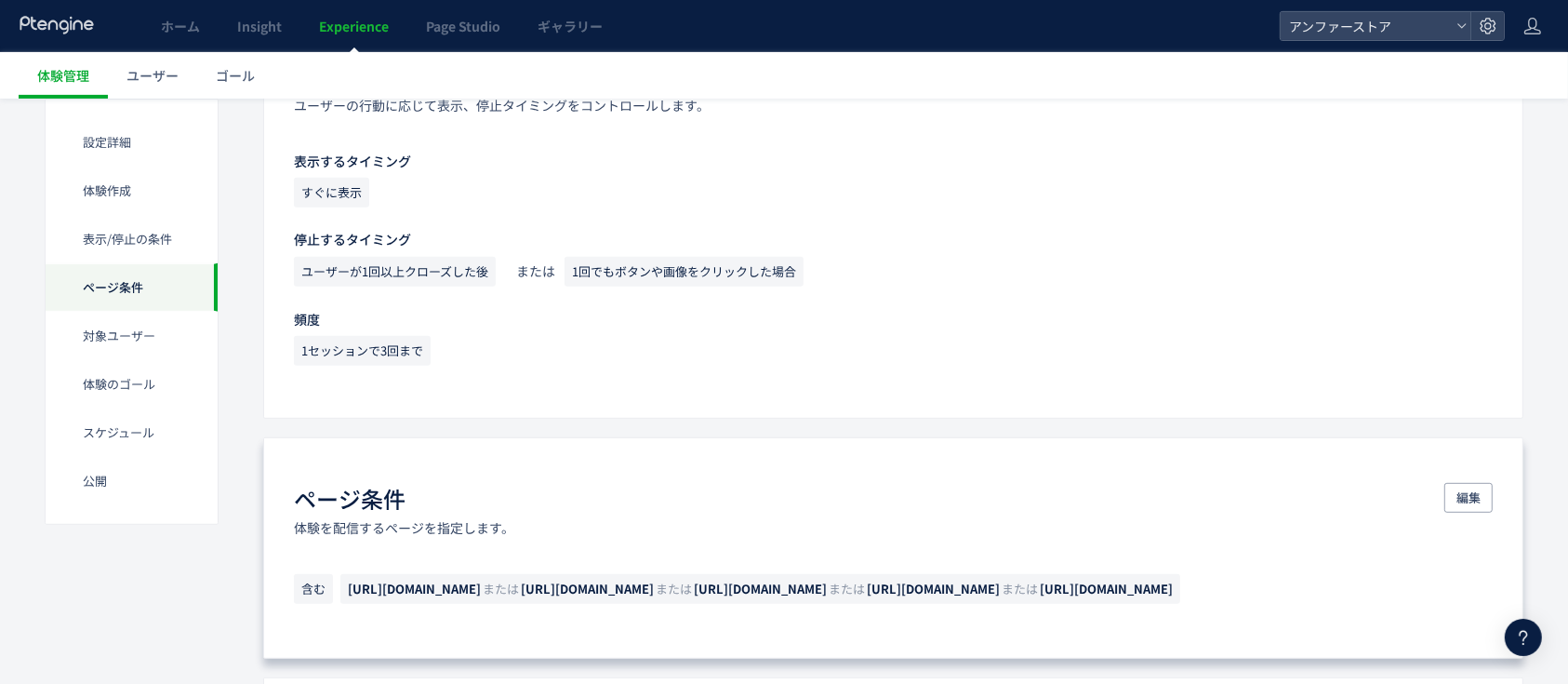
scroll to position [992, 0]
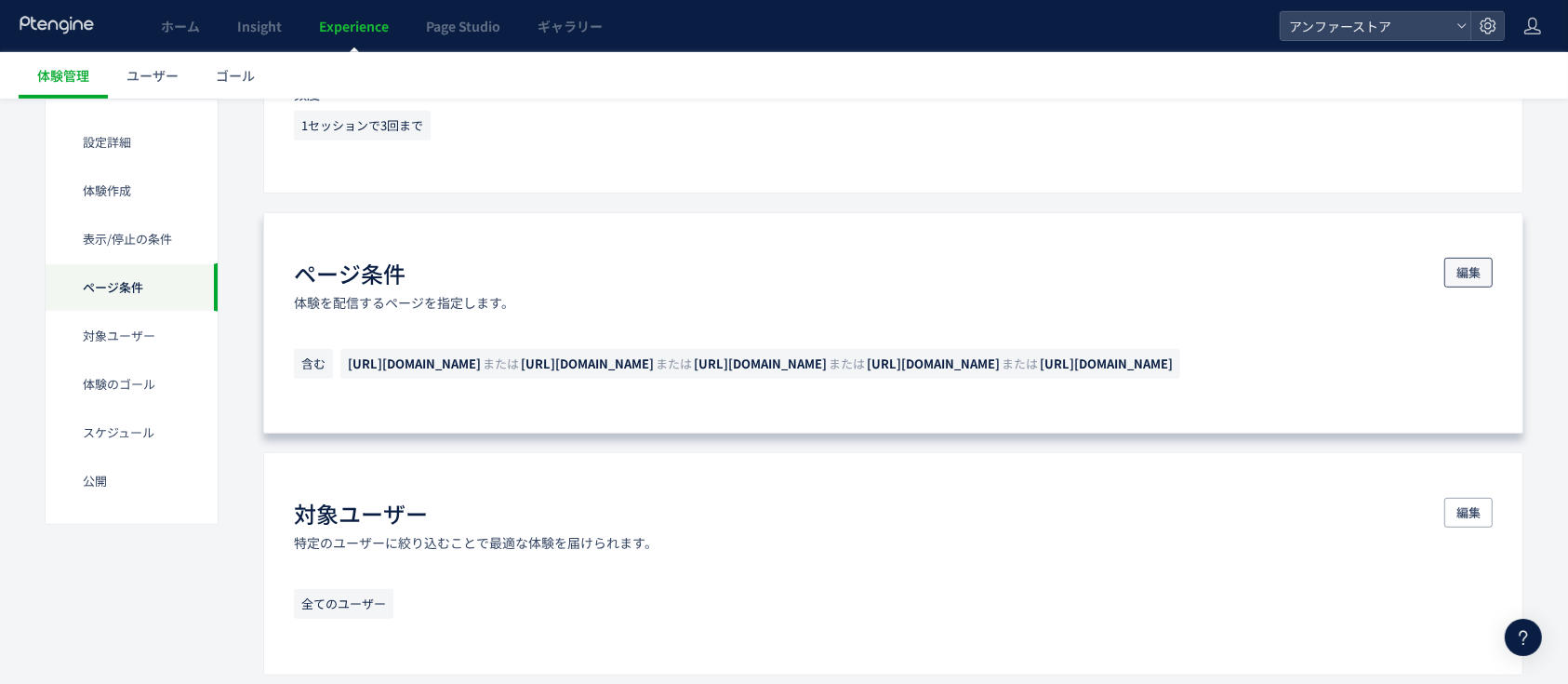
click at [1473, 267] on span "編集" at bounding box center [1468, 272] width 24 height 30
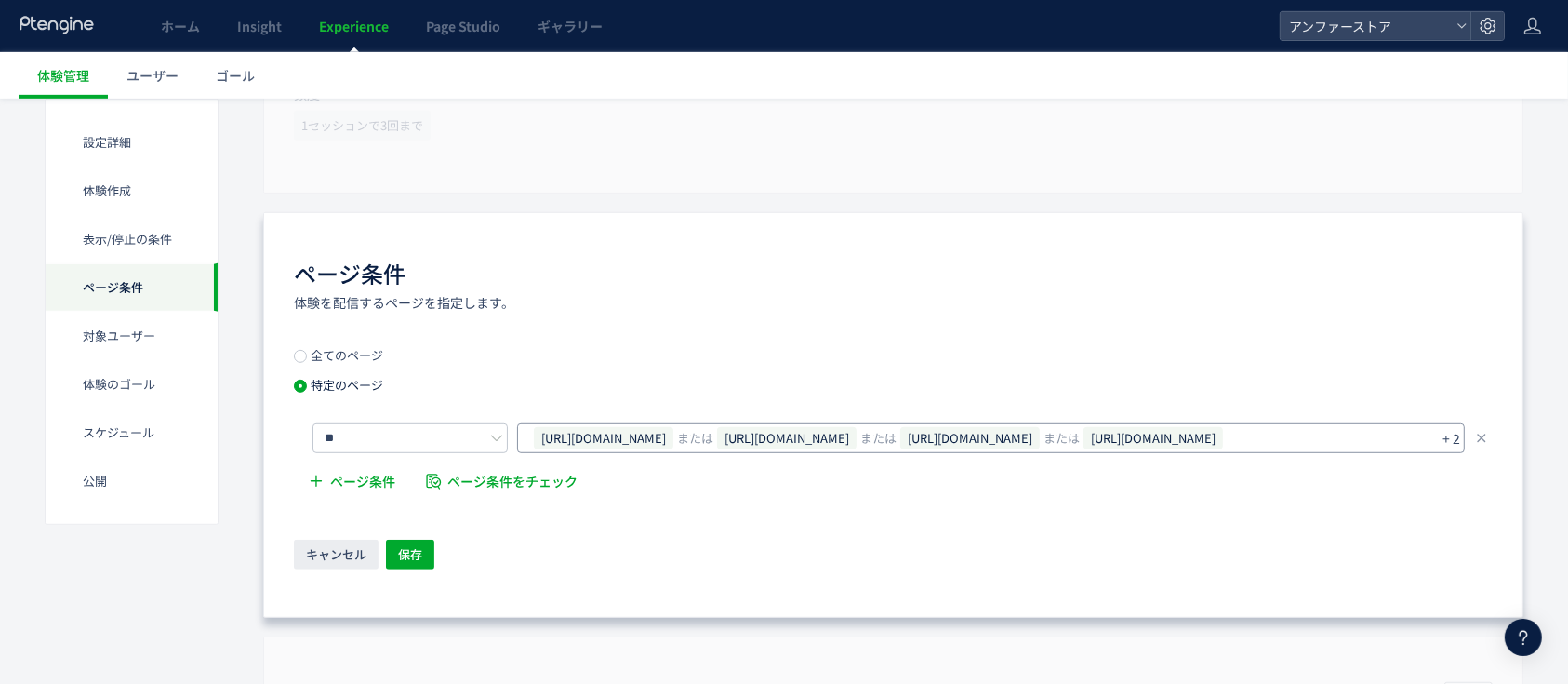
click at [673, 445] on span "[URL][DOMAIN_NAME]" at bounding box center [604, 438] width 140 height 22
click at [675, 436] on use at bounding box center [672, 437] width 7 height 7
click at [727, 436] on div "https://www.angfa-store.jp/brand/0002 または" at bounding box center [630, 437] width 193 height 24
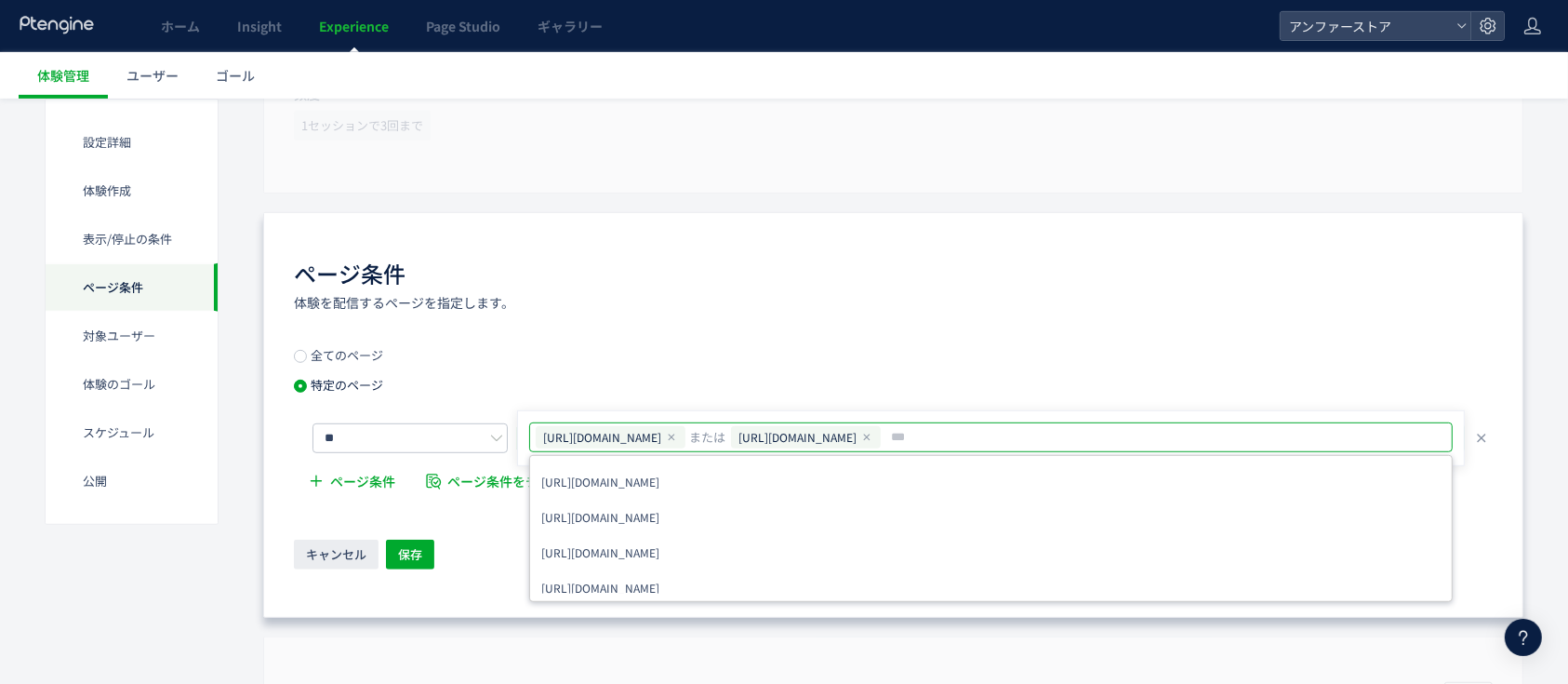
click at [675, 435] on use at bounding box center [672, 437] width 7 height 7
click at [677, 435] on icon at bounding box center [671, 436] width 11 height 11
click at [651, 433] on input "text" at bounding box center [993, 437] width 909 height 22
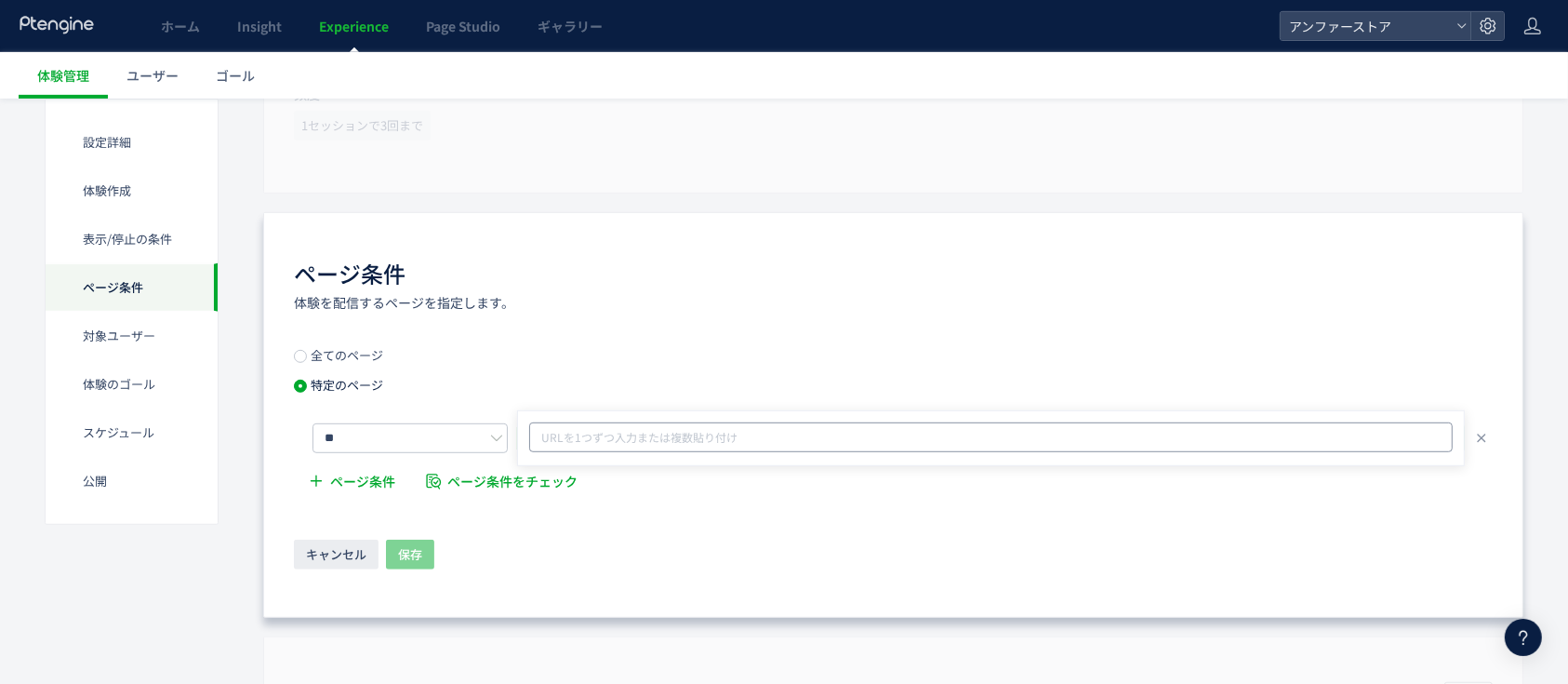
click at [623, 435] on input "text" at bounding box center [993, 437] width 909 height 22
paste input "**********"
type input "**********"
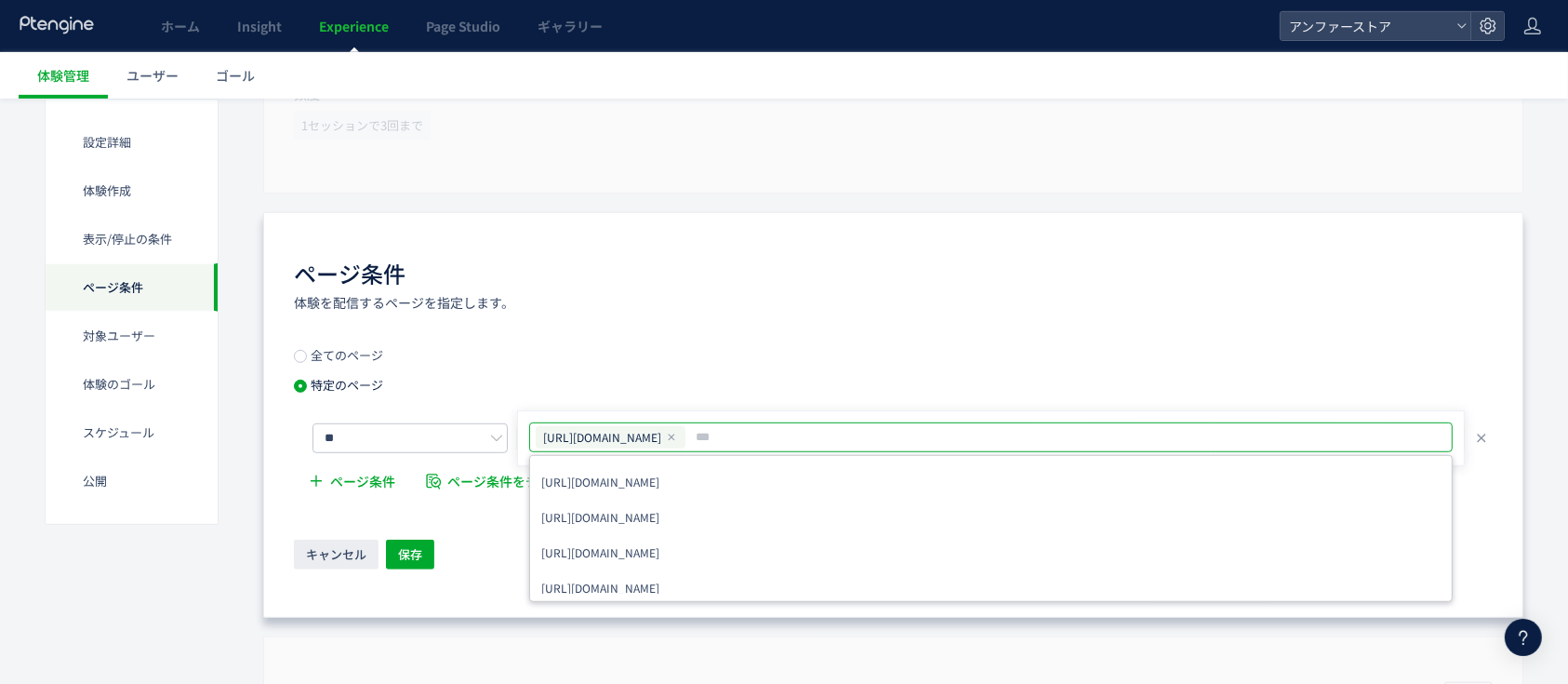
click at [774, 428] on input "text" at bounding box center [1048, 437] width 708 height 22
paste input "**********"
type input "**********"
click at [1036, 432] on input "text" at bounding box center [1102, 437] width 426 height 22
paste input "**********"
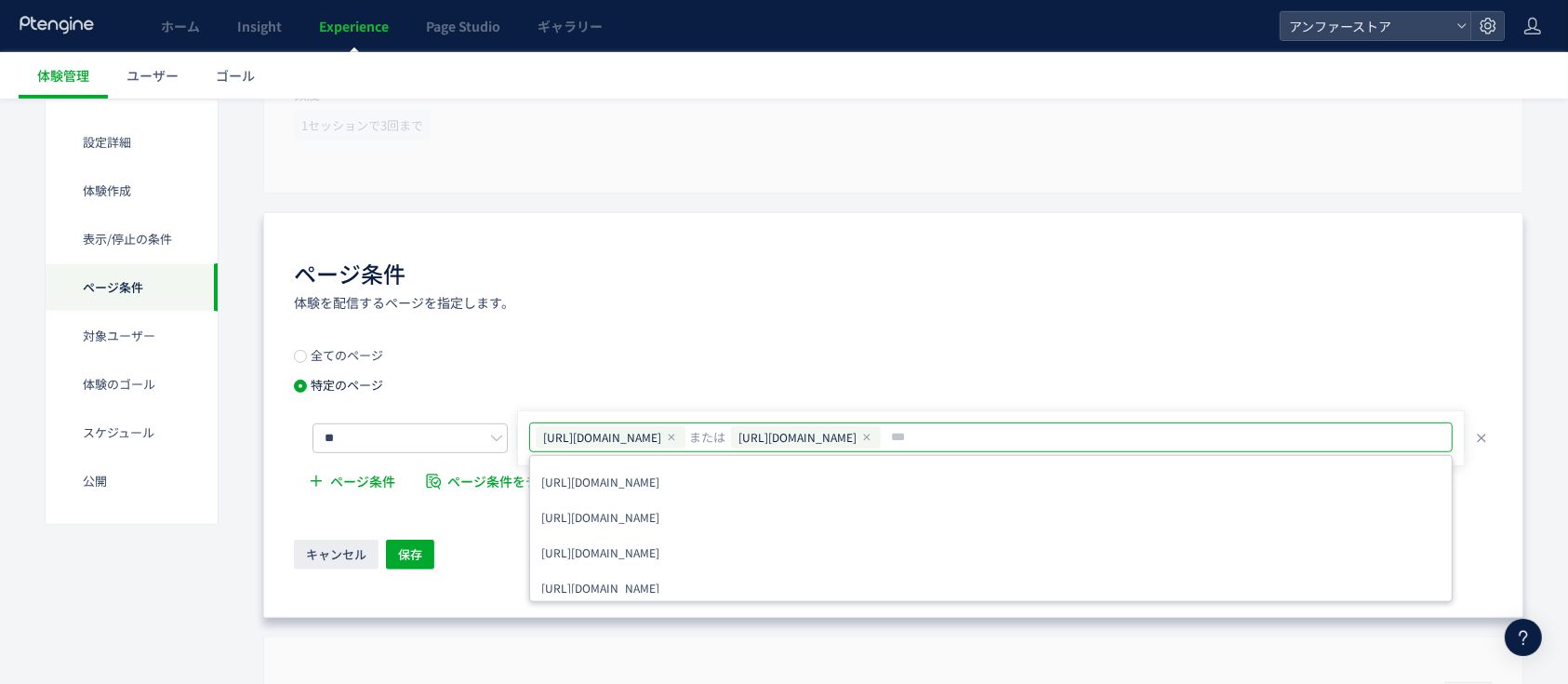
type input "**********"
click at [904, 359] on div "全てのページ 特定のページ ** https://scalp-d.angfa-store.jp/ または https://www.angfa-store.jp…" at bounding box center [893, 426] width 1199 height 154
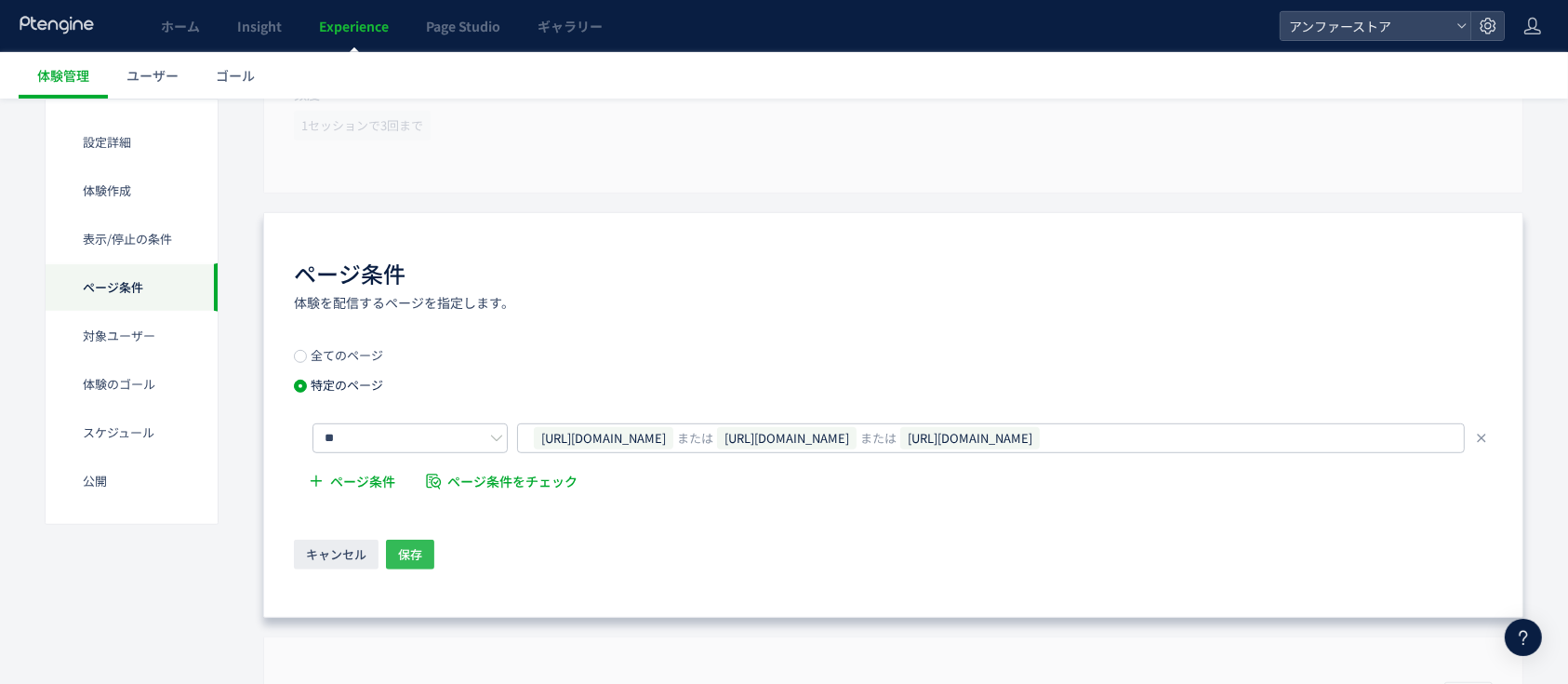
click at [431, 540] on button "保存" at bounding box center [410, 555] width 49 height 30
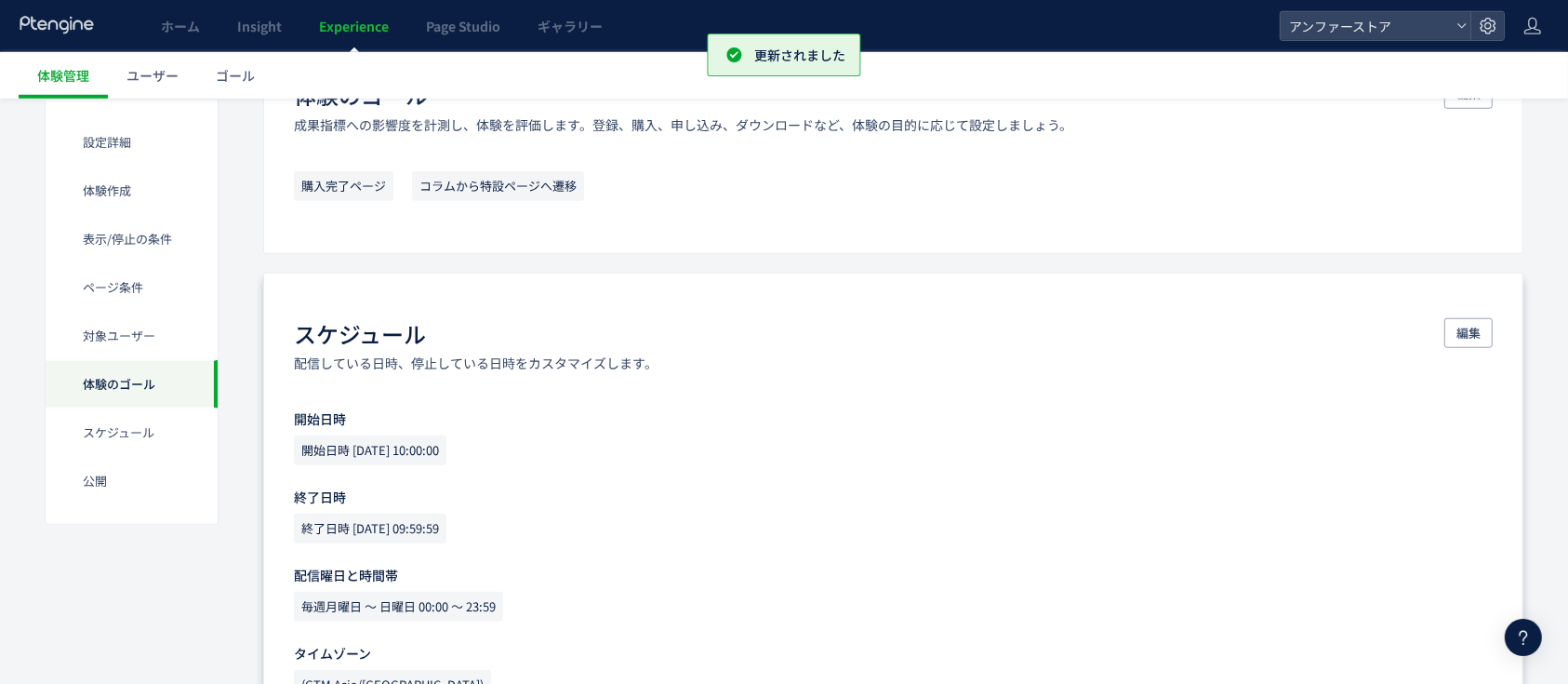
scroll to position [1690, 0]
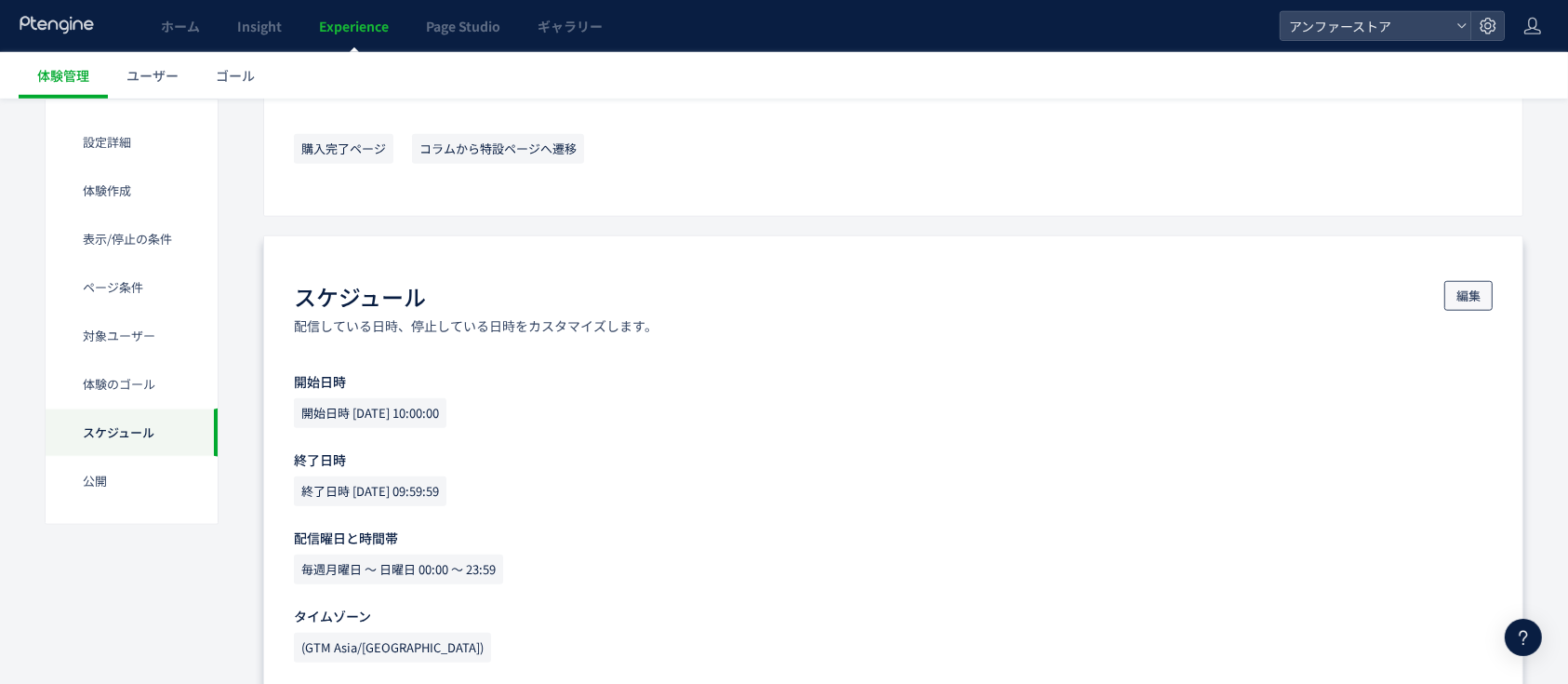
click at [1457, 301] on span "編集" at bounding box center [1468, 295] width 24 height 30
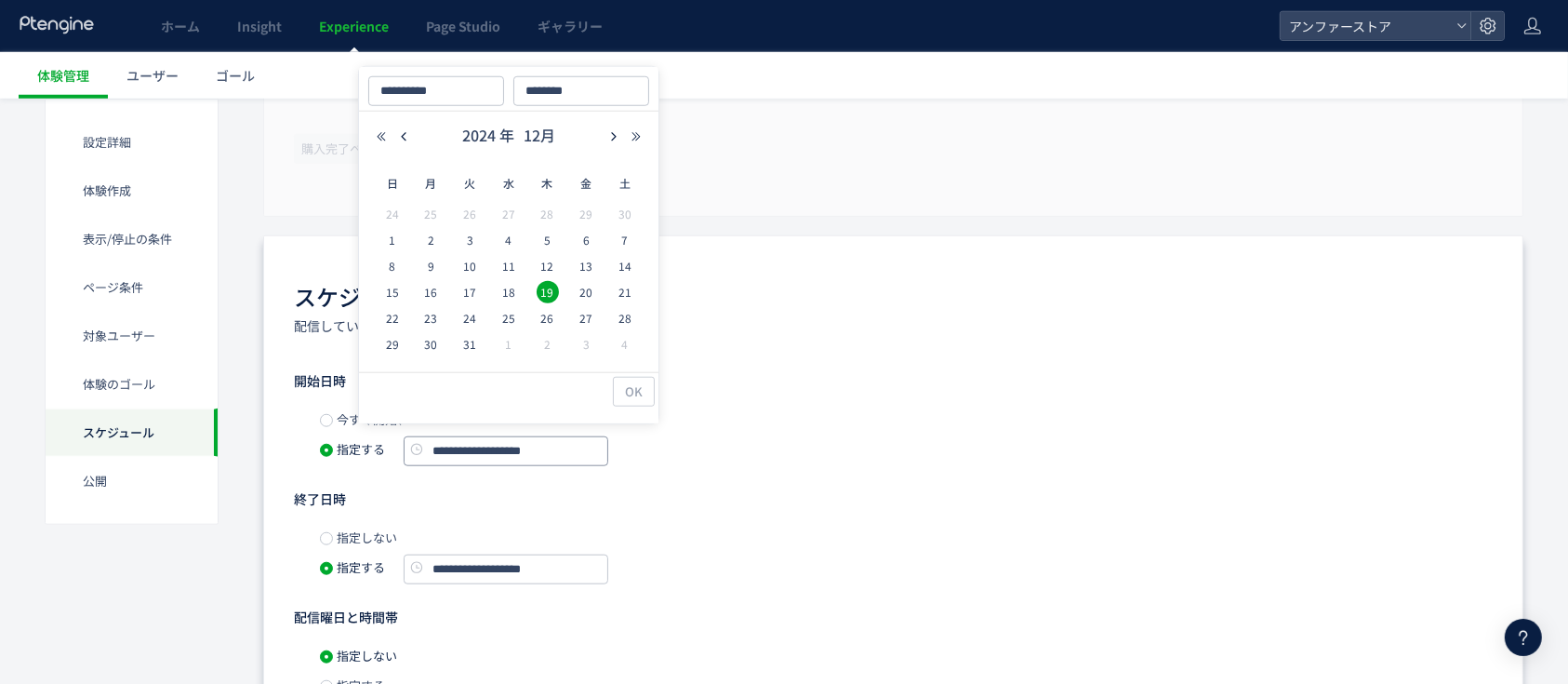
drag, startPoint x: 568, startPoint y: 442, endPoint x: 389, endPoint y: 448, distance: 179.1
click at [389, 448] on span "**********" at bounding box center [471, 449] width 276 height 17
click at [0, 0] on span "2024 年" at bounding box center [0, 0] width 0 height 0
click at [472, 254] on link "2025" at bounding box center [474, 262] width 45 height 30
click at [405, 311] on link "9月" at bounding box center [405, 311] width 55 height 33
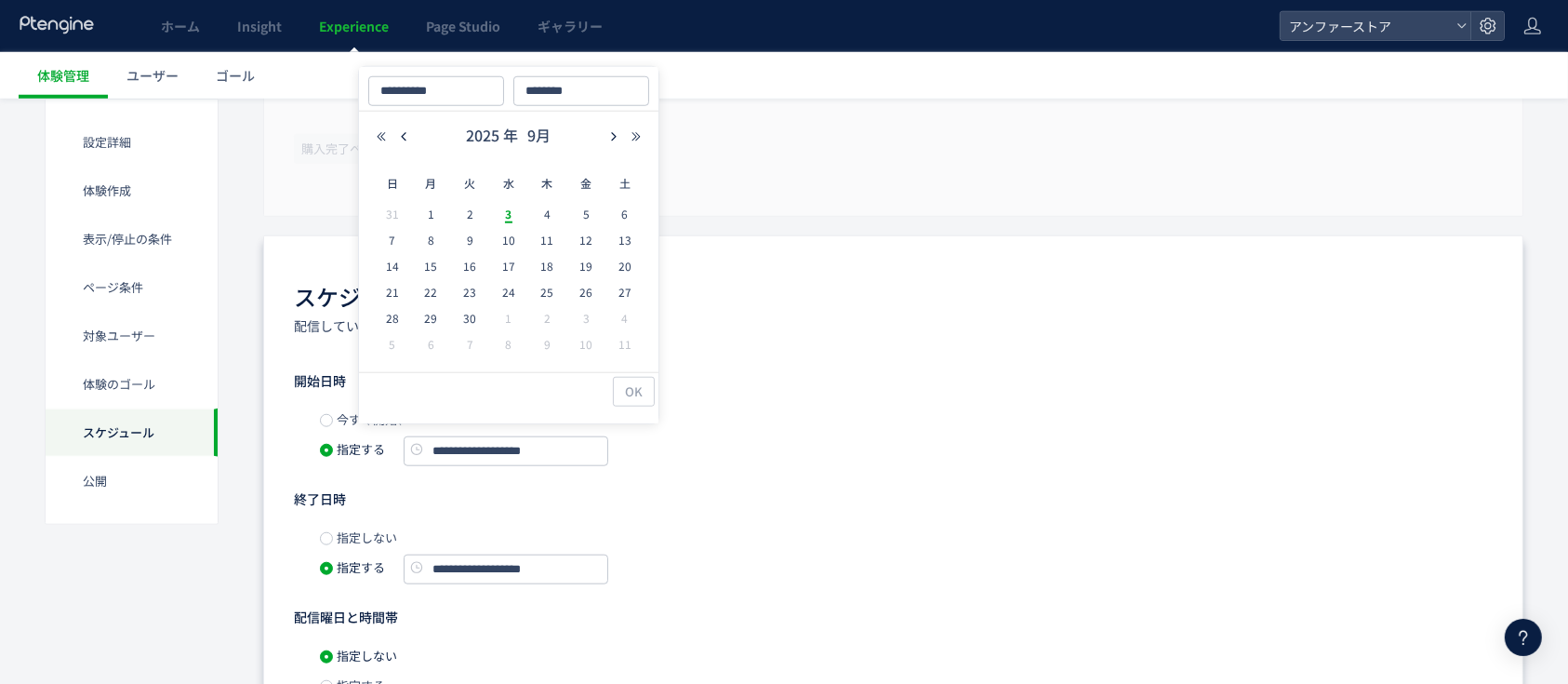
click at [0, 0] on span "3" at bounding box center [0, 0] width 0 height 0
type input "**********"
click at [0, 0] on span "3" at bounding box center [0, 0] width 0 height 0
click at [0, 0] on input "********" at bounding box center [0, 0] width 0 height 0
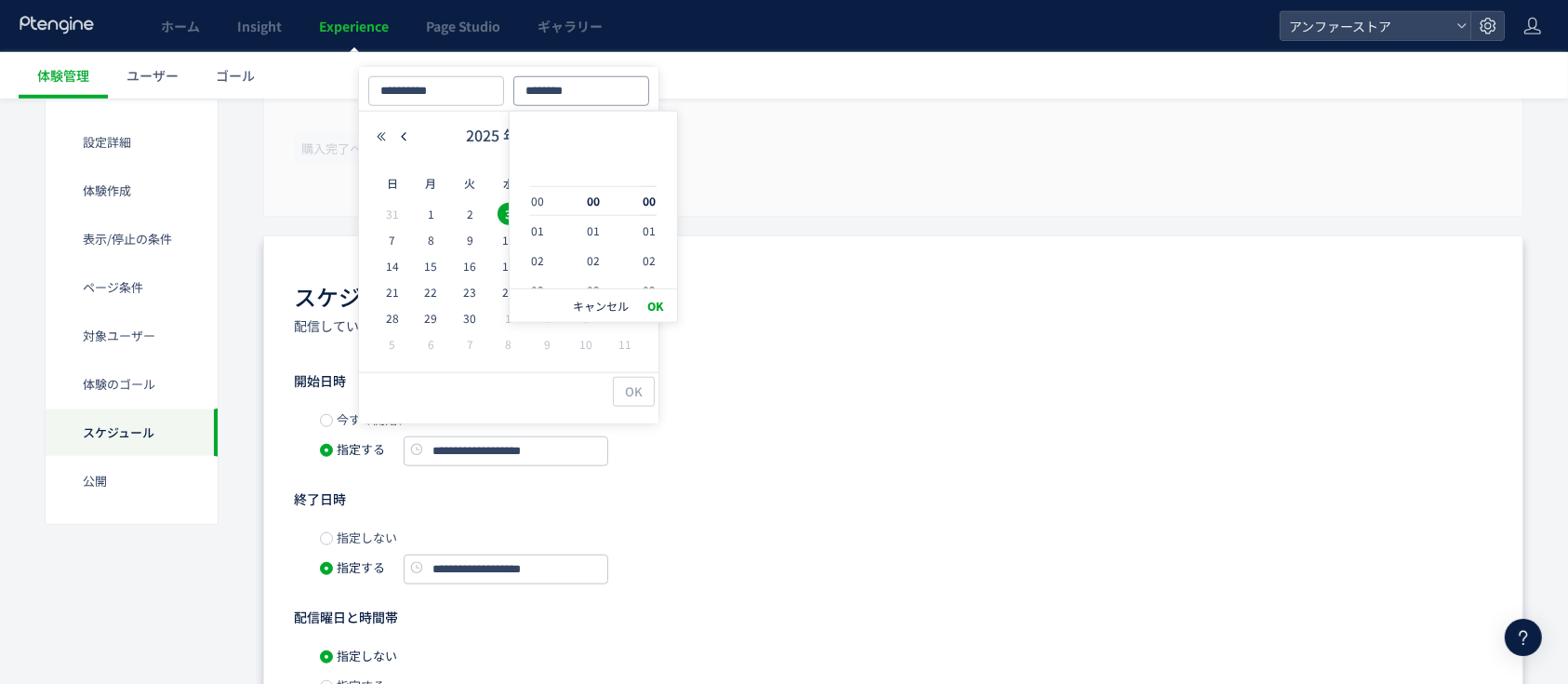
scroll to position [298, 0]
click at [0, 0] on button "OK" at bounding box center [0, 0] width 0 height 0
click at [353, 470] on div "**********" at bounding box center [893, 596] width 1199 height 447
type input "**********"
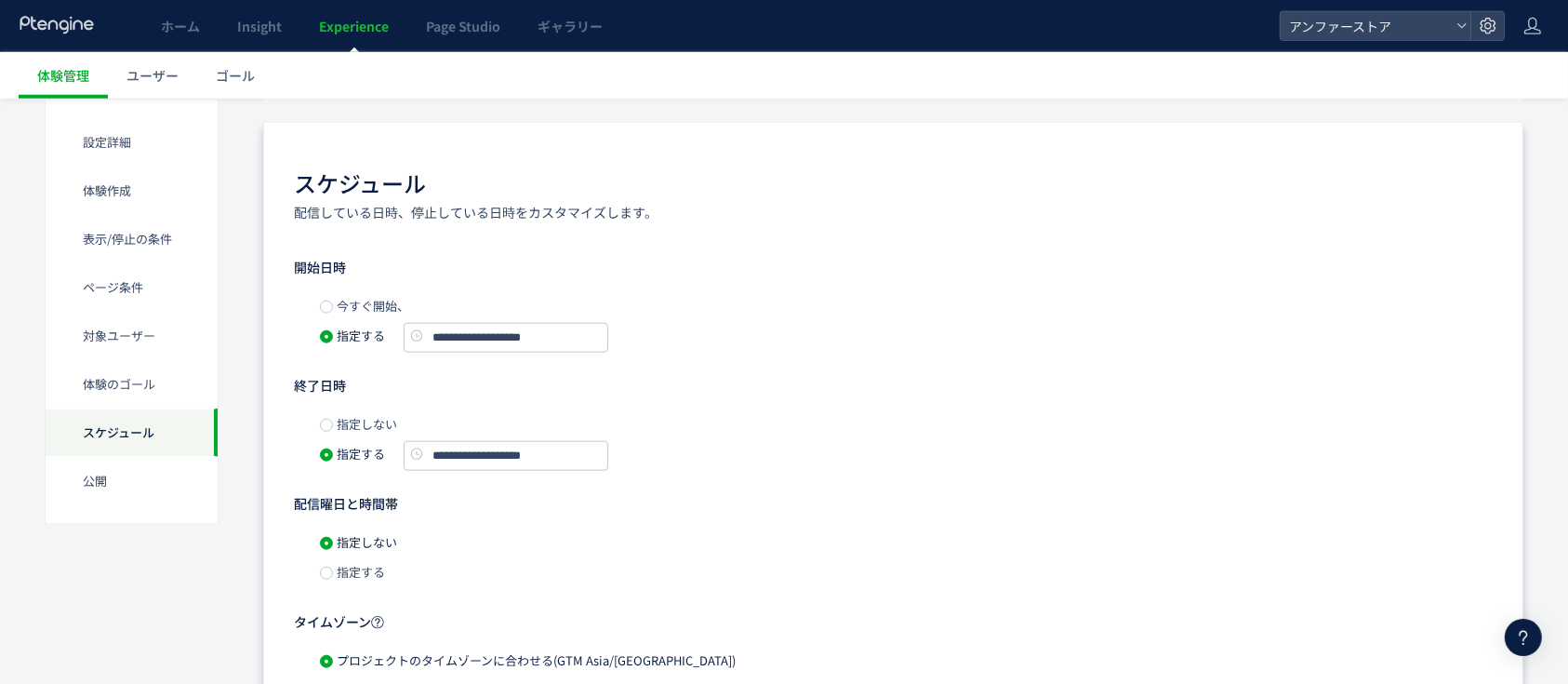
scroll to position [1938, 0]
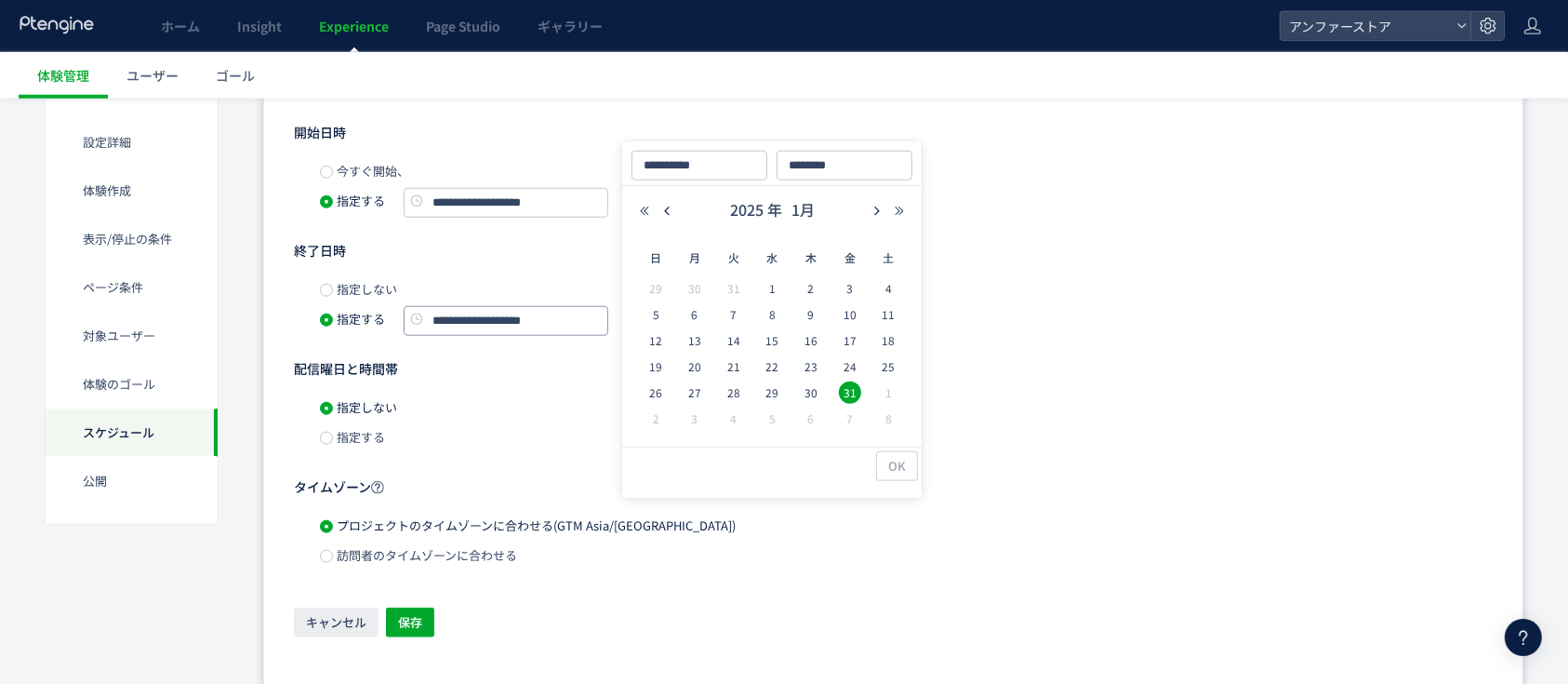
click at [560, 322] on input "**********" at bounding box center [506, 321] width 205 height 30
click at [871, 206] on icon "button" at bounding box center [876, 211] width 11 height 11
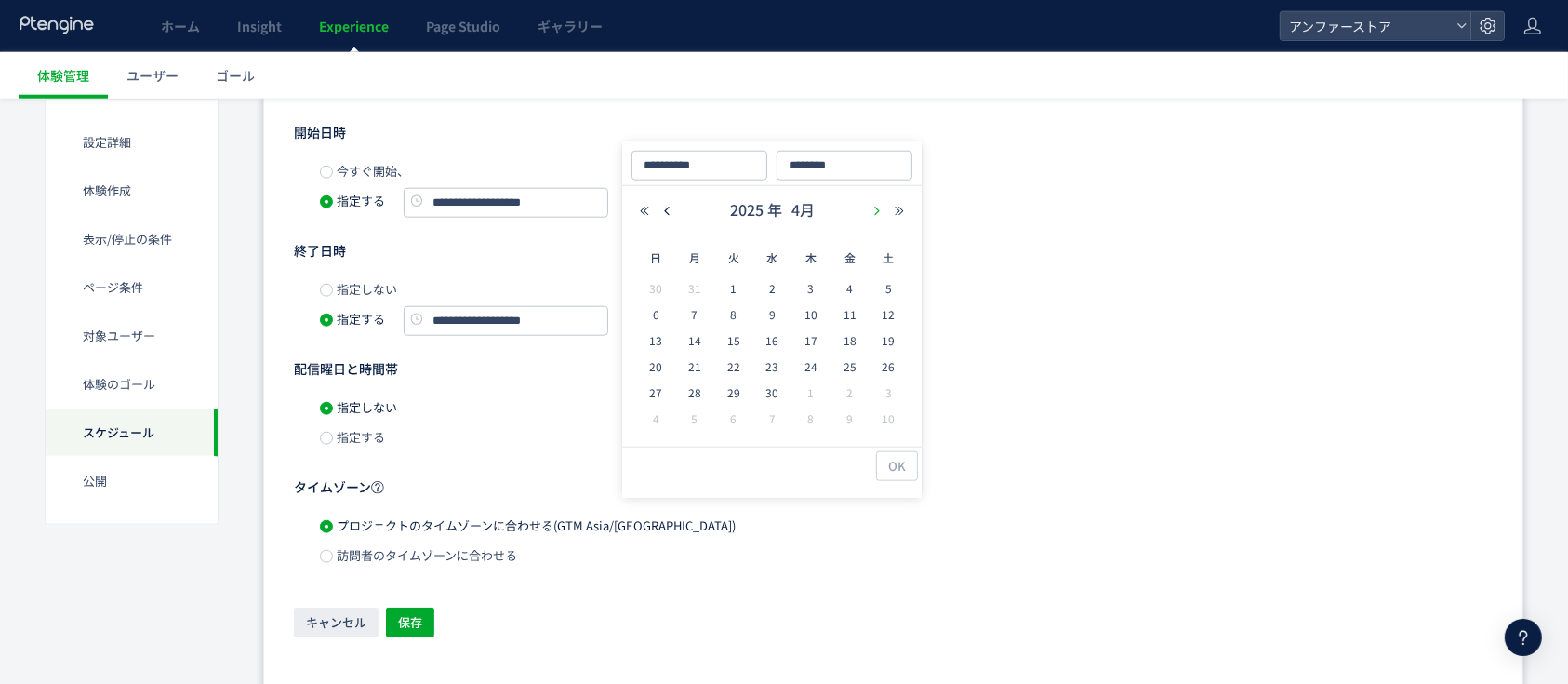
click at [871, 206] on icon "button" at bounding box center [876, 211] width 11 height 11
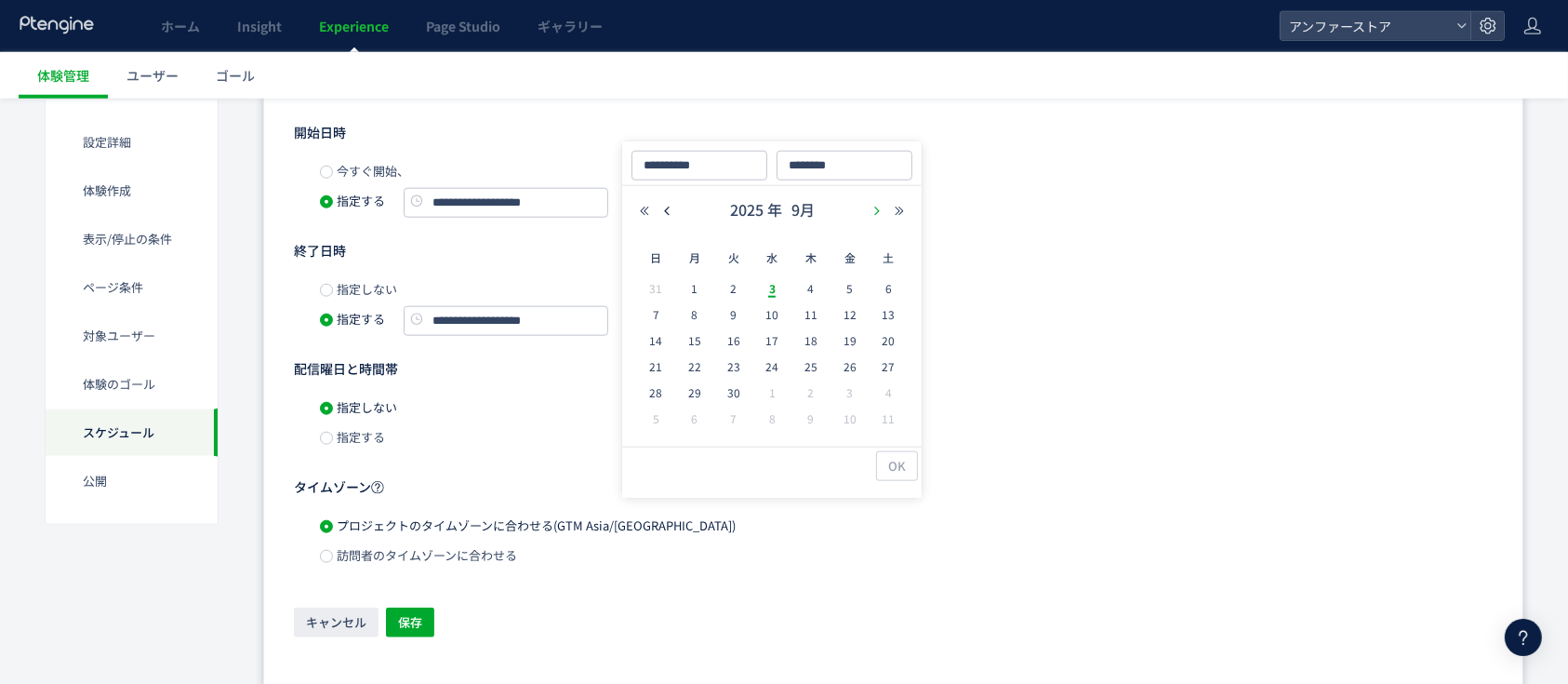
click at [871, 206] on icon "button" at bounding box center [876, 211] width 11 height 11
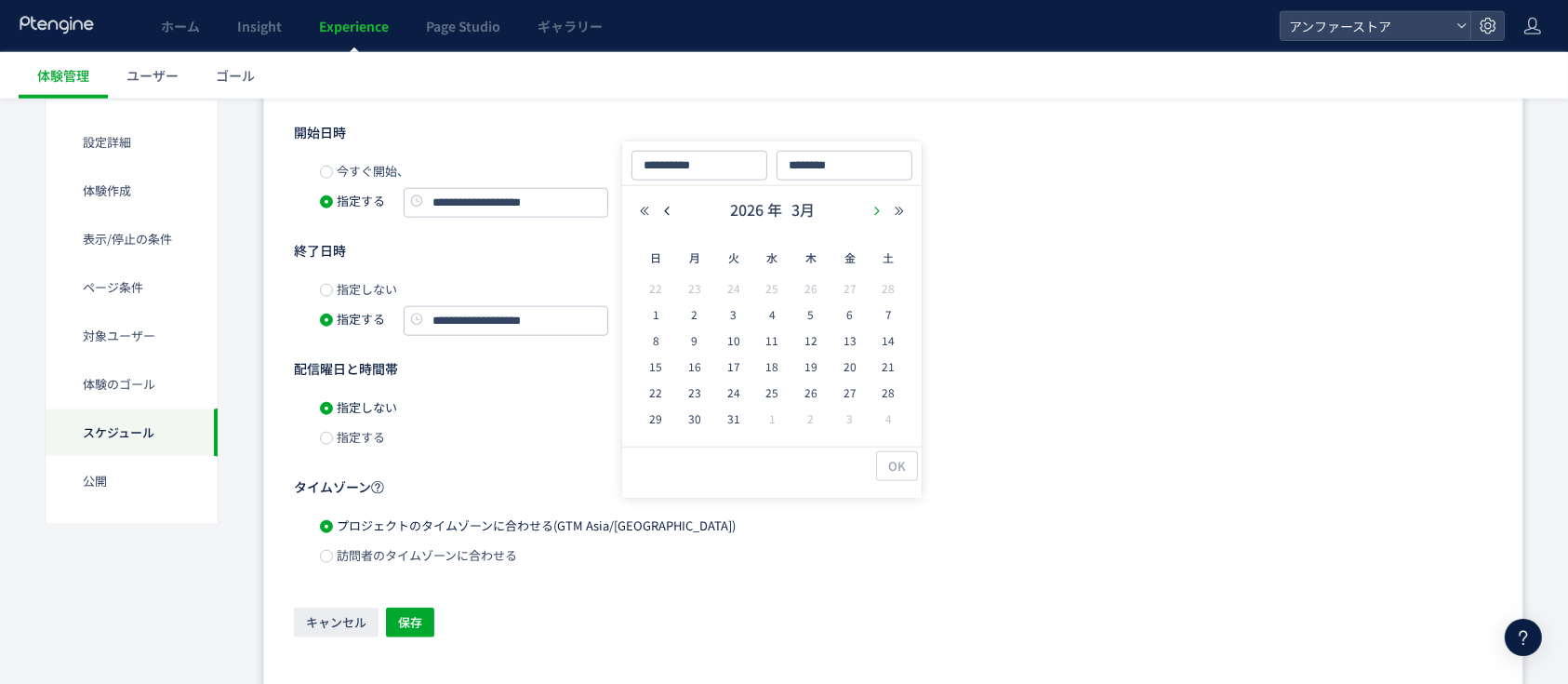
click at [871, 206] on icon "button" at bounding box center [876, 211] width 11 height 11
click at [664, 210] on icon "button" at bounding box center [666, 211] width 11 height 11
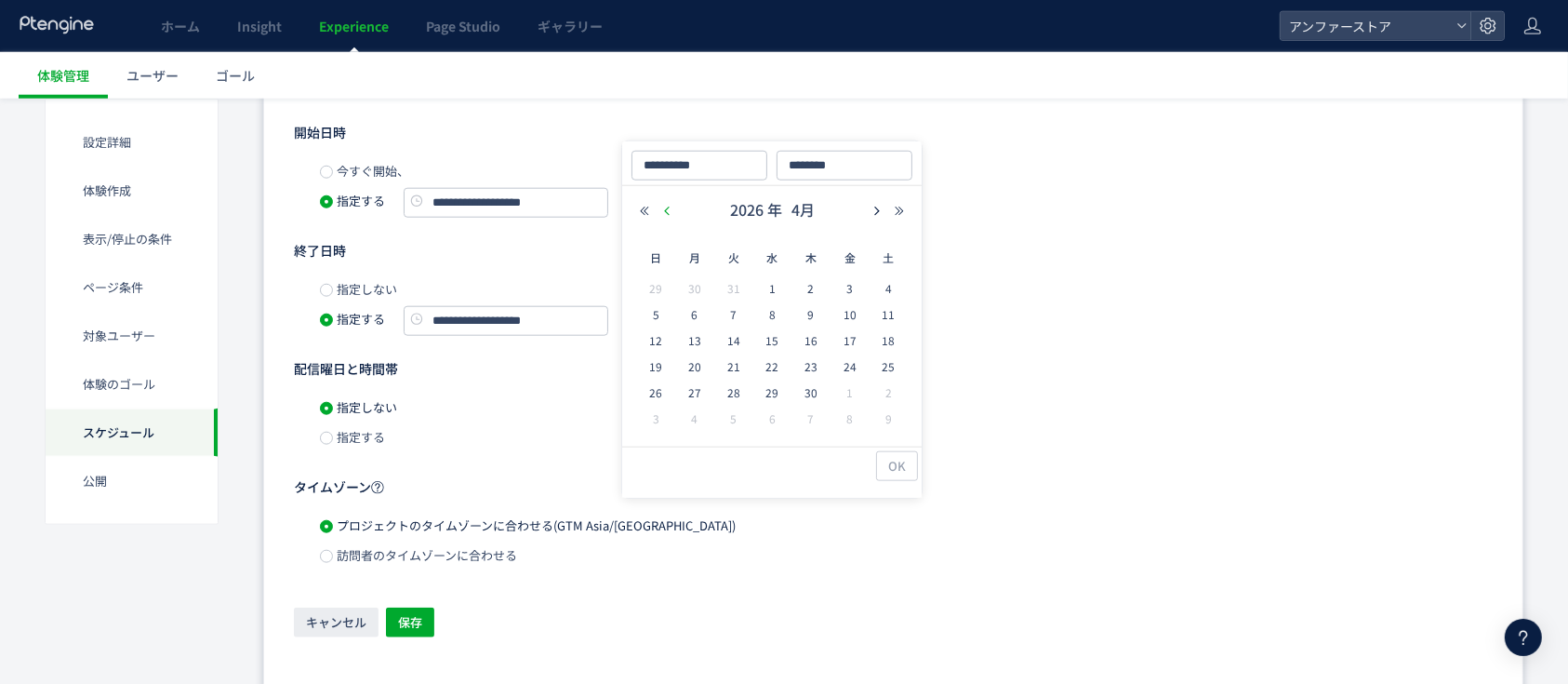
click at [664, 210] on icon "button" at bounding box center [666, 211] width 11 height 11
click at [0, 0] on button "button" at bounding box center [0, 0] width 0 height 0
click at [735, 415] on span "31" at bounding box center [733, 419] width 22 height 22
type input "**********"
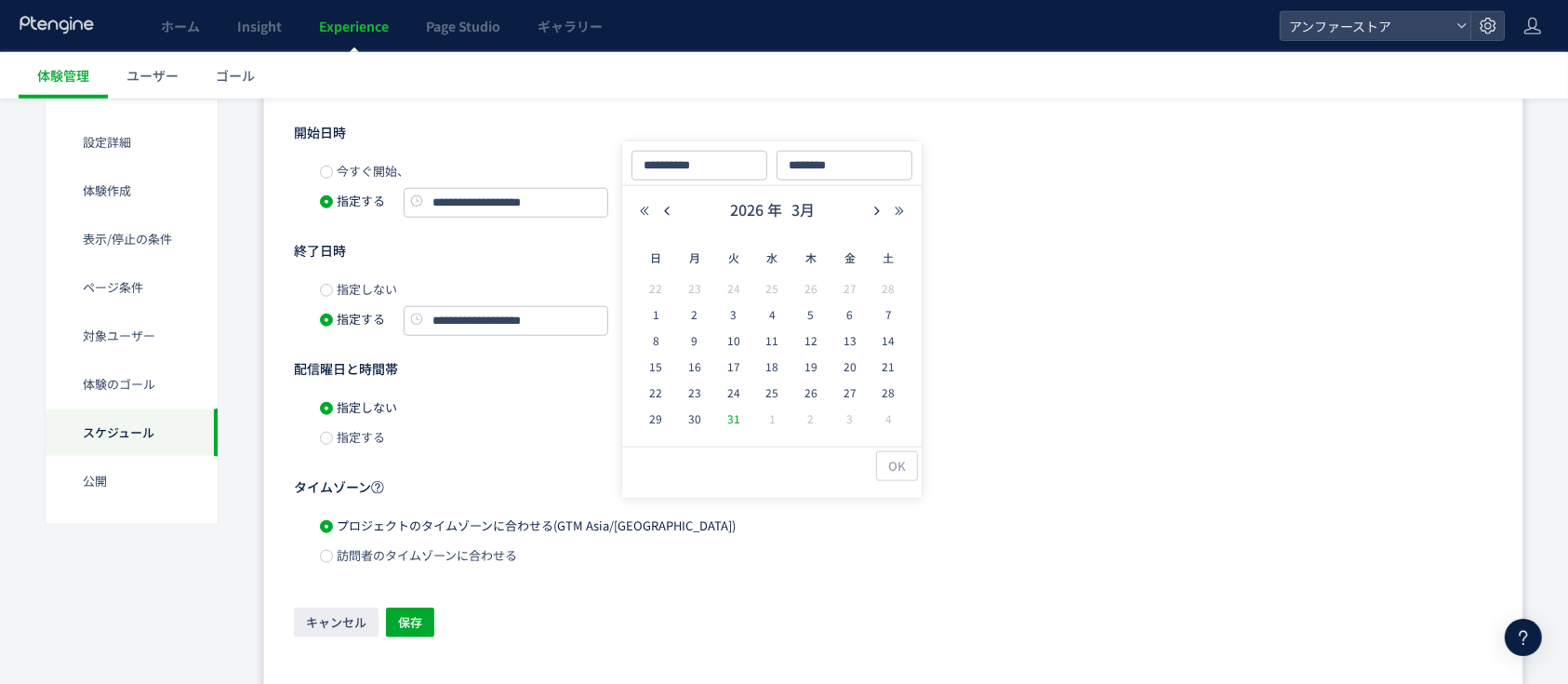
type input "**********"
click at [889, 458] on span "OK" at bounding box center [897, 466] width 17 height 30
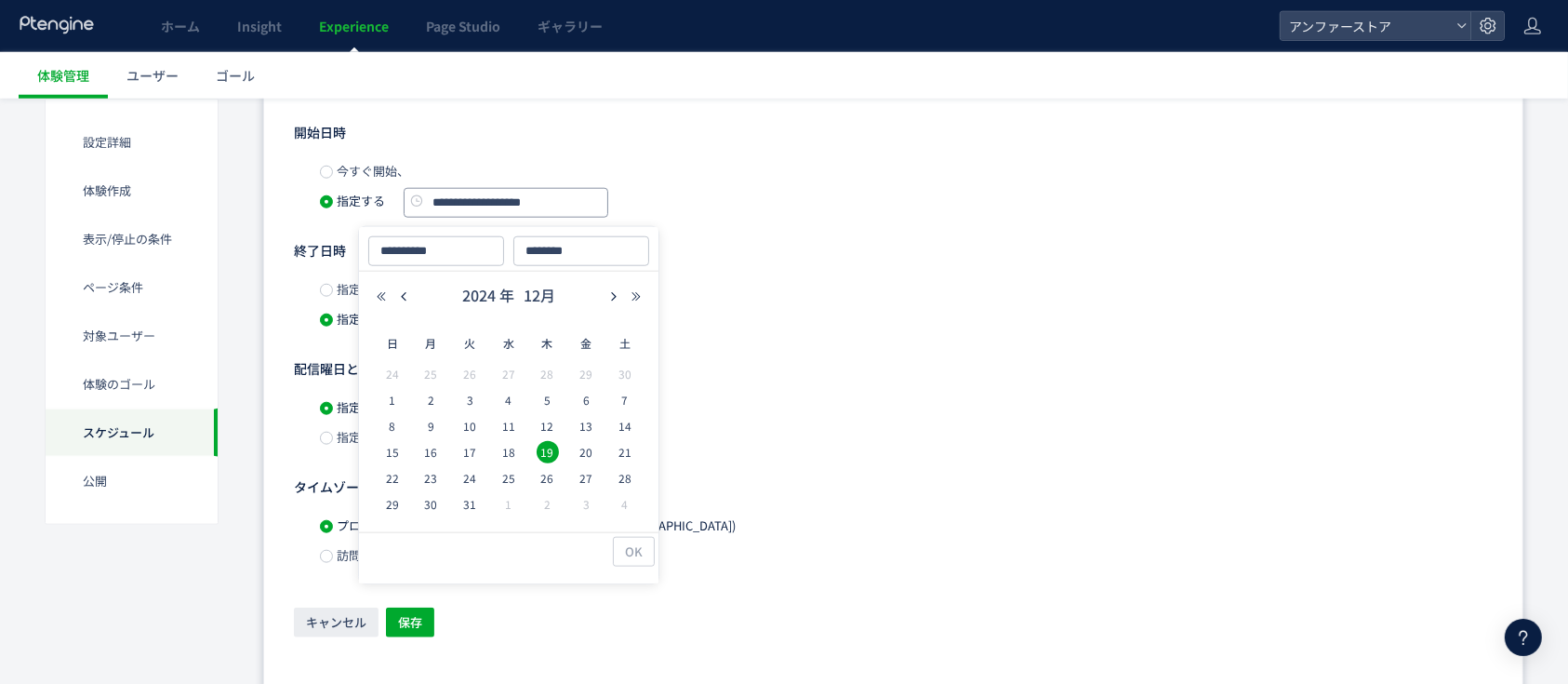
drag, startPoint x: 571, startPoint y: 207, endPoint x: 413, endPoint y: 191, distance: 158.8
click at [413, 191] on div "**********" at bounding box center [506, 202] width 205 height 32
click at [350, 175] on span "今すぐ開始、" at bounding box center [371, 171] width 77 height 17
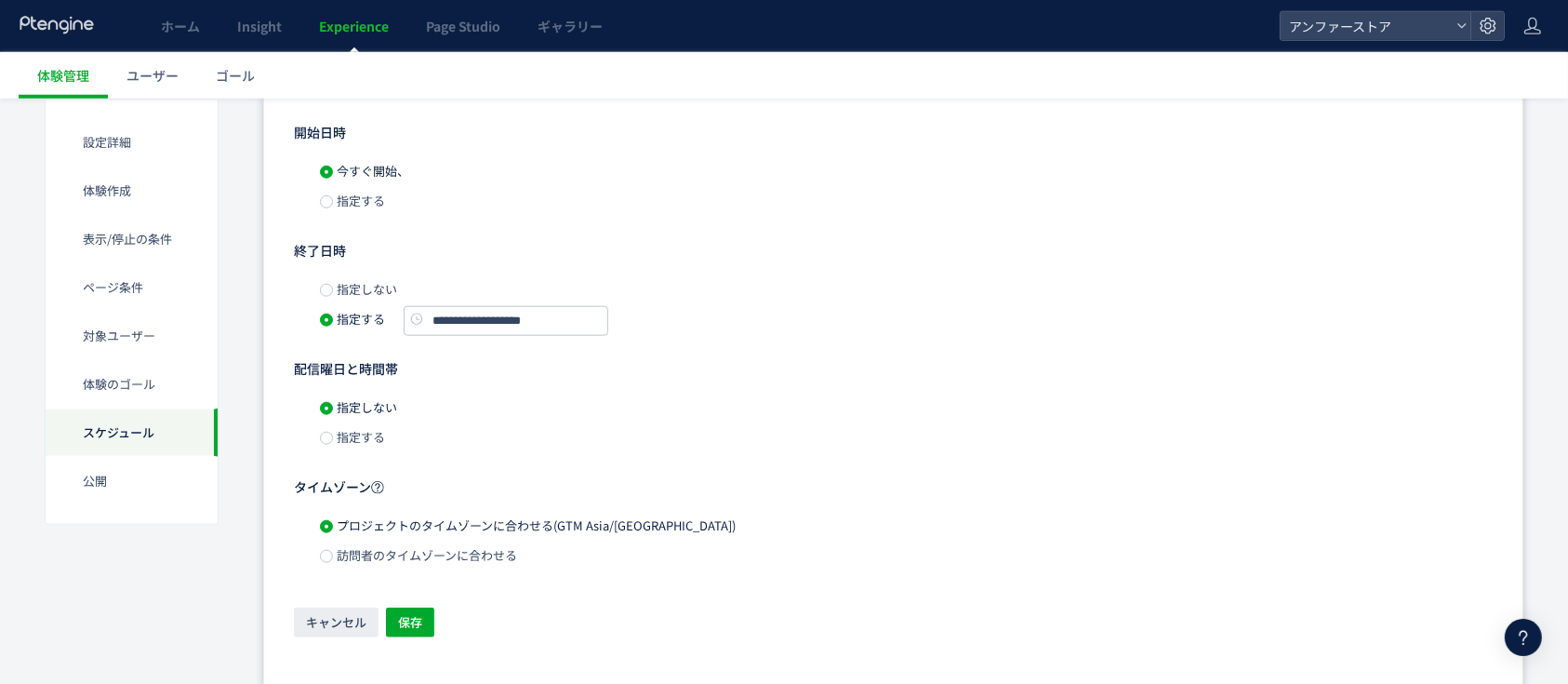
click at [345, 200] on span "指定する" at bounding box center [359, 200] width 52 height 17
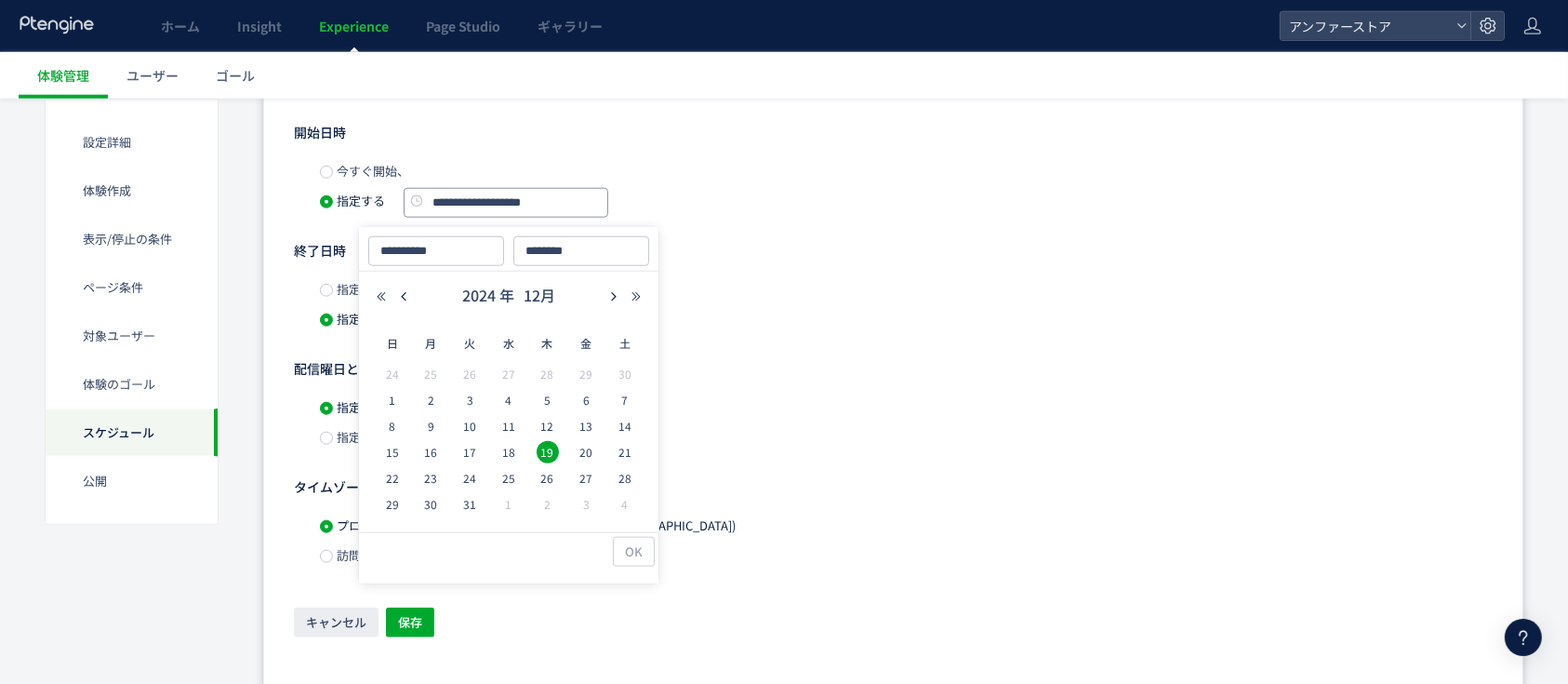
click at [470, 202] on input "**********" at bounding box center [506, 202] width 205 height 30
click at [0, 0] on div "**********" at bounding box center [0, 0] width 0 height 0
click at [0, 0] on span "2024 年" at bounding box center [0, 0] width 0 height 0
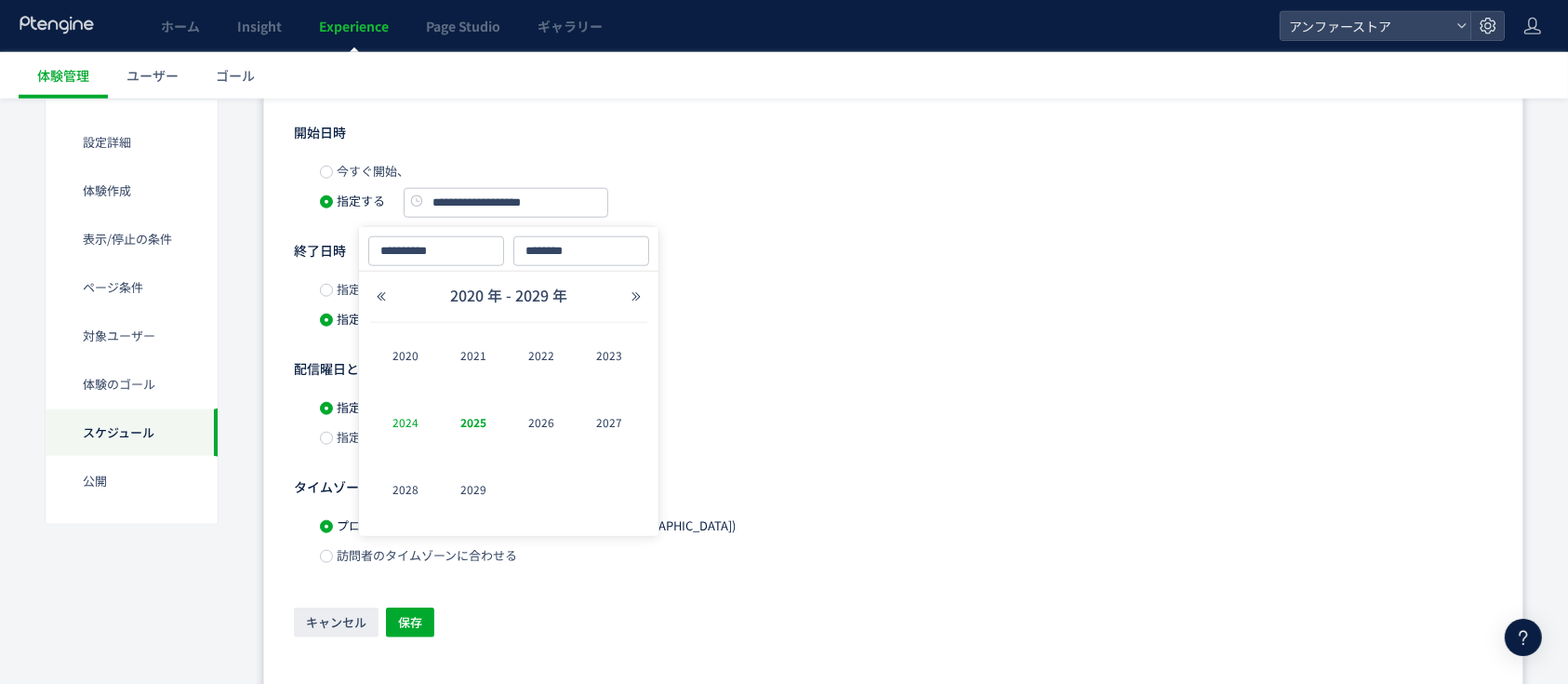
click at [0, 0] on link "2025" at bounding box center [0, 0] width 0 height 0
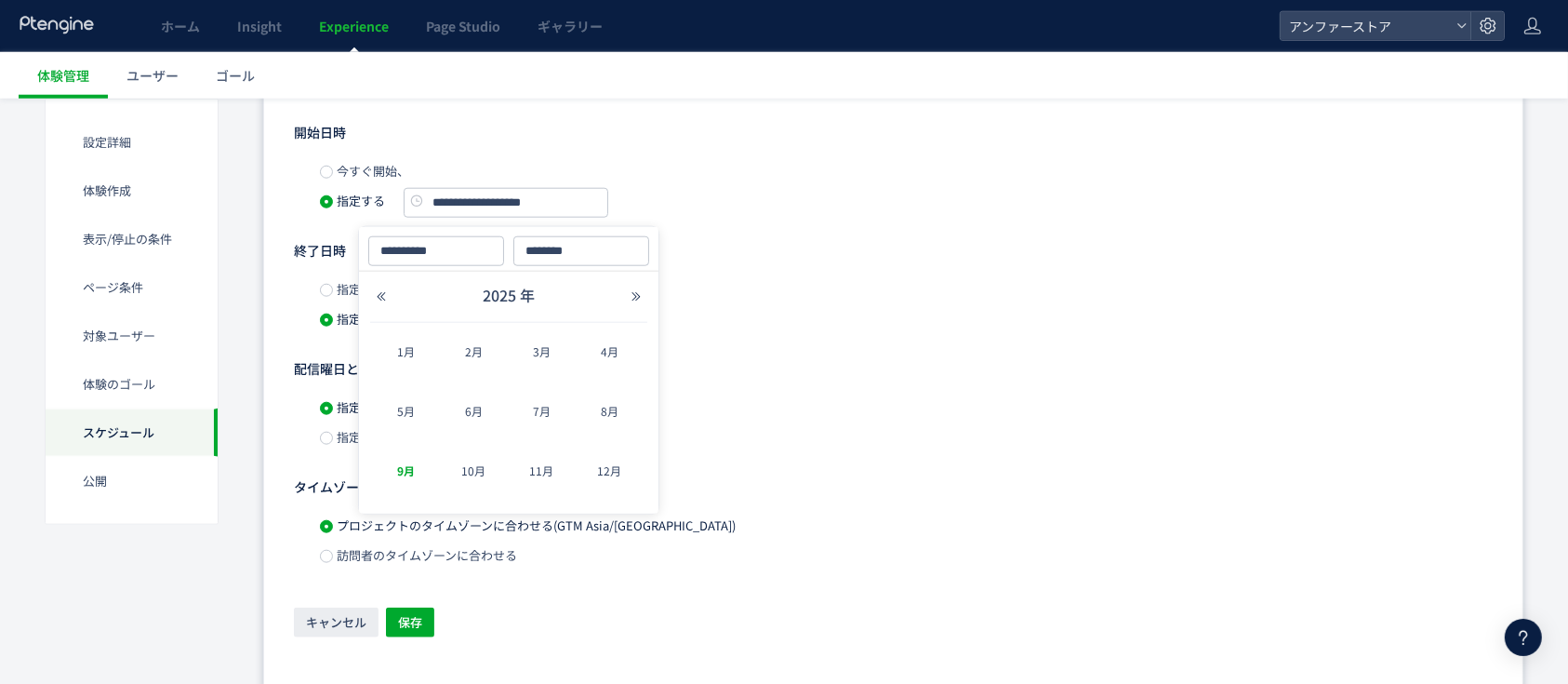
click at [402, 465] on link "9月" at bounding box center [405, 470] width 55 height 33
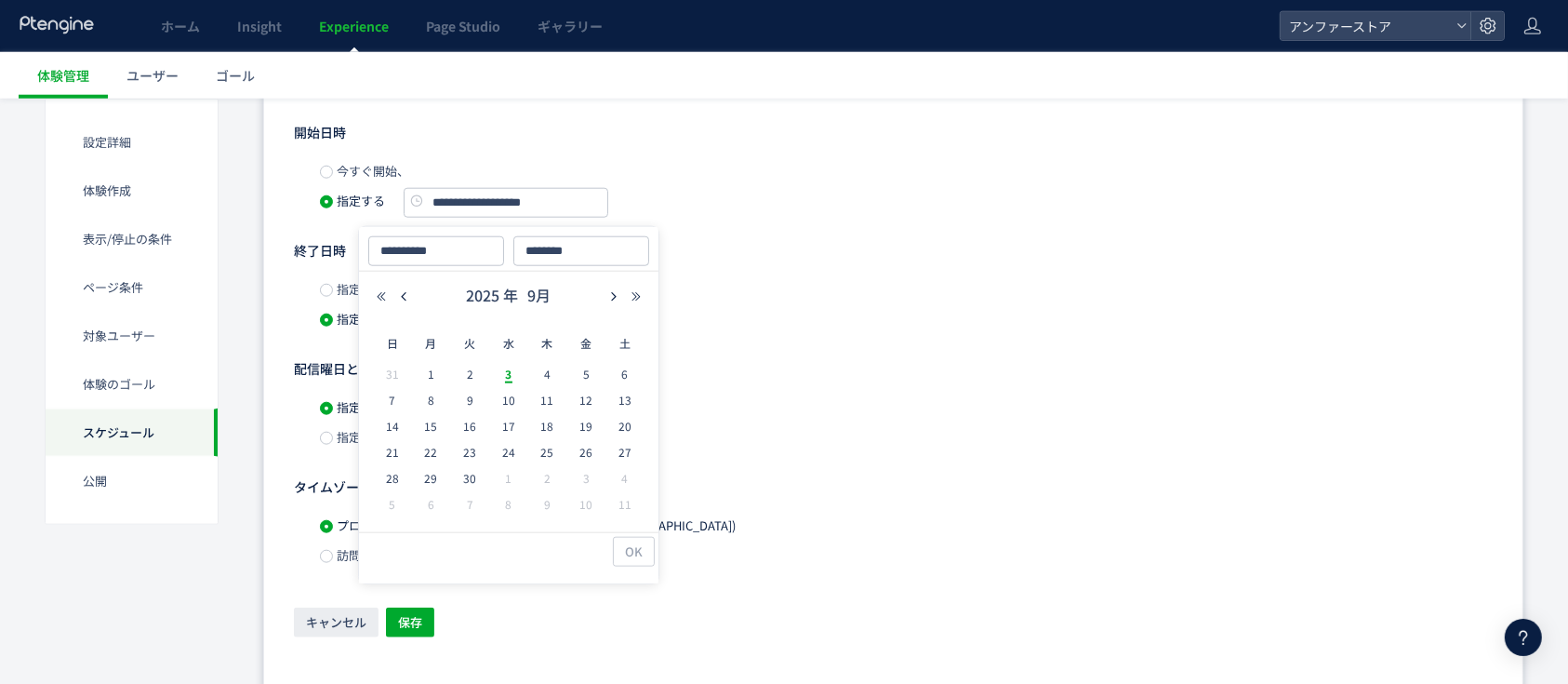
click at [501, 368] on span "3" at bounding box center [508, 374] width 22 height 22
type input "**********"
click at [610, 254] on input "********" at bounding box center [582, 251] width 136 height 30
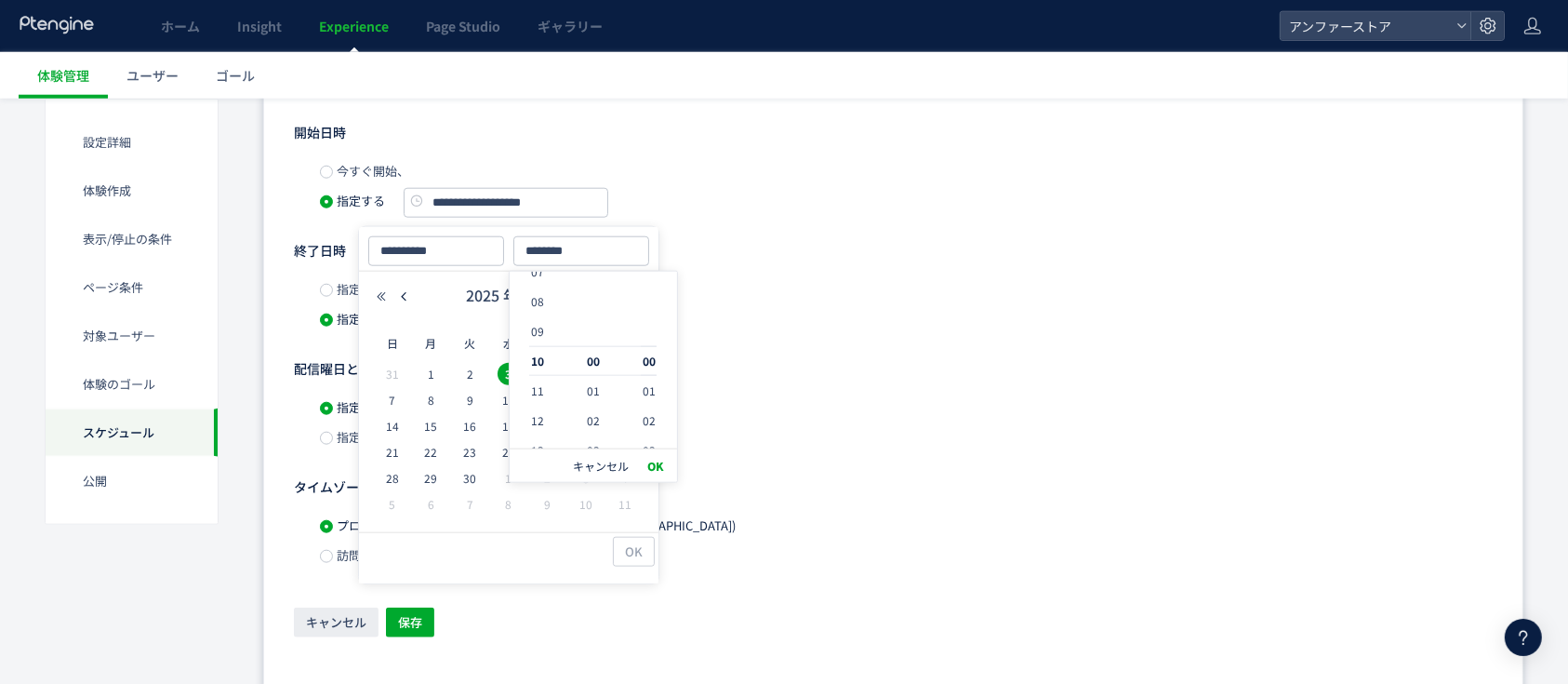
click at [0, 0] on button "OK" at bounding box center [0, 0] width 0 height 0
click at [908, 393] on div "指定しない" at bounding box center [906, 407] width 1173 height 30
type input "**********"
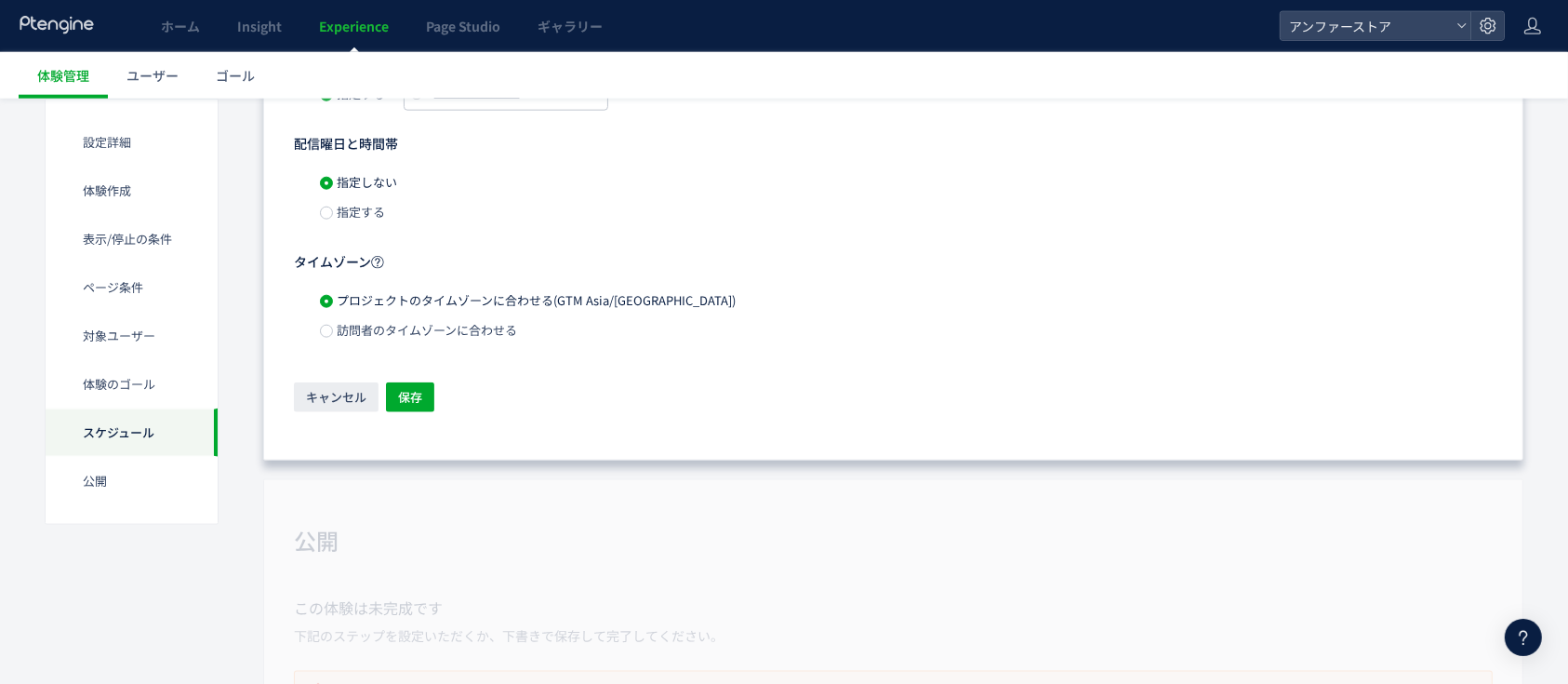
scroll to position [2187, 0]
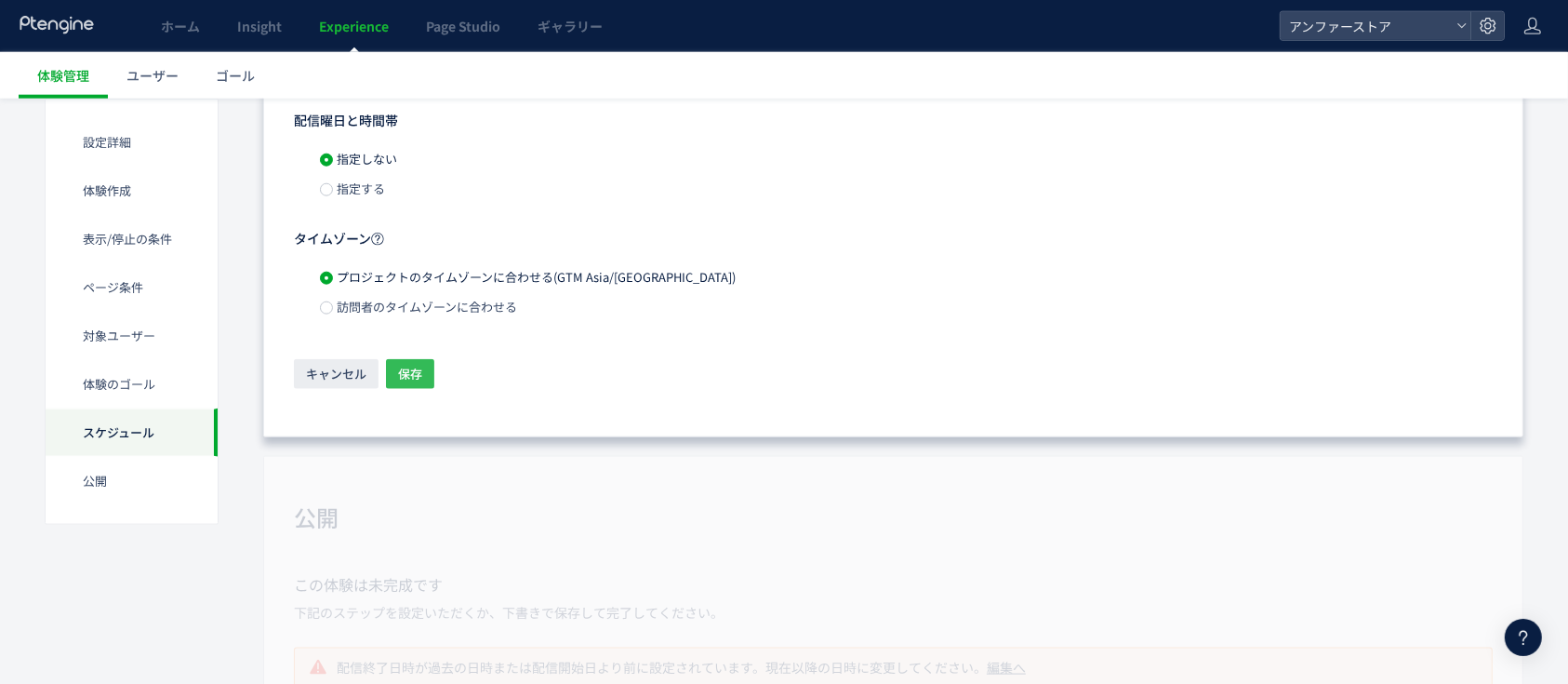
click at [410, 375] on span "保存" at bounding box center [410, 374] width 24 height 30
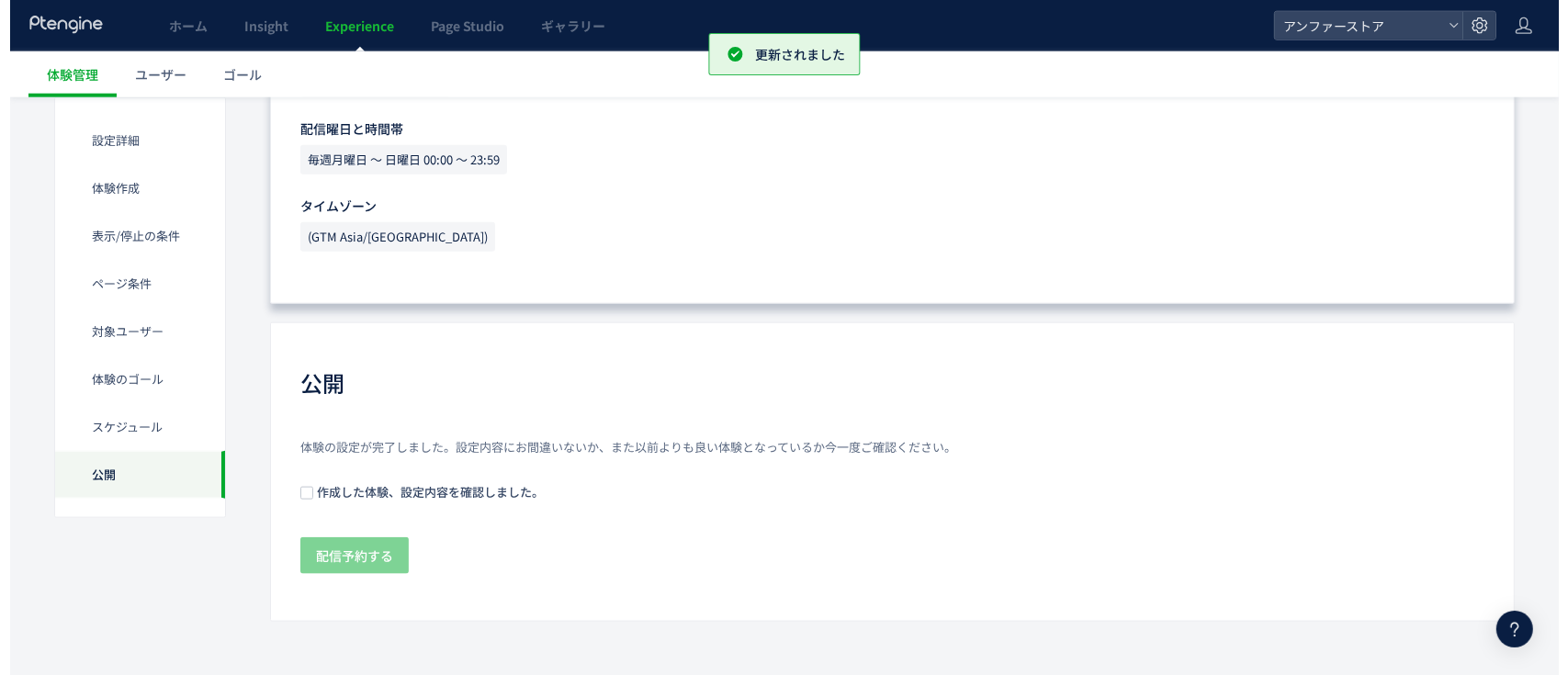
scroll to position [2072, 0]
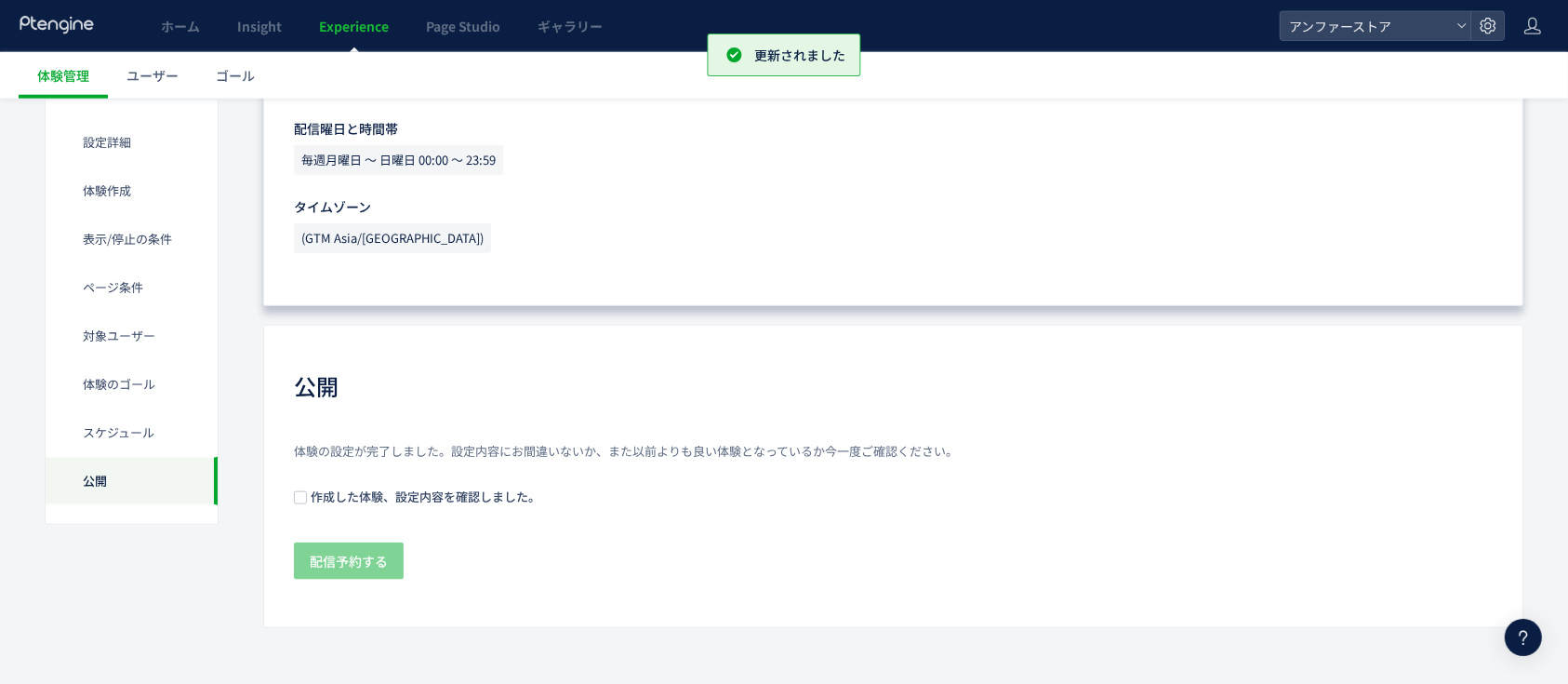
click at [400, 494] on span "作成した体験、設定内容を確認しました。" at bounding box center [423, 496] width 233 height 17
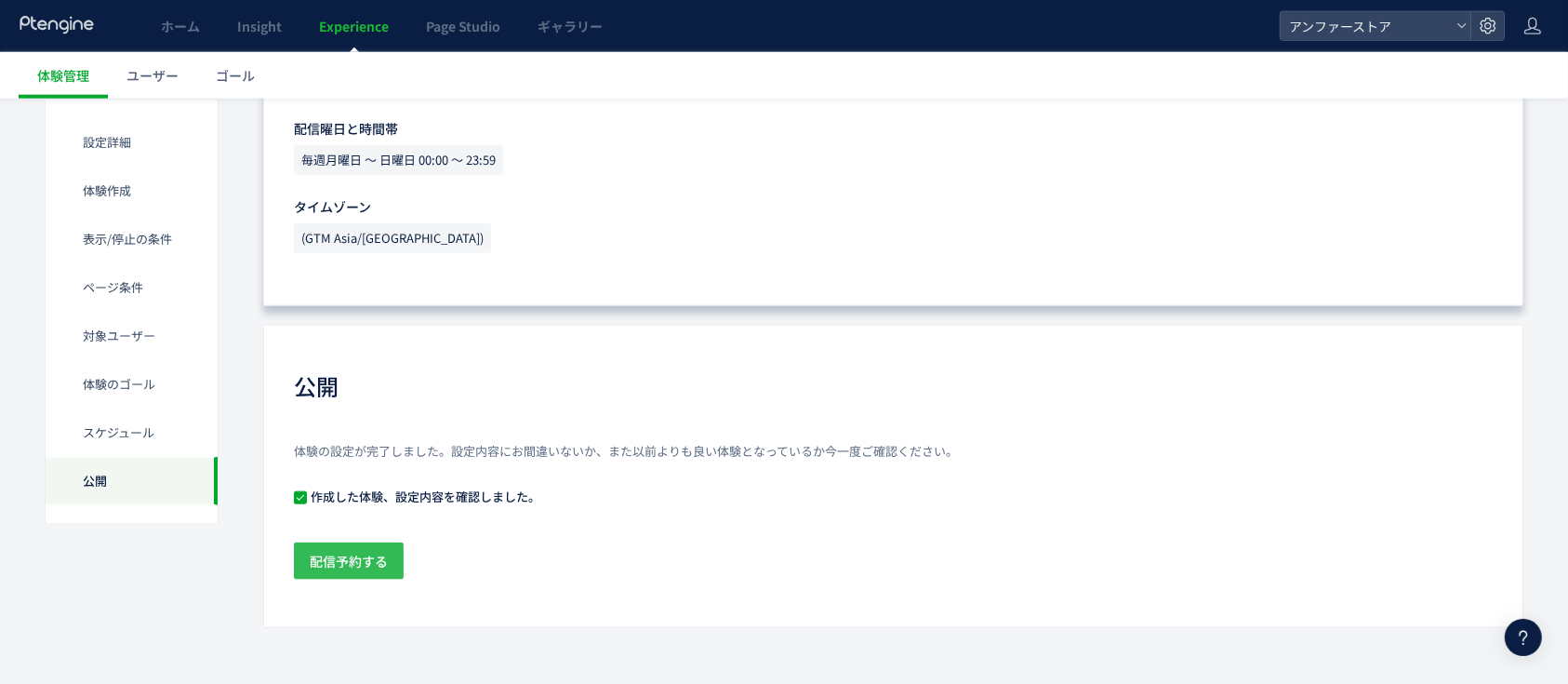
click at [377, 563] on span "配信予約する" at bounding box center [349, 561] width 78 height 37
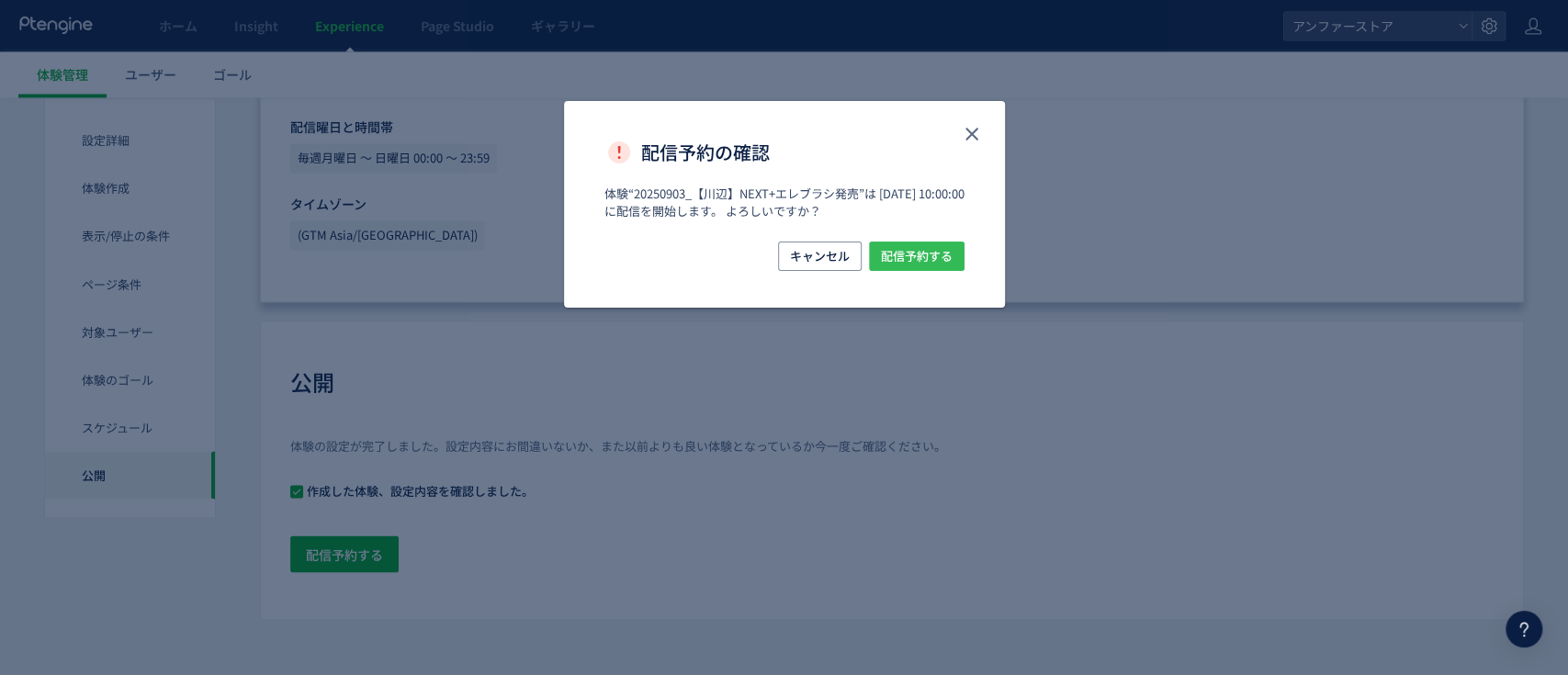
click at [0, 0] on span "配信予約する" at bounding box center [0, 0] width 0 height 0
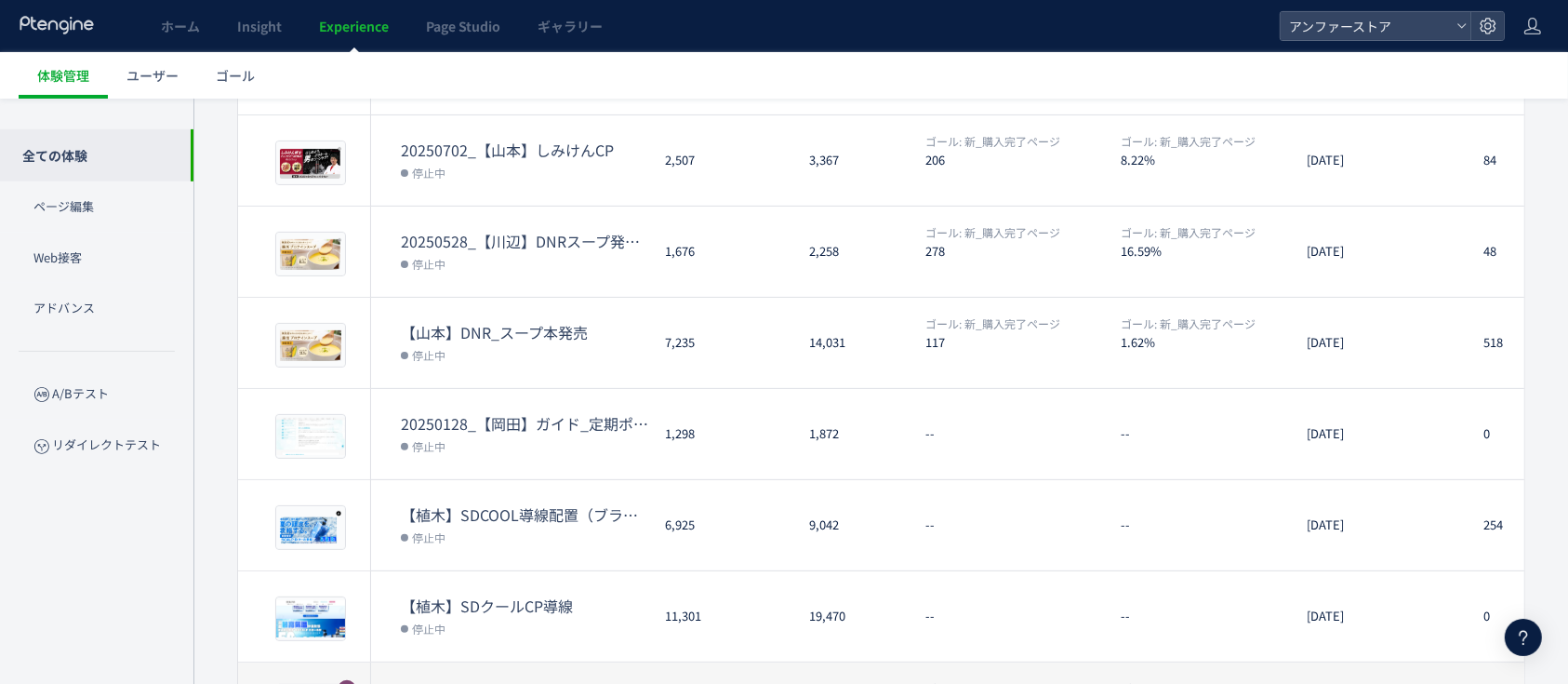
scroll to position [600, 0]
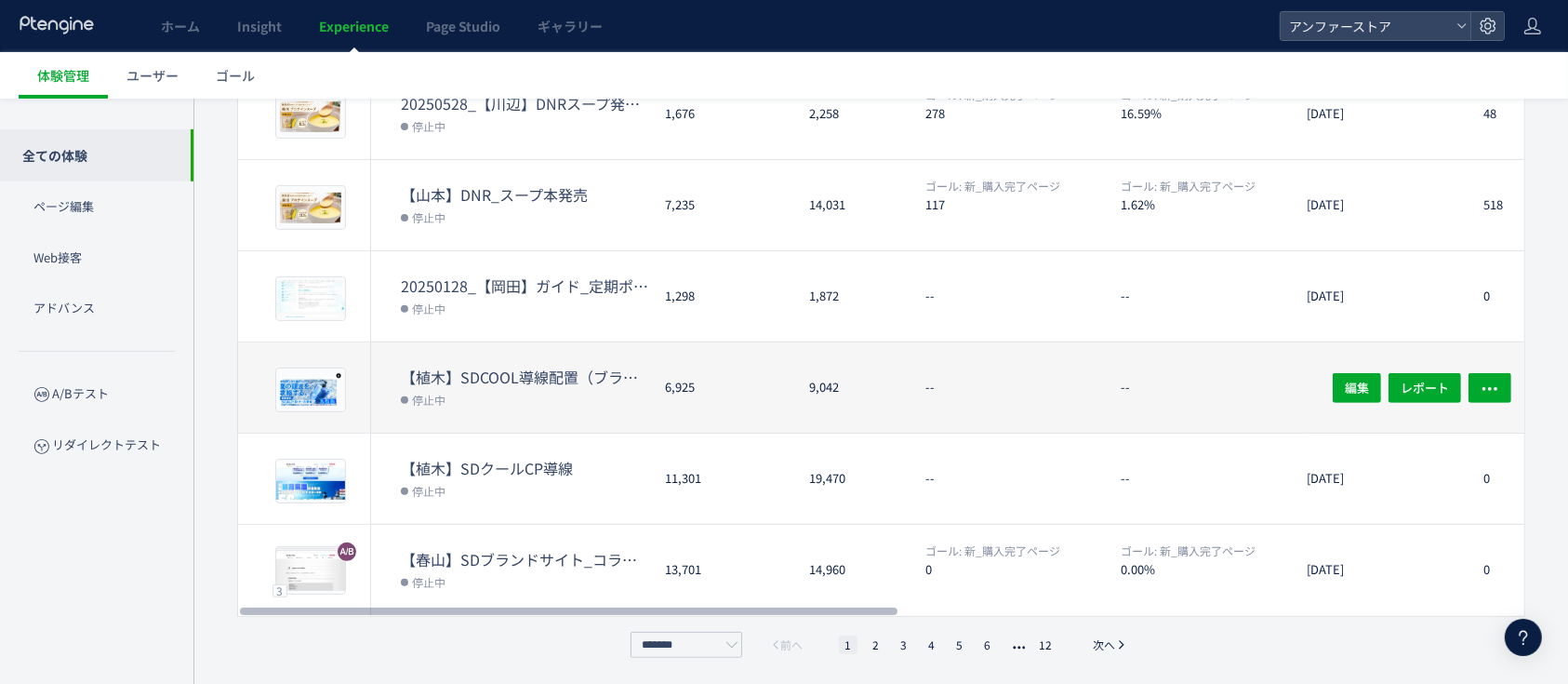
click at [535, 383] on dt "【植木】SDCOOL導線配置（ブランドサイトTOP）" at bounding box center [525, 377] width 250 height 21
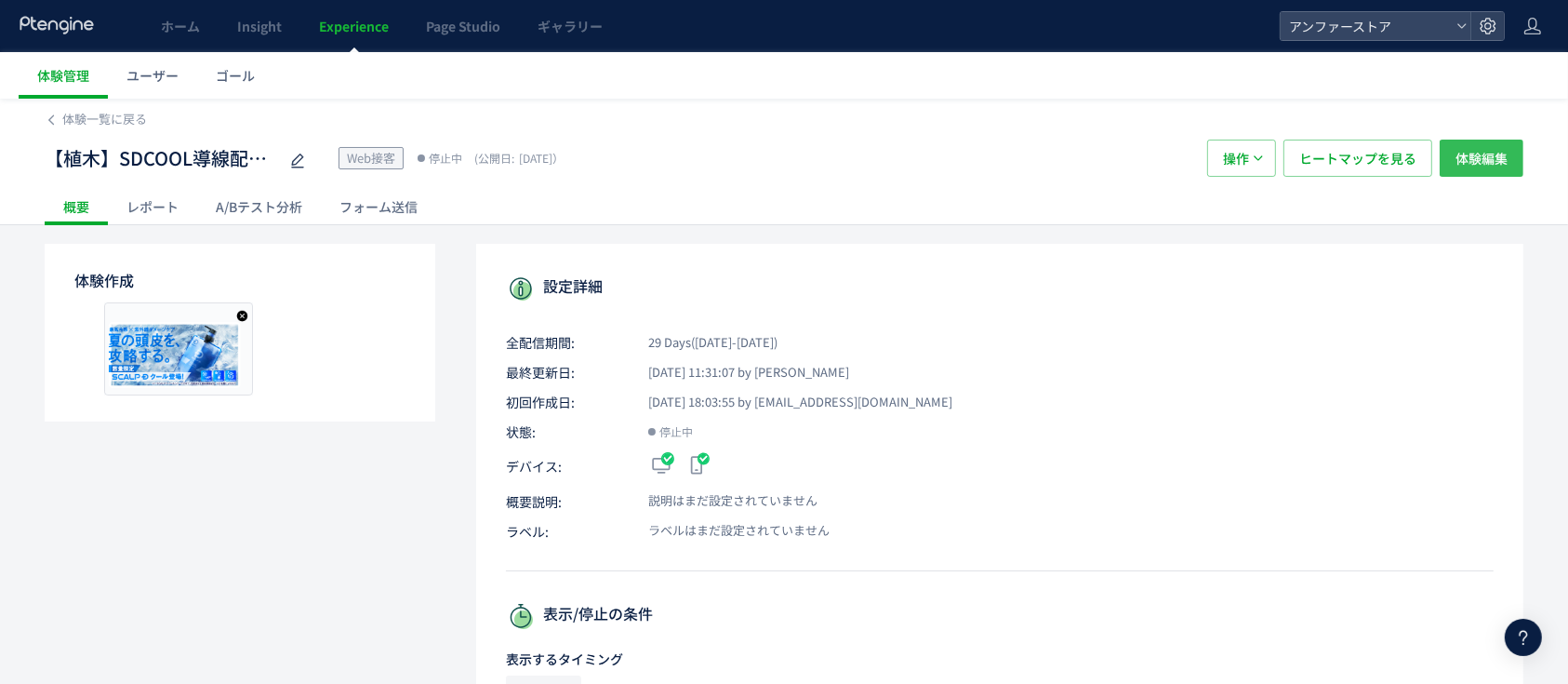
click at [1468, 165] on span "体験編集" at bounding box center [1482, 158] width 52 height 37
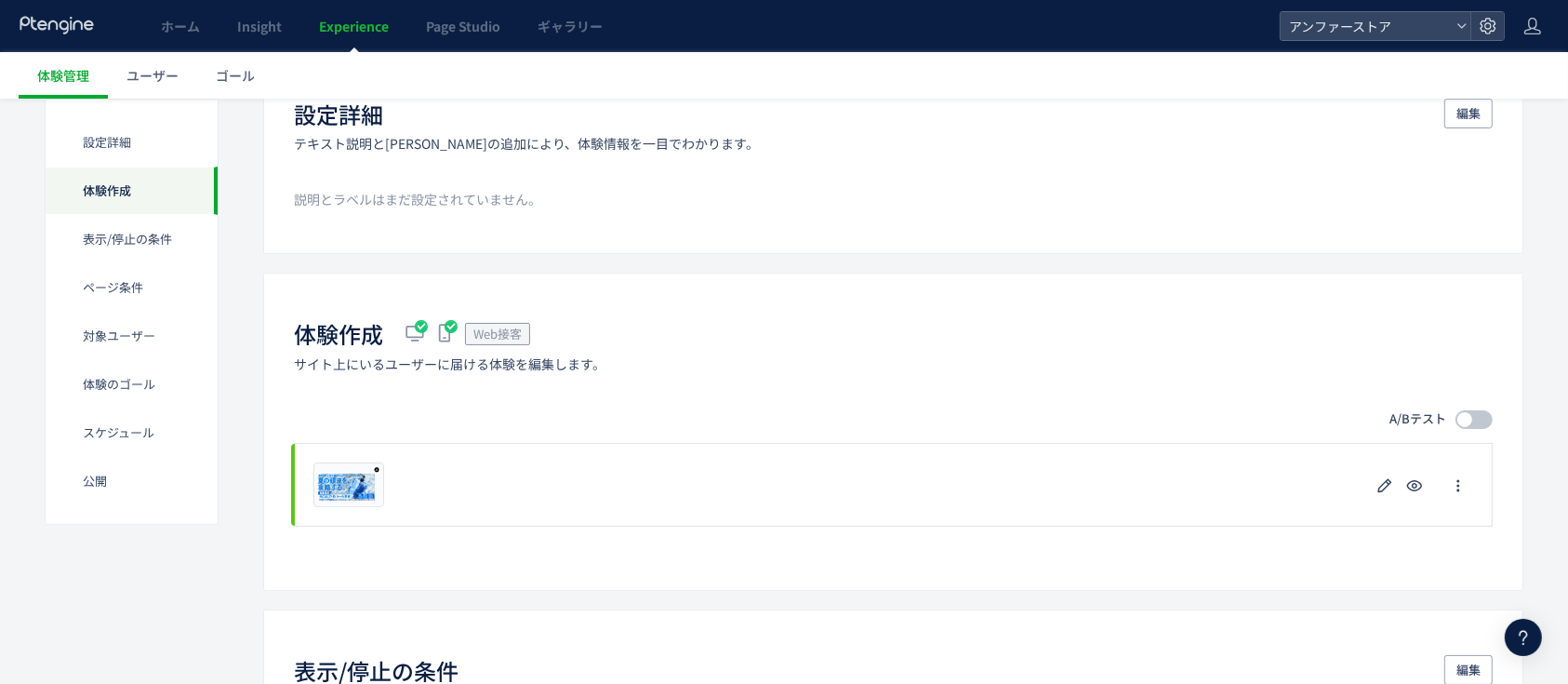
scroll to position [372, 0]
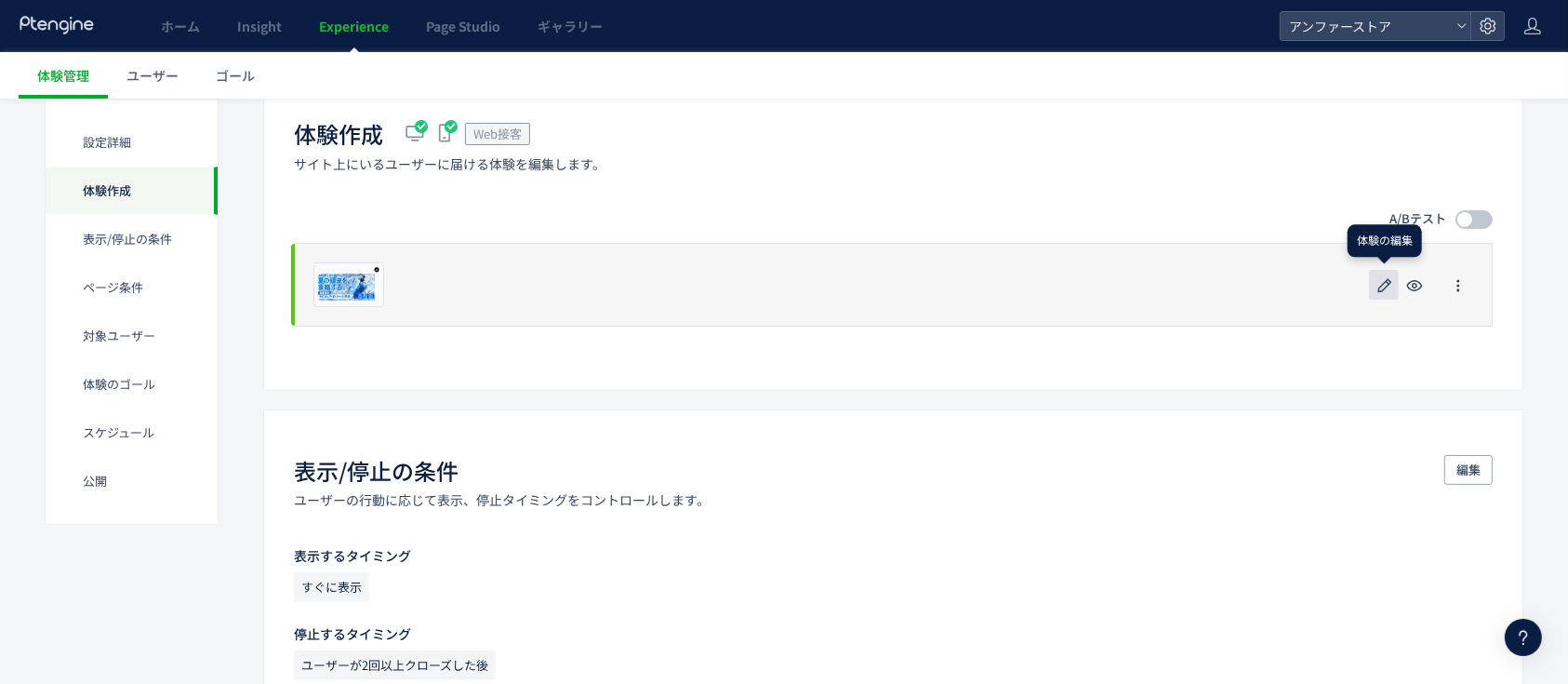
click at [1382, 288] on icon "button" at bounding box center [1385, 286] width 22 height 22
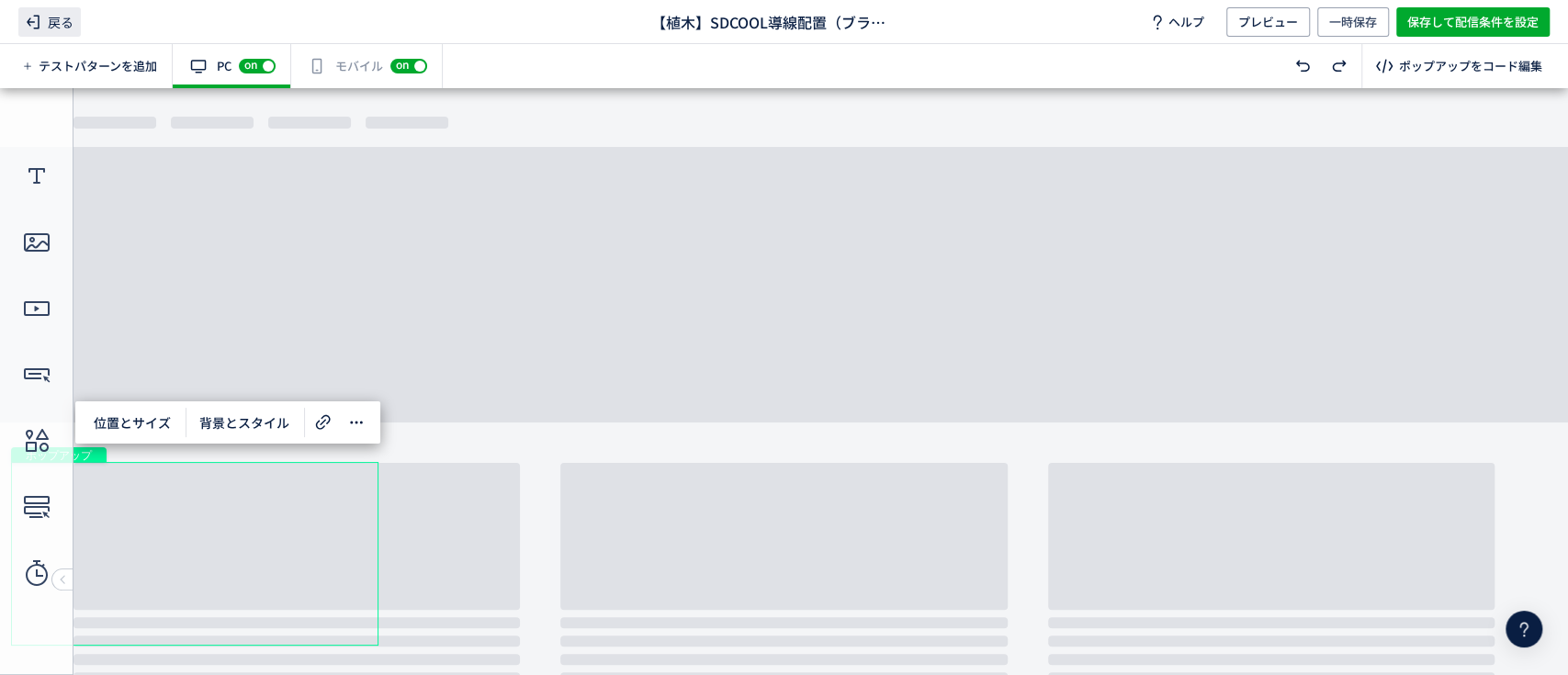
click at [44, 29] on span "戻る" at bounding box center [49, 22] width 62 height 30
